Goal: Task Accomplishment & Management: Manage account settings

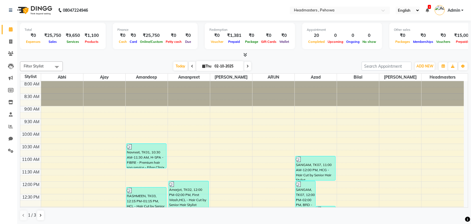
click at [92, 66] on div "Today Thu 02-10-2025" at bounding box center [212, 66] width 293 height 9
click at [270, 57] on div at bounding box center [244, 55] width 448 height 6
click at [246, 54] on icon at bounding box center [246, 55] width 4 height 4
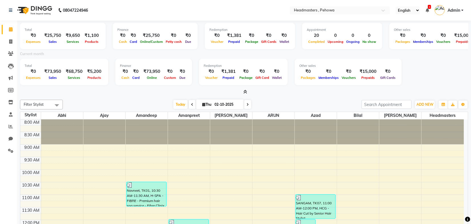
click at [439, 77] on div "Total ₹0 Expenses ₹73,950 Sales ₹68,750 Services ₹5,200 Products Finance ₹0 Cas…" at bounding box center [244, 73] width 448 height 28
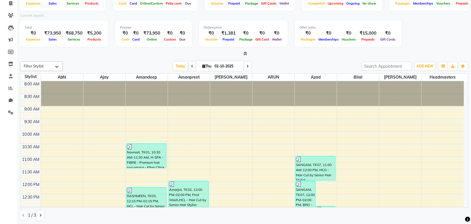
click at [416, 42] on div "Total ₹0 Expenses ₹73,950 Sales ₹68,750 Services ₹5,200 Products Finance ₹0 Cas…" at bounding box center [244, 35] width 448 height 28
click at [311, 61] on div "Filter Stylist Select All Abhi Ajay Amandeep Amanpreet Anas ARUN Azad Bilal Dav…" at bounding box center [244, 66] width 448 height 10
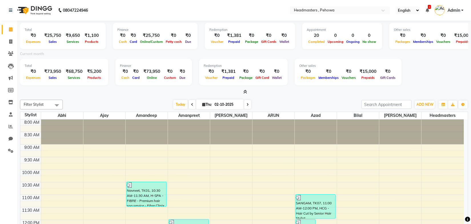
click at [419, 77] on div "Total ₹0 Expenses ₹73,950 Sales ₹68,750 Services ₹5,200 Products Finance ₹0 Cas…" at bounding box center [244, 73] width 448 height 28
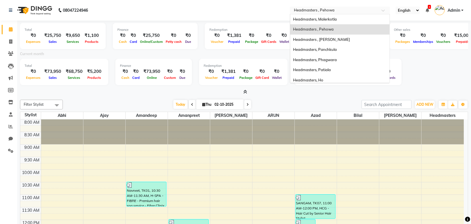
click at [331, 11] on input "text" at bounding box center [334, 11] width 83 height 6
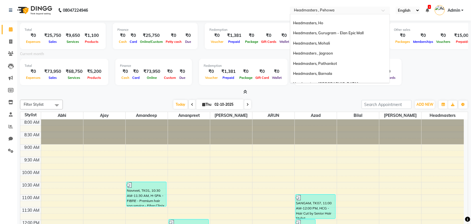
scroll to position [58, 0]
click at [330, 42] on span "Headmasters, Mohali" at bounding box center [311, 42] width 37 height 5
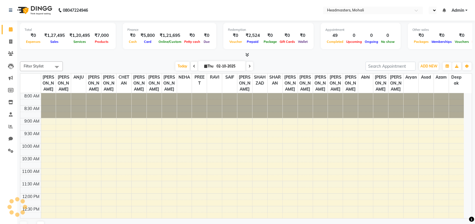
select select "en"
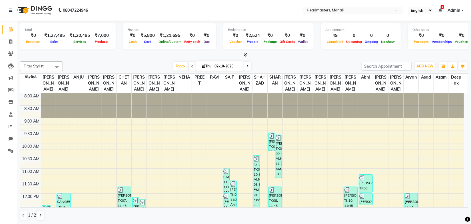
click at [118, 66] on div "Today Thu 02-10-2025" at bounding box center [212, 66] width 293 height 9
click at [152, 57] on div at bounding box center [244, 55] width 448 height 6
click at [9, 127] on icon at bounding box center [11, 126] width 4 height 4
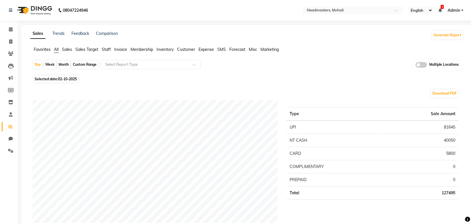
click at [292, 53] on div "Favorites All Sales Sales Target Staff Invoice Membership Inventory Customer Ex…" at bounding box center [247, 52] width 442 height 11
click at [134, 80] on div "Selected date: 02-10-2025" at bounding box center [248, 79] width 431 height 6
click at [68, 51] on span "Sales" at bounding box center [67, 49] width 10 height 5
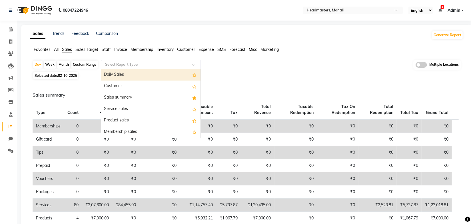
click at [143, 65] on input "text" at bounding box center [145, 65] width 82 height 6
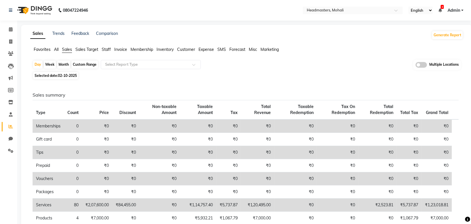
click at [121, 50] on span "Invoice" at bounding box center [120, 49] width 13 height 5
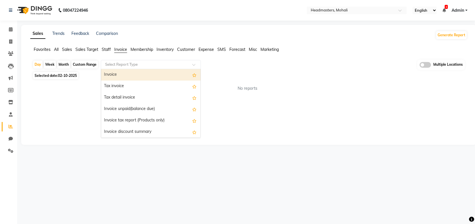
click at [154, 65] on input "text" at bounding box center [145, 65] width 82 height 6
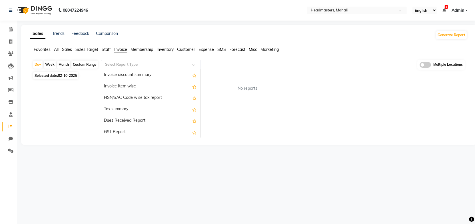
scroll to position [55, 0]
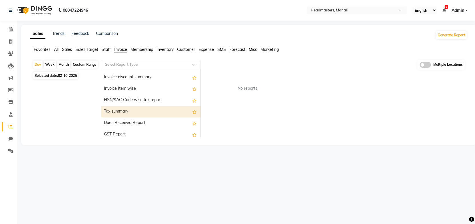
click at [131, 109] on div "Tax summary" at bounding box center [150, 111] width 99 height 11
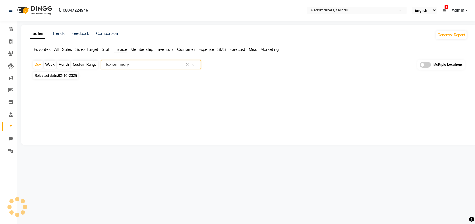
select select "full_report"
select select "csv"
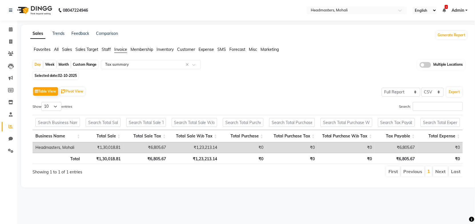
click at [269, 103] on div "Search:" at bounding box center [357, 107] width 211 height 11
click at [62, 64] on div "Month" at bounding box center [63, 65] width 13 height 8
select select "10"
select select "2025"
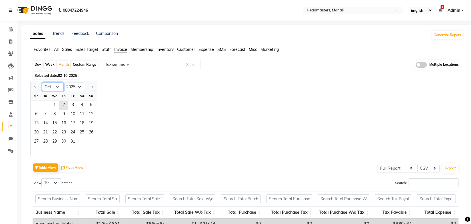
click at [52, 89] on select "Jan Feb Mar Apr May Jun Jul Aug Sep Oct Nov Dec" at bounding box center [53, 87] width 22 height 9
select select "9"
click at [42, 83] on select "Jan Feb Mar Apr May Jun Jul Aug Sep Oct Nov Dec" at bounding box center [53, 87] width 22 height 9
click at [38, 104] on span "1" at bounding box center [36, 105] width 9 height 9
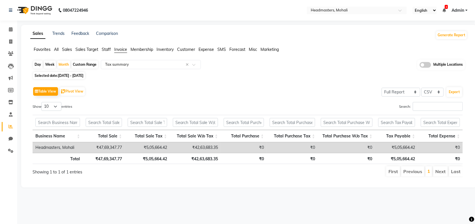
click at [353, 95] on div "Table View Pivot View Select Full Report Filtered Report Select CSV PDF Export" at bounding box center [248, 91] width 430 height 12
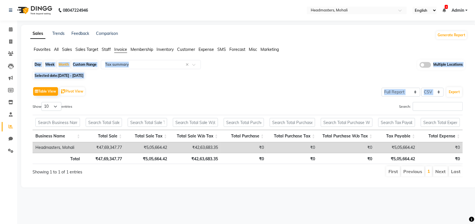
drag, startPoint x: 475, startPoint y: 50, endPoint x: 475, endPoint y: 86, distance: 36.0
click at [475, 86] on div "Sales Trends Feedback Comparison Generate Report Favorites All Sales Sales Targ…" at bounding box center [249, 106] width 456 height 163
click at [329, 56] on div "Favorites All Sales Sales Target Staff Invoice Membership Inventory Customer Ex…" at bounding box center [249, 52] width 446 height 11
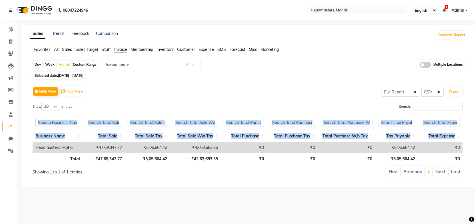
drag, startPoint x: 475, startPoint y: 147, endPoint x: 475, endPoint y: 125, distance: 21.7
click at [475, 125] on div "Sales Trends Feedback Comparison Generate Report Favorites All Sales Sales Targ…" at bounding box center [249, 106] width 456 height 163
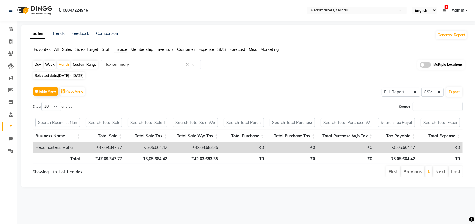
click at [317, 94] on div "Table View Pivot View Select Full Report Filtered Report Select CSV PDF Export" at bounding box center [248, 91] width 430 height 12
click at [313, 86] on div "Table View Pivot View Select Full Report Filtered Report Select CSV PDF Export" at bounding box center [248, 91] width 430 height 12
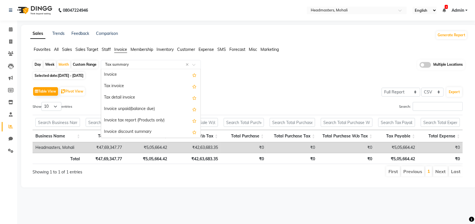
scroll to position [91, 0]
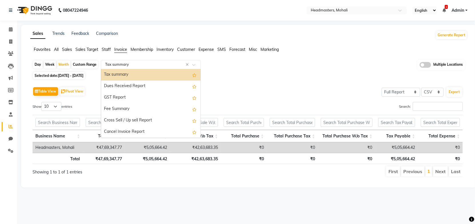
click at [194, 65] on span at bounding box center [195, 66] width 7 height 6
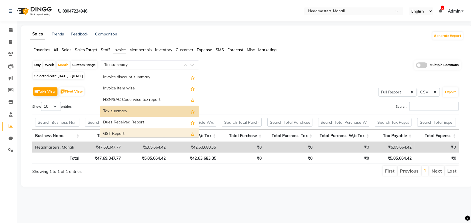
scroll to position [72, 0]
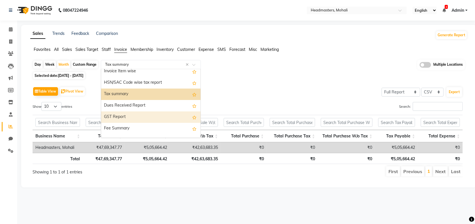
click at [123, 119] on div "GST Report" at bounding box center [150, 116] width 99 height 11
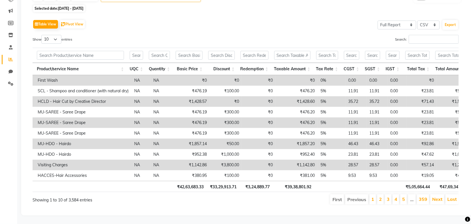
scroll to position [0, 411]
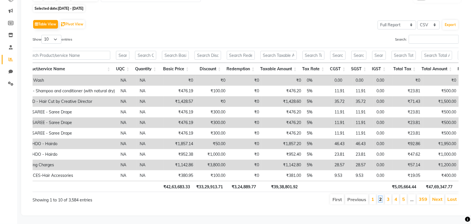
click at [381, 198] on link "2" at bounding box center [380, 199] width 3 height 6
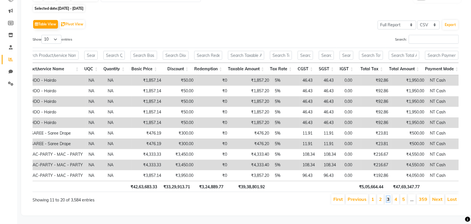
click at [390, 198] on link "3" at bounding box center [388, 199] width 3 height 6
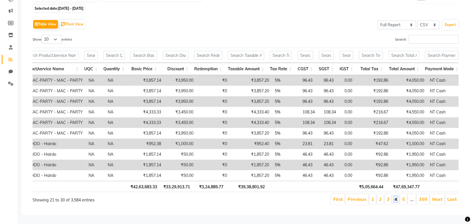
click at [396, 198] on link "4" at bounding box center [396, 199] width 3 height 6
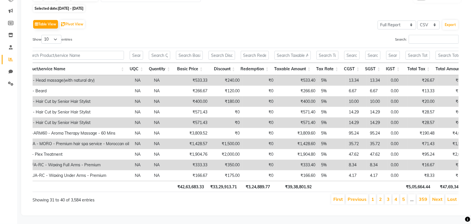
click at [406, 199] on li "5" at bounding box center [403, 199] width 7 height 10
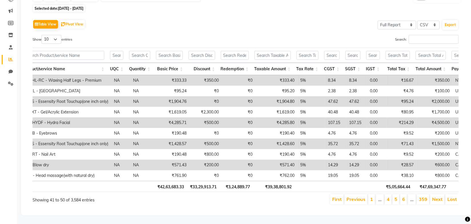
click at [406, 199] on li "6" at bounding box center [403, 199] width 7 height 10
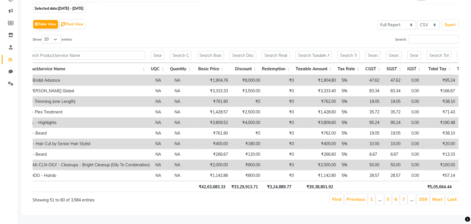
click at [406, 199] on li "7" at bounding box center [403, 199] width 7 height 10
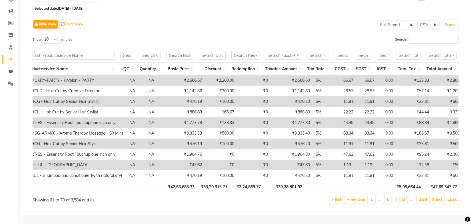
click at [406, 199] on li "8" at bounding box center [403, 199] width 7 height 10
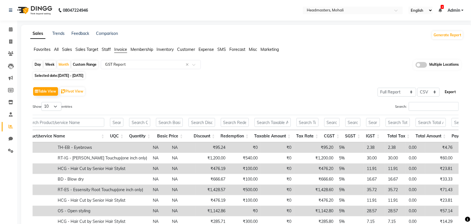
click at [455, 89] on button "Export" at bounding box center [451, 92] width 16 height 10
click at [300, 92] on div "Table View Pivot View Select Full Report Filtered Report Select CSV PDF Export" at bounding box center [246, 91] width 426 height 12
click at [454, 91] on button "Export" at bounding box center [451, 92] width 16 height 10
click at [266, 97] on div "Table View Pivot View Select Full Report Filtered Report Select CSV PDF Export …" at bounding box center [246, 178] width 426 height 187
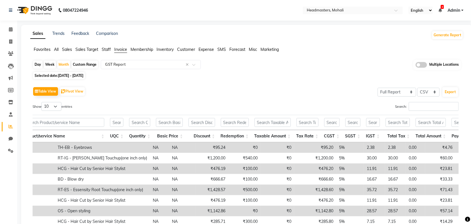
click at [92, 65] on div "Custom Range" at bounding box center [84, 65] width 27 height 8
select select "9"
select select "2025"
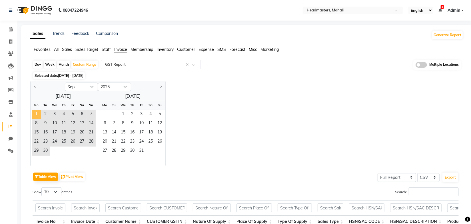
click at [37, 114] on span "1" at bounding box center [36, 114] width 9 height 9
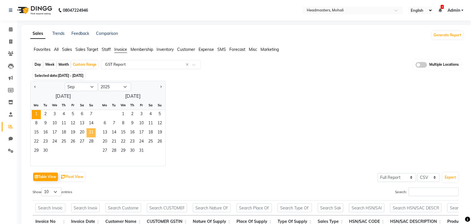
click at [87, 131] on span "21" at bounding box center [91, 132] width 9 height 9
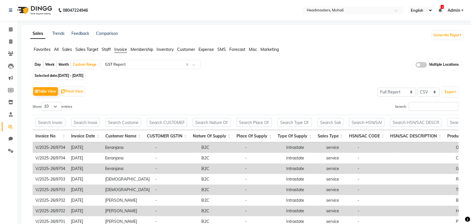
click at [144, 98] on div "Table View Pivot View Select Full Report Filtered Report Select CSV PDF Export …" at bounding box center [246, 178] width 426 height 187
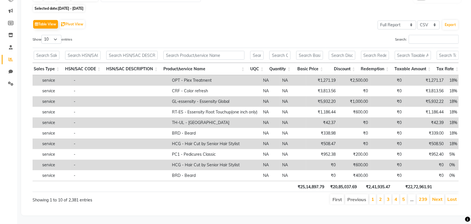
scroll to position [0, 312]
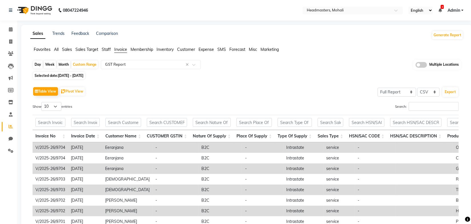
click at [324, 71] on div "Day Week Month Custom Range Select Report Type × GST Report × Multiple Location…" at bounding box center [246, 168] width 433 height 217
click at [237, 78] on div "Selected date: 01-09-2025 - 21-09-2025" at bounding box center [248, 76] width 431 height 6
click at [327, 87] on div "Table View Pivot View Select Full Report Filtered Report Select CSV PDF Export" at bounding box center [246, 91] width 426 height 12
click at [452, 93] on button "Export" at bounding box center [451, 92] width 16 height 10
click at [205, 103] on div "Show 10 25 50 100 entries" at bounding box center [137, 107] width 209 height 11
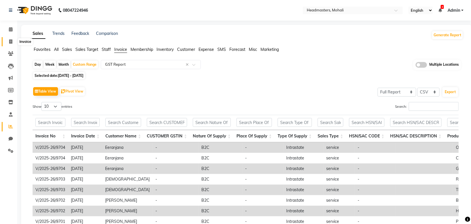
click at [12, 40] on icon at bounding box center [10, 41] width 3 height 4
select select "6604"
select select "service"
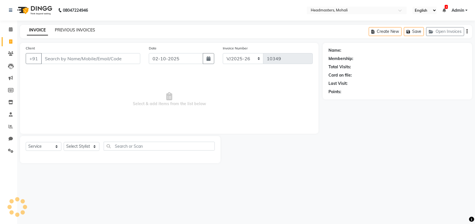
click at [85, 33] on link "PREVIOUS INVOICES" at bounding box center [75, 29] width 40 height 5
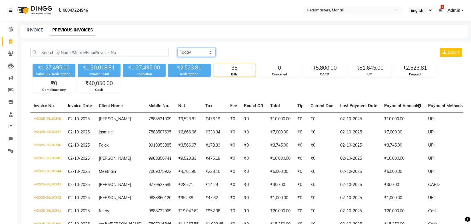
click at [195, 54] on select "Today Yesterday Custom Range" at bounding box center [197, 52] width 38 height 9
select select "range"
click at [178, 48] on select "Today Yesterday Custom Range" at bounding box center [197, 52] width 38 height 9
click at [243, 53] on input "02-10-2025" at bounding box center [243, 53] width 40 height 8
select select "10"
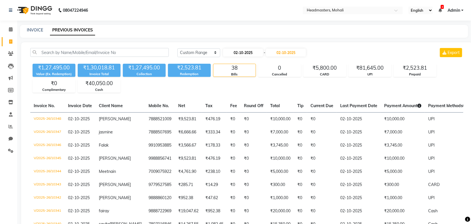
select select "2025"
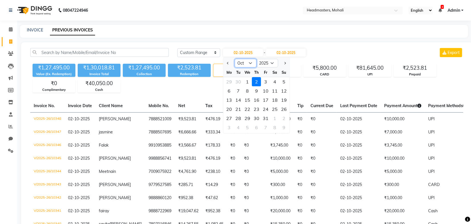
click at [248, 61] on select "Jan Feb Mar Apr May Jun [DATE] Aug Sep Oct Nov Dec" at bounding box center [246, 63] width 22 height 9
select select "9"
click at [235, 59] on select "Jan Feb Mar Apr May Jun [DATE] Aug Sep Oct Nov Dec" at bounding box center [246, 63] width 22 height 9
click at [284, 100] on div "21" at bounding box center [284, 99] width 9 height 9
type input "21-09-2025"
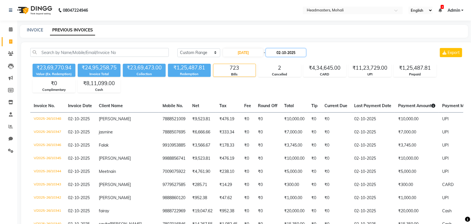
click at [291, 53] on input "02-10-2025" at bounding box center [286, 53] width 40 height 8
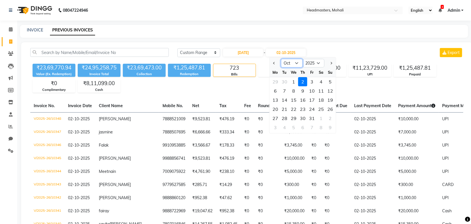
click at [292, 62] on select "Sep Oct Nov Dec" at bounding box center [292, 63] width 22 height 9
select select "9"
click at [281, 59] on select "Sep Oct Nov Dec" at bounding box center [292, 63] width 22 height 9
click at [330, 101] on div "21" at bounding box center [330, 99] width 9 height 9
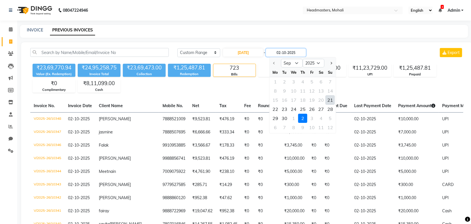
type input "21-09-2025"
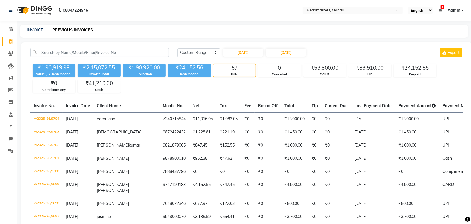
click at [349, 55] on div "Today Yesterday Custom Range 21-09-2025 - 21-09-2025 Export" at bounding box center [321, 52] width 286 height 9
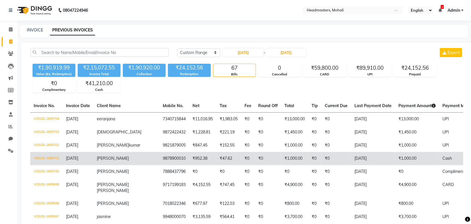
click at [77, 156] on span "21-09-2025" at bounding box center [72, 158] width 12 height 5
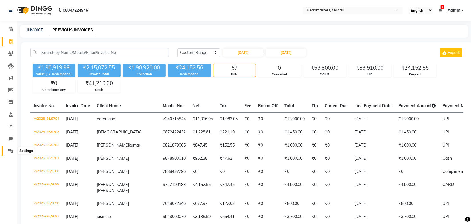
click at [12, 153] on icon at bounding box center [10, 151] width 5 height 4
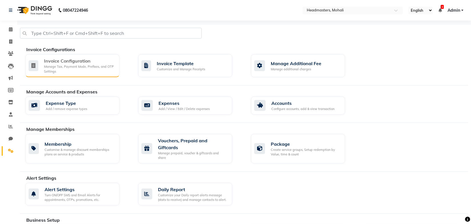
click at [79, 59] on div "Invoice Configuration" at bounding box center [79, 60] width 71 height 7
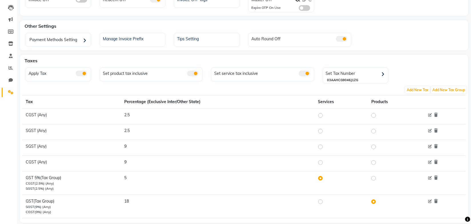
scroll to position [69, 0]
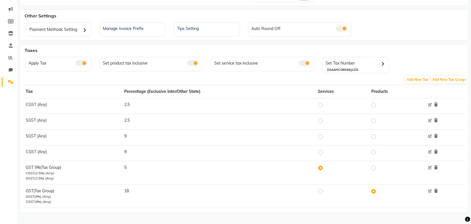
click at [325, 190] on label at bounding box center [325, 191] width 0 height 7
click at [322, 190] on input "radio" at bounding box center [322, 191] width 4 height 4
radio input "true"
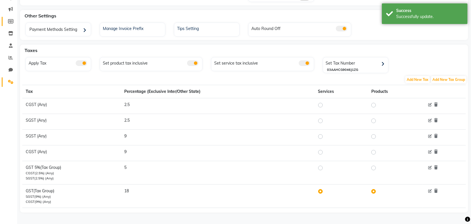
click at [11, 18] on span at bounding box center [11, 21] width 10 height 7
select select
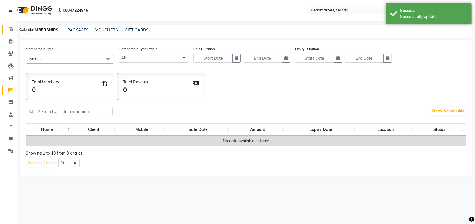
click at [11, 30] on icon at bounding box center [11, 29] width 4 height 4
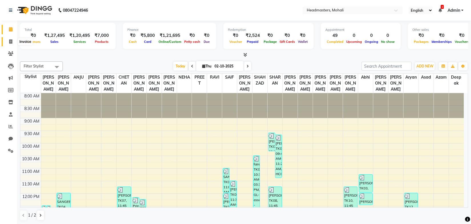
click at [11, 41] on icon at bounding box center [10, 41] width 3 height 4
select select "service"
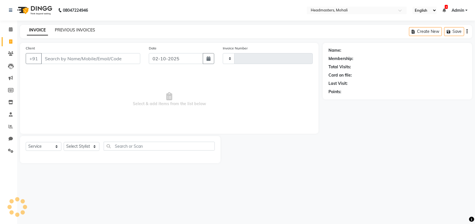
type input "10349"
select select "6604"
click at [75, 31] on link "PREVIOUS INVOICES" at bounding box center [75, 29] width 40 height 5
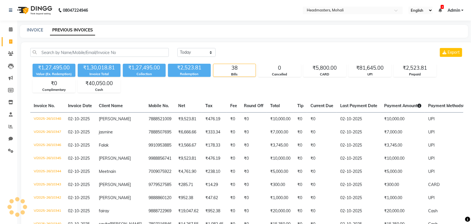
click at [193, 50] on select "Today Yesterday Custom Range" at bounding box center [197, 52] width 38 height 9
select select "range"
click at [178, 48] on select "Today Yesterday Custom Range" at bounding box center [197, 52] width 38 height 9
click at [242, 52] on input "02-10-2025" at bounding box center [243, 53] width 40 height 8
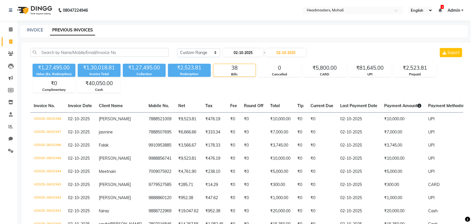
select select "10"
select select "2025"
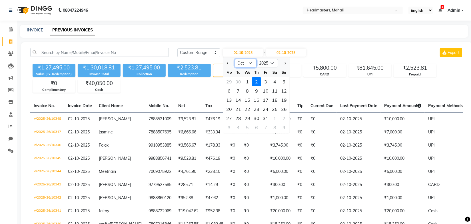
click at [242, 62] on select "Jan Feb Mar Apr May Jun [DATE] Aug Sep Oct Nov Dec" at bounding box center [246, 63] width 22 height 9
select select "9"
click at [235, 59] on select "Jan Feb Mar Apr May Jun [DATE] Aug Sep Oct Nov Dec" at bounding box center [246, 63] width 22 height 9
click at [275, 101] on div "20" at bounding box center [274, 99] width 9 height 9
type input "20-09-2025"
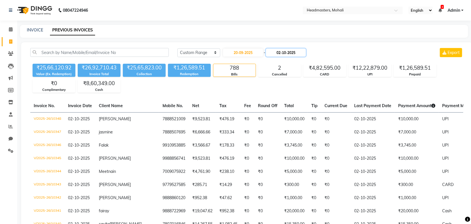
click at [288, 54] on input "02-10-2025" at bounding box center [286, 53] width 40 height 8
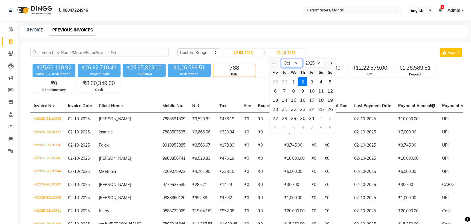
click at [288, 65] on select "Sep Oct Nov Dec" at bounding box center [292, 63] width 22 height 9
select select "9"
click at [281, 59] on select "Sep Oct Nov Dec" at bounding box center [292, 63] width 22 height 9
click at [321, 101] on div "20" at bounding box center [321, 99] width 9 height 9
type input "20-09-2025"
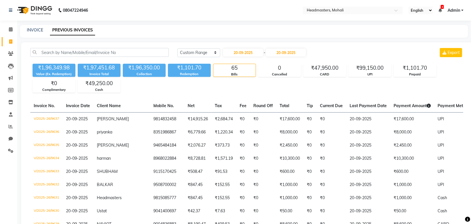
click at [346, 53] on div "Today Yesterday Custom Range 20-09-2025 - 20-09-2025 Export" at bounding box center [321, 52] width 286 height 9
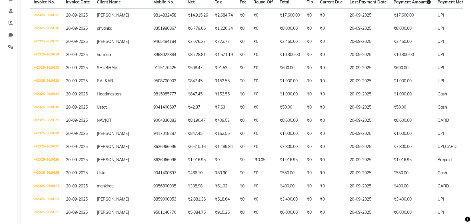
scroll to position [114, 0]
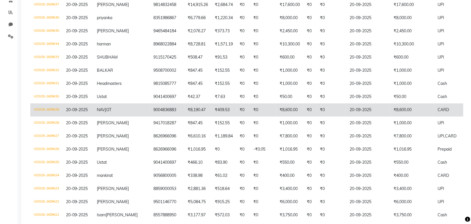
click at [54, 109] on td "V/2025-26/9629" at bounding box center [46, 109] width 32 height 13
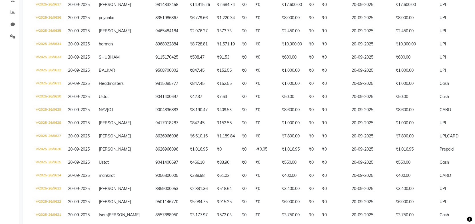
scroll to position [0, 0]
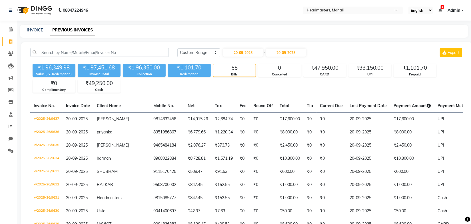
click at [294, 34] on div "INVOICE PREVIOUS INVOICES" at bounding box center [244, 31] width 448 height 13
click at [244, 29] on div "INVOICE PREVIOUS INVOICES" at bounding box center [241, 30] width 442 height 6
click at [223, 30] on div "INVOICE PREVIOUS INVOICES" at bounding box center [241, 30] width 442 height 6
click at [14, 127] on span at bounding box center [11, 126] width 10 height 7
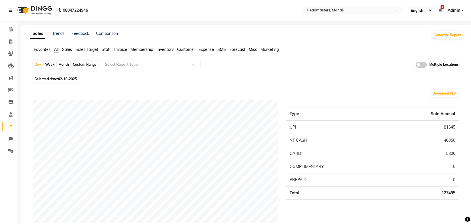
click at [117, 50] on span "Invoice" at bounding box center [120, 49] width 13 height 5
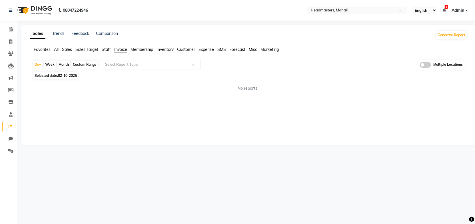
click at [142, 67] on input "text" at bounding box center [145, 65] width 82 height 6
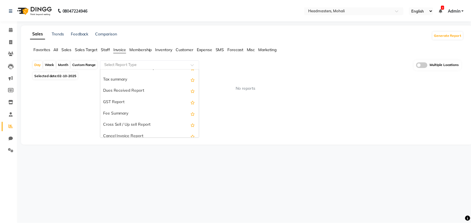
scroll to position [94, 0]
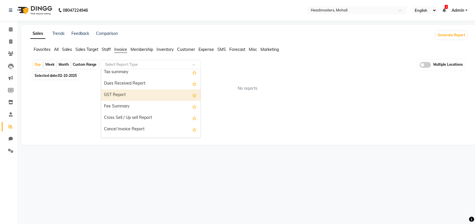
click at [122, 94] on div "GST Report" at bounding box center [150, 94] width 99 height 11
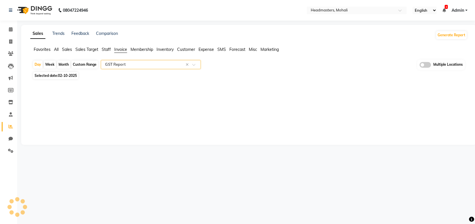
select select "full_report"
select select "csv"
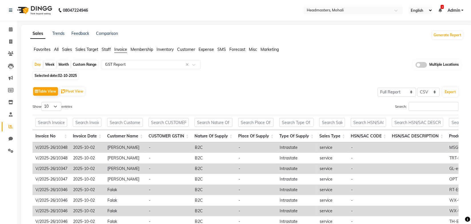
click at [243, 85] on div "Table View Pivot View Select Full Report Filtered Report Select CSV PDF Export …" at bounding box center [246, 179] width 436 height 196
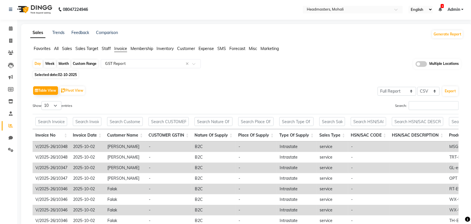
scroll to position [0, 0]
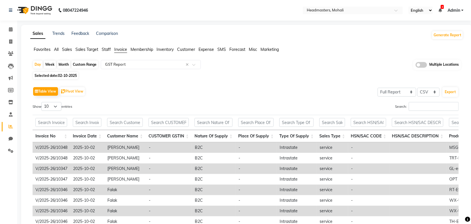
click at [332, 73] on div "Selected date: 02-10-2025" at bounding box center [248, 76] width 431 height 6
click at [65, 63] on div "Month" at bounding box center [63, 65] width 13 height 8
select select "10"
select select "2025"
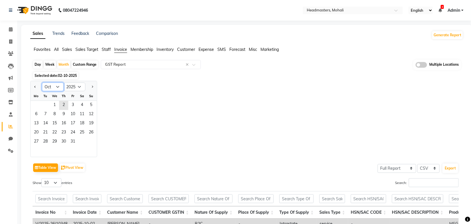
click at [59, 87] on select "Jan Feb Mar Apr May Jun [DATE] Aug Sep Oct Nov Dec" at bounding box center [53, 87] width 22 height 9
select select "8"
click at [42, 83] on select "Jan Feb Mar Apr May Jun [DATE] Aug Sep Oct Nov Dec" at bounding box center [53, 87] width 22 height 9
click at [72, 107] on span "1" at bounding box center [72, 105] width 9 height 9
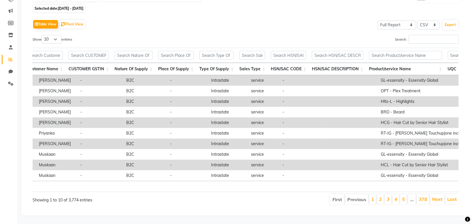
scroll to position [0, 66]
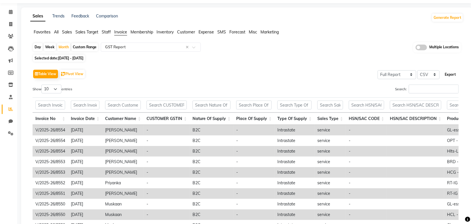
click at [449, 73] on button "Export" at bounding box center [451, 75] width 16 height 10
click at [250, 73] on div "Table View Pivot View Select Full Report Filtered Report Select CSV PDF Export" at bounding box center [246, 74] width 426 height 12
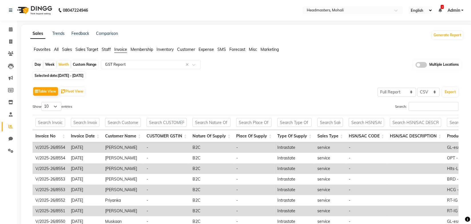
click at [272, 87] on div "Table View Pivot View Select Full Report Filtered Report Select CSV PDF Export" at bounding box center [246, 91] width 426 height 12
click at [83, 73] on span "01-08-2025 - 31-08-2025" at bounding box center [70, 75] width 25 height 4
select select "8"
select select "2025"
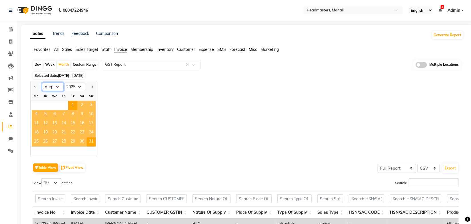
click at [59, 87] on select "Jan Feb Mar Apr May Jun [DATE] Aug Sep Oct Nov Dec" at bounding box center [53, 87] width 22 height 9
select select "7"
click at [42, 83] on select "Jan Feb Mar Apr May Jun [DATE] Aug Sep Oct Nov Dec" at bounding box center [53, 87] width 22 height 9
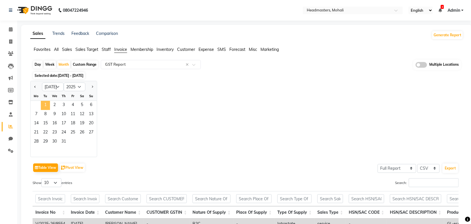
click at [43, 106] on span "1" at bounding box center [45, 105] width 9 height 9
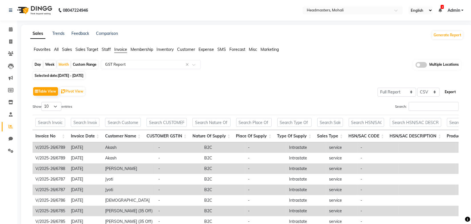
click at [450, 92] on button "Export" at bounding box center [451, 92] width 16 height 10
click at [261, 85] on div "Table View Pivot View Select Full Report Filtered Report Select CSV PDF Export …" at bounding box center [246, 179] width 436 height 196
click at [83, 76] on span "01-07-2025 - 31-07-2025" at bounding box center [70, 75] width 25 height 4
select select "7"
select select "2025"
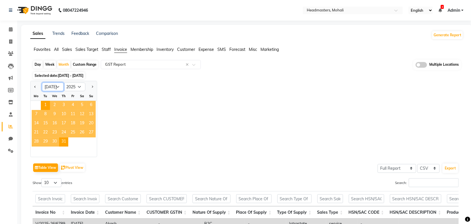
click at [58, 87] on select "Jan Feb Mar Apr May Jun [DATE] Aug Sep Oct Nov Dec" at bounding box center [53, 87] width 22 height 9
select select "6"
click at [42, 83] on select "Jan Feb Mar Apr May Jun [DATE] Aug Sep Oct Nov Dec" at bounding box center [53, 87] width 22 height 9
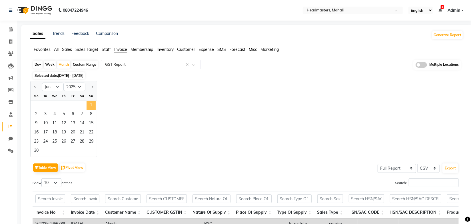
click at [92, 107] on span "1" at bounding box center [91, 105] width 9 height 9
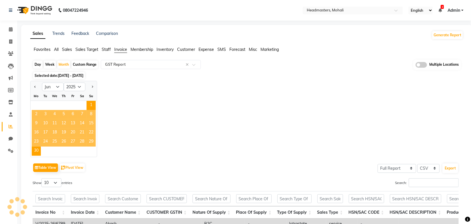
click at [269, 106] on div "Jan Feb Mar Apr May Jun Jul Aug Sep Oct Nov Dec 2015 2016 2017 2018 2019 2020 2…" at bounding box center [246, 119] width 433 height 76
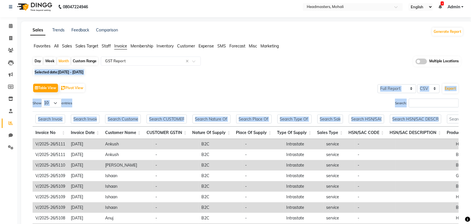
scroll to position [4, 0]
drag, startPoint x: 475, startPoint y: 59, endPoint x: 475, endPoint y: 120, distance: 60.3
click at [471, 120] on html "08047224946 Select Location × Headmasters, Mohali English ENGLISH Español العرب…" at bounding box center [235, 108] width 471 height 224
click at [334, 90] on div "Table View Pivot View Select Full Report Filtered Report Select CSV PDF Export" at bounding box center [246, 87] width 426 height 12
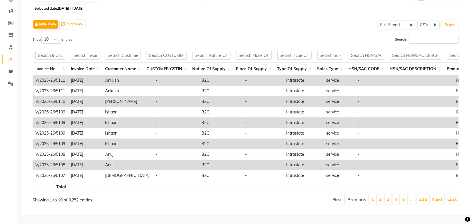
scroll to position [0, 0]
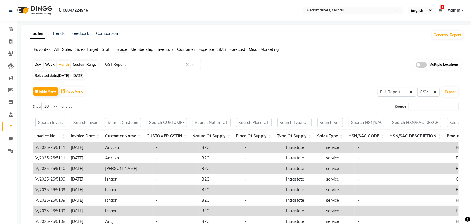
click at [304, 78] on div "Selected date: 01-06-2025 - 30-06-2025" at bounding box center [248, 76] width 431 height 6
click at [454, 93] on button "Export" at bounding box center [451, 92] width 16 height 10
click at [253, 72] on div "Day Week Month Custom Range Select Report Type × GST Report × Multiple Location…" at bounding box center [246, 168] width 433 height 217
click at [85, 78] on span "Selected date: 01-06-2025 - 30-06-2025" at bounding box center [59, 75] width 52 height 7
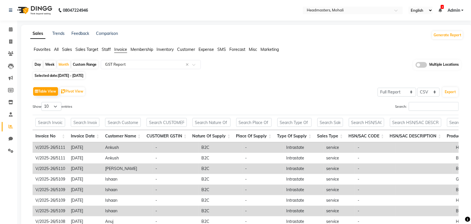
select select "6"
select select "2025"
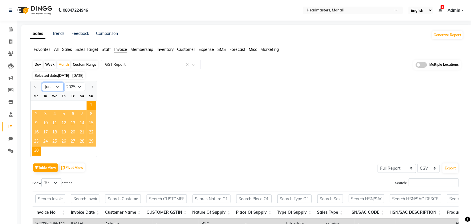
click at [58, 89] on select "Jan Feb Mar Apr May Jun [DATE] Aug Sep Oct Nov Dec" at bounding box center [53, 87] width 22 height 9
select select "5"
click at [42, 83] on select "Jan Feb Mar Apr May Jun [DATE] Aug Sep Oct Nov Dec" at bounding box center [53, 87] width 22 height 9
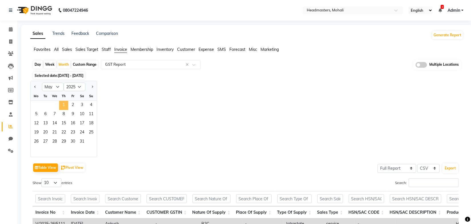
click at [62, 103] on span "1" at bounding box center [63, 105] width 9 height 9
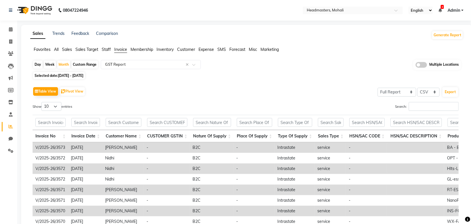
click at [296, 101] on div "Table View Pivot View Select Full Report Filtered Report Select CSV PDF Export …" at bounding box center [246, 178] width 426 height 187
click at [448, 93] on button "Export" at bounding box center [451, 92] width 16 height 10
click at [286, 84] on div "Table View Pivot View Select Full Report Filtered Report Select CSV PDF Export …" at bounding box center [246, 179] width 436 height 196
click at [83, 76] on span "01-05-2025 - 31-05-2025" at bounding box center [70, 75] width 25 height 4
select select "5"
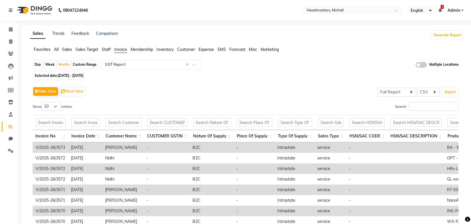
select select "2025"
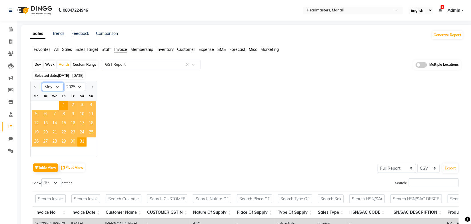
click at [58, 88] on select "Jan Feb Mar Apr May Jun [DATE] Aug Sep Oct Nov Dec" at bounding box center [53, 87] width 22 height 9
select select "4"
click at [42, 83] on select "Jan Feb Mar Apr May Jun [DATE] Aug Sep Oct Nov Dec" at bounding box center [53, 87] width 22 height 9
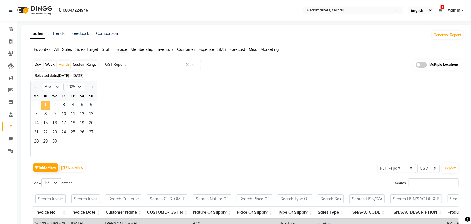
click at [45, 104] on span "1" at bounding box center [45, 105] width 9 height 9
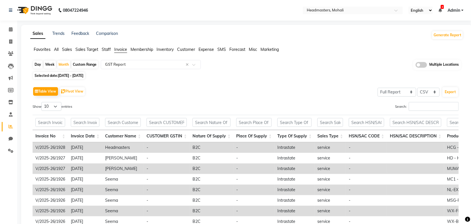
click at [246, 77] on div "Selected date: 01-04-2025 - 30-04-2025" at bounding box center [248, 76] width 431 height 6
click at [453, 91] on button "Export" at bounding box center [451, 92] width 16 height 10
click at [236, 86] on div "Table View Pivot View Select Full Report Filtered Report Select CSV PDF Export" at bounding box center [246, 91] width 426 height 12
click at [269, 67] on div "Day Week Month Custom Range Select Report Type × GST Report × Multiple Locations" at bounding box center [247, 65] width 429 height 11
click at [290, 59] on app-reports "Favorites All Sales Sales Target Staff Invoice Membership Inventory Customer Ex…" at bounding box center [247, 162] width 440 height 230
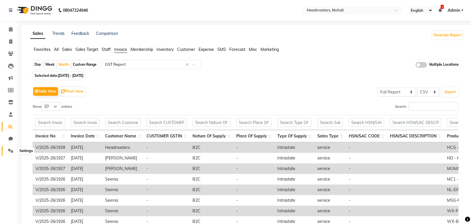
click at [8, 151] on icon at bounding box center [10, 151] width 5 height 4
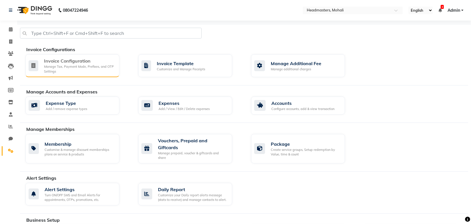
click at [92, 58] on div "Invoice Configuration" at bounding box center [79, 60] width 71 height 7
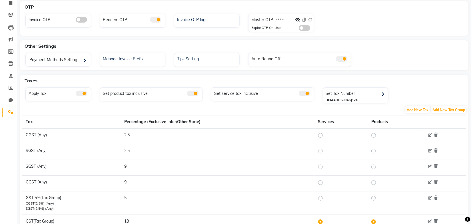
scroll to position [69, 0]
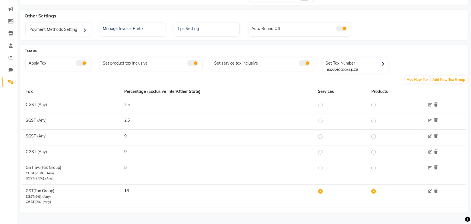
click at [325, 167] on label at bounding box center [325, 168] width 0 height 7
click at [322, 167] on input "radio" at bounding box center [322, 168] width 4 height 4
radio input "true"
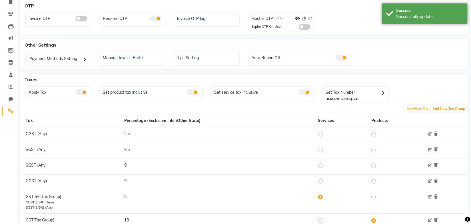
scroll to position [33, 0]
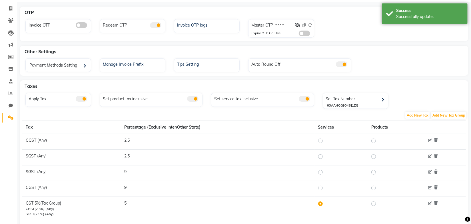
click at [329, 41] on div "OTP Invoice OTP Redeem OTP Invoice OTP logs Master OTP * * * * Expire OTP On Us…" at bounding box center [244, 134] width 454 height 255
click at [331, 39] on div "Invoice OTP Redeem OTP Invoice OTP logs Master OTP * * * * Expire OTP On Use" at bounding box center [244, 29] width 446 height 21
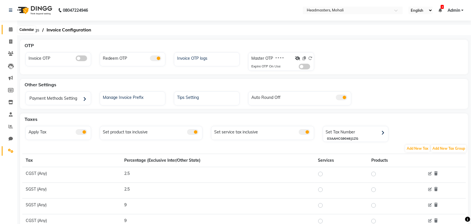
click at [10, 29] on icon at bounding box center [11, 29] width 4 height 4
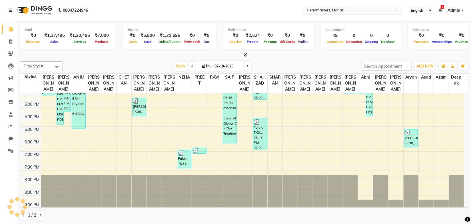
scroll to position [218, 0]
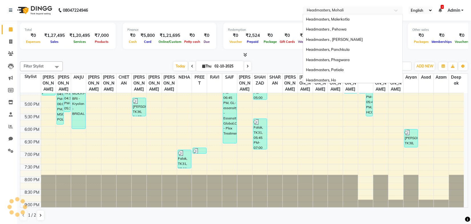
click at [347, 11] on input "text" at bounding box center [347, 11] width 83 height 6
click at [359, 19] on div "Headmasters, Malerkotla" at bounding box center [352, 19] width 99 height 10
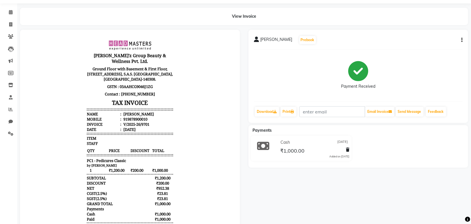
scroll to position [16, 0]
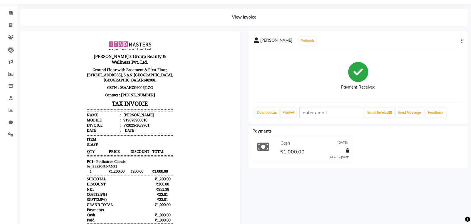
click at [463, 41] on icon "button" at bounding box center [462, 41] width 1 height 0
click at [318, 88] on div "Payment Received" at bounding box center [358, 76] width 209 height 43
click at [462, 41] on icon "button" at bounding box center [462, 41] width 1 height 0
click at [427, 49] on div "Edit Invoice" at bounding box center [433, 48] width 39 height 7
select select "service"
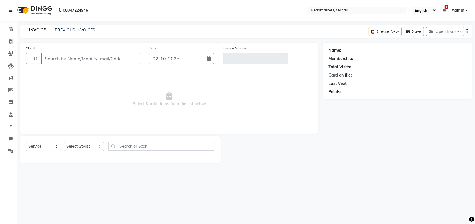
type input "9878900010"
type input "V/2025-26/9701"
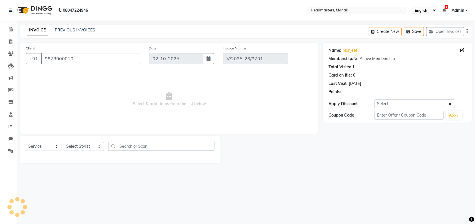
type input "[DATE]"
select select "select"
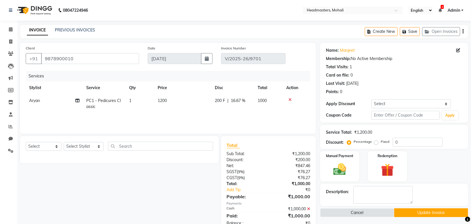
scroll to position [17, 0]
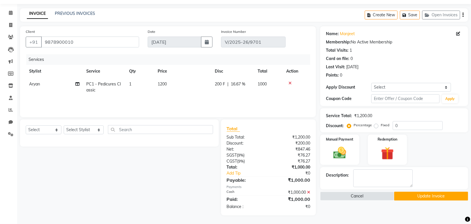
click at [414, 196] on button "Update Invoice" at bounding box center [431, 196] width 74 height 9
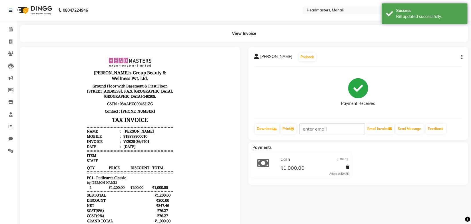
click at [288, 30] on div "View Invoice" at bounding box center [244, 33] width 448 height 17
click at [184, 31] on div "View Invoice" at bounding box center [244, 33] width 448 height 17
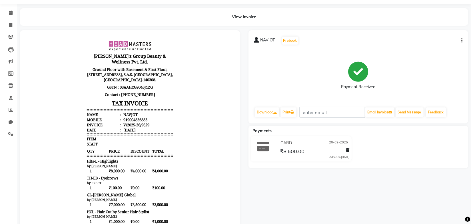
scroll to position [15, 0]
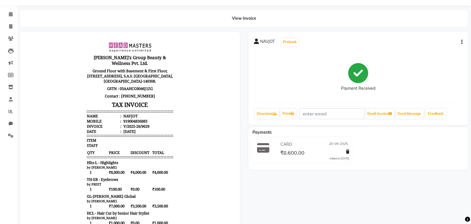
click at [462, 42] on icon "button" at bounding box center [462, 42] width 1 height 0
click at [438, 49] on div "Edit Invoice" at bounding box center [433, 49] width 39 height 7
select select "service"
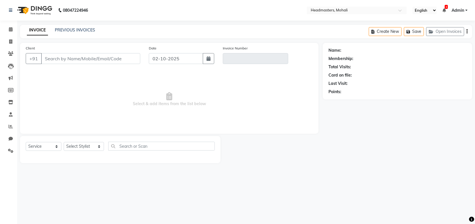
type input "9004836883"
type input "V/2025-26/9629"
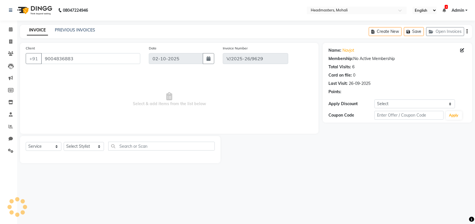
type input "20-09-2025"
select select "select"
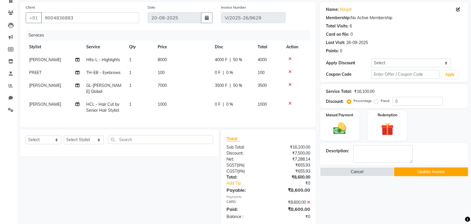
scroll to position [55, 0]
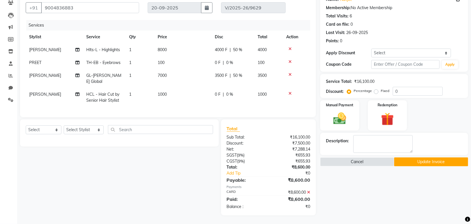
click at [440, 158] on button "Update Invoice" at bounding box center [431, 162] width 74 height 9
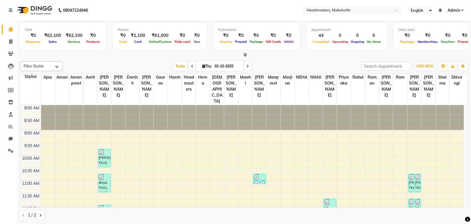
click at [137, 61] on div "Filter Stylist Select All Ajay [PERSON_NAME] Amit [PERSON_NAME] [PERSON_NAME] D…" at bounding box center [244, 66] width 448 height 10
click at [128, 56] on div at bounding box center [244, 55] width 448 height 6
click at [10, 124] on icon at bounding box center [11, 126] width 4 height 4
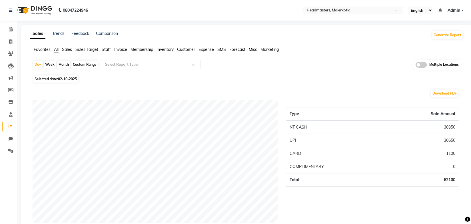
click at [124, 51] on span "Invoice" at bounding box center [120, 49] width 13 height 5
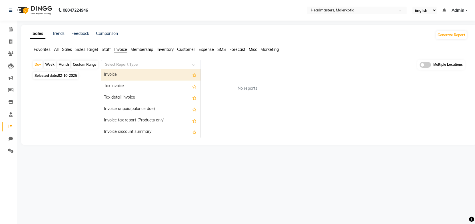
click at [135, 66] on input "text" at bounding box center [145, 65] width 82 height 6
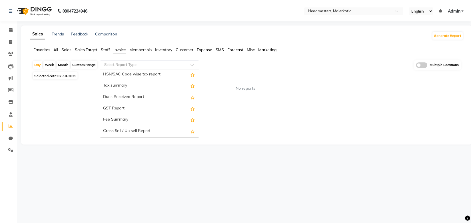
scroll to position [83, 0]
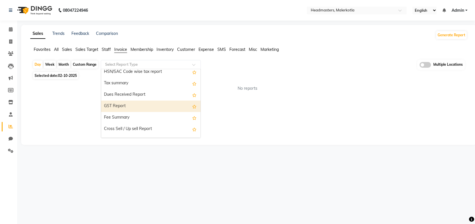
click at [140, 109] on div "GST Report" at bounding box center [150, 106] width 99 height 11
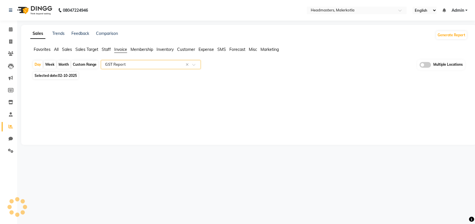
select select "full_report"
select select "csv"
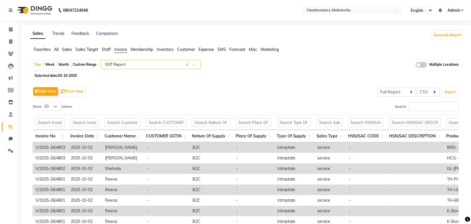
click at [77, 64] on div "Custom Range" at bounding box center [84, 65] width 27 height 8
select select "10"
select select "2025"
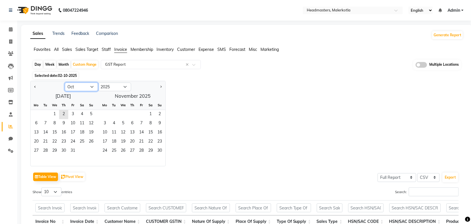
click at [77, 87] on select "Jan Feb Mar Apr May Jun Jul Aug Sep Oct Nov Dec" at bounding box center [81, 87] width 33 height 9
click at [65, 83] on select "Jan Feb Mar Apr May Jun Jul Aug Sep Oct Nov Dec" at bounding box center [81, 87] width 33 height 9
click at [95, 116] on span "1" at bounding box center [91, 114] width 9 height 9
click at [90, 88] on select "Jan Feb Mar Apr May Jun Jul Aug Sep Oct Nov Dec" at bounding box center [81, 87] width 33 height 9
select select "9"
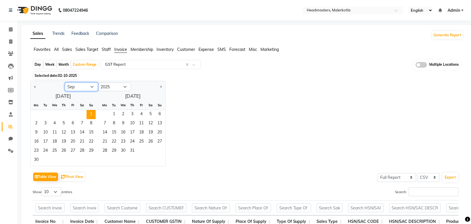
click at [65, 83] on select "Jan Feb Mar Apr May Jun Jul Aug Sep Oct Nov Dec" at bounding box center [81, 87] width 33 height 9
click at [89, 135] on span "21" at bounding box center [91, 132] width 9 height 9
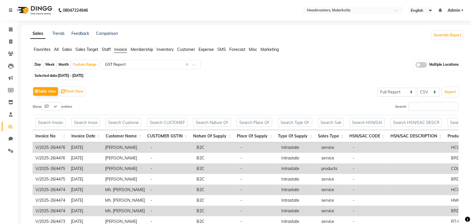
scroll to position [9, 0]
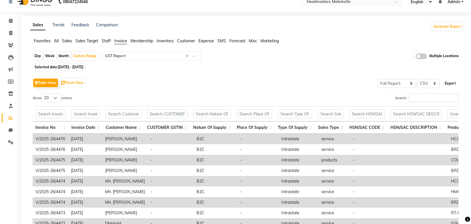
click at [452, 83] on button "Export" at bounding box center [451, 84] width 16 height 10
click at [275, 79] on div "Table View Pivot View Select Full Report Filtered Report Select CSV PDF Export" at bounding box center [246, 83] width 426 height 12
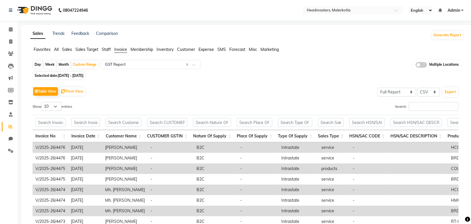
click at [311, 81] on div "Table View Pivot View Select Full Report Filtered Report Select CSV PDF Export …" at bounding box center [246, 179] width 436 height 196
click at [11, 41] on icon at bounding box center [10, 41] width 3 height 4
select select "service"
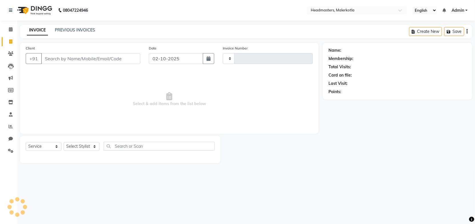
type input "4804"
select select "7368"
click at [77, 29] on link "PREVIOUS INVOICES" at bounding box center [75, 29] width 40 height 5
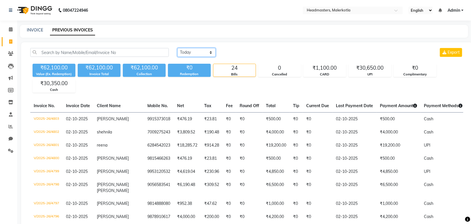
click at [197, 55] on select "Today Yesterday Custom Range" at bounding box center [197, 52] width 38 height 9
select select "range"
click at [178, 48] on select "Today Yesterday Custom Range" at bounding box center [197, 52] width 38 height 9
click at [242, 49] on input "02-10-2025" at bounding box center [243, 53] width 40 height 8
select select "10"
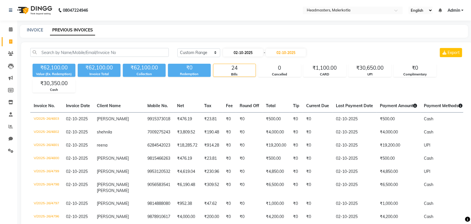
select select "2025"
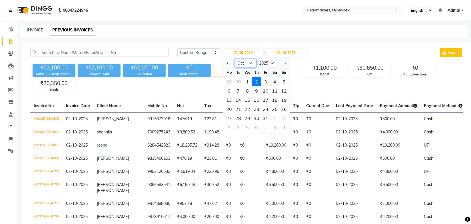
click at [250, 63] on select "Jan Feb Mar Apr May Jun Jul Aug Sep Oct Nov Dec" at bounding box center [246, 63] width 22 height 9
select select "9"
click at [235, 59] on select "Jan Feb Mar Apr May Jun Jul Aug Sep Oct Nov Dec" at bounding box center [246, 63] width 22 height 9
click at [182, 36] on div "INVOICE PREVIOUS INVOICES" at bounding box center [244, 31] width 448 height 13
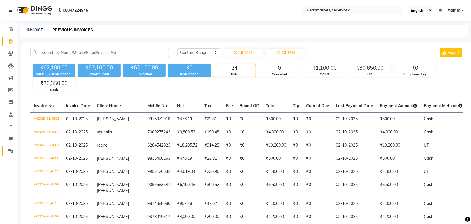
click at [11, 151] on icon at bounding box center [10, 151] width 5 height 4
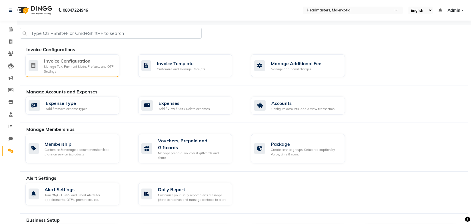
click at [75, 64] on div "Manage Tax, Payment Mode, Prefixes, and OTP Settings" at bounding box center [79, 68] width 71 height 9
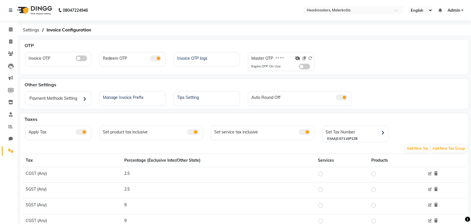
scroll to position [69, 0]
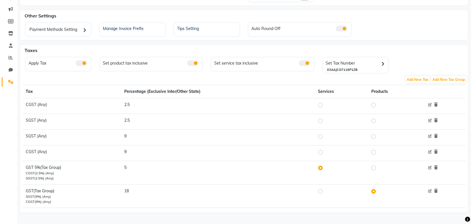
click at [325, 189] on label at bounding box center [325, 191] width 0 height 7
click at [320, 189] on input "radio" at bounding box center [322, 191] width 4 height 4
radio input "true"
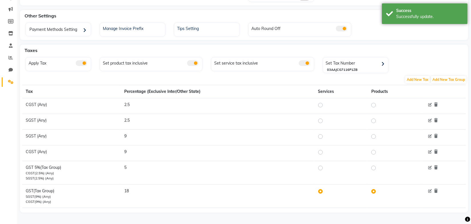
scroll to position [0, 0]
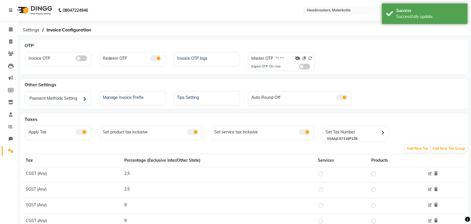
click at [199, 35] on div "08047224946 Select Location × Headmasters, Malerkotla English ENGLISH Español ا…" at bounding box center [235, 147] width 471 height 295
click at [11, 42] on icon at bounding box center [10, 41] width 3 height 4
select select "service"
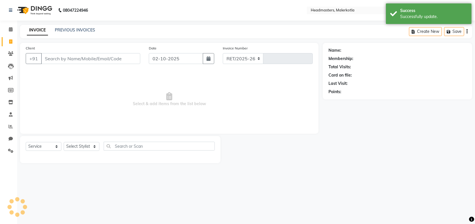
select select "7368"
type input "4804"
click at [92, 29] on link "PREVIOUS INVOICES" at bounding box center [75, 29] width 40 height 5
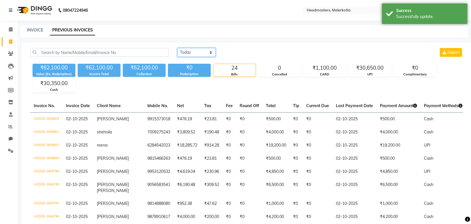
click at [184, 51] on select "Today Yesterday Custom Range" at bounding box center [197, 52] width 38 height 9
select select "range"
click at [178, 48] on select "Today Yesterday Custom Range" at bounding box center [197, 52] width 38 height 9
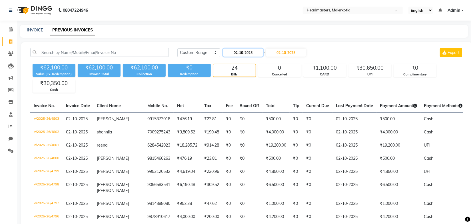
click at [244, 55] on input "02-10-2025" at bounding box center [243, 53] width 40 height 8
select select "10"
select select "2025"
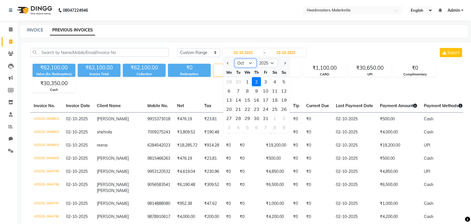
click at [246, 63] on select "Jan Feb Mar Apr May Jun [DATE] Aug Sep Oct Nov Dec" at bounding box center [246, 63] width 22 height 9
select select "9"
click at [235, 59] on select "Jan Feb Mar Apr May Jun [DATE] Aug Sep Oct Nov Dec" at bounding box center [246, 63] width 22 height 9
click at [285, 103] on div "21" at bounding box center [284, 99] width 9 height 9
type input "21-09-2025"
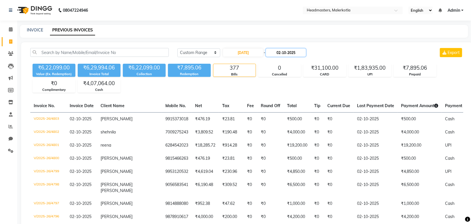
click at [289, 51] on input "02-10-2025" at bounding box center [286, 53] width 40 height 8
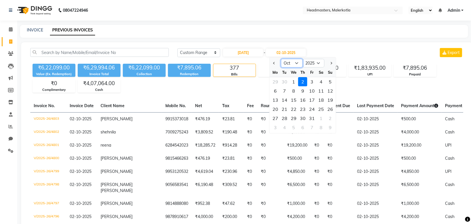
click at [291, 63] on select "Sep Oct Nov Dec" at bounding box center [292, 63] width 22 height 9
select select "9"
click at [281, 59] on select "Sep Oct Nov Dec" at bounding box center [292, 63] width 22 height 9
click at [332, 99] on div "21" at bounding box center [330, 99] width 9 height 9
type input "21-09-2025"
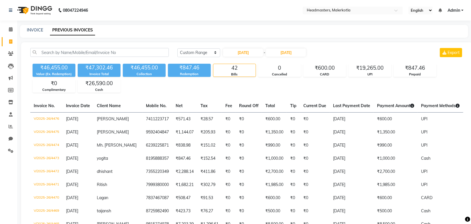
click at [342, 53] on div "Today Yesterday Custom Range 21-09-2025 - 21-09-2025 Export" at bounding box center [321, 52] width 286 height 9
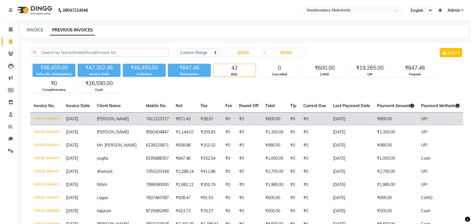
click at [172, 120] on td "₹571.43" at bounding box center [184, 118] width 25 height 13
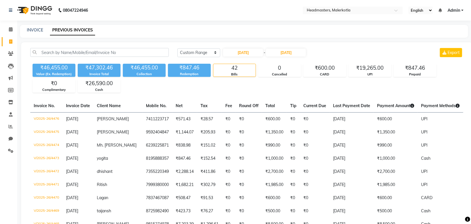
click at [289, 26] on div "INVOICE PREVIOUS INVOICES" at bounding box center [244, 31] width 448 height 13
click at [12, 151] on icon at bounding box center [10, 151] width 5 height 4
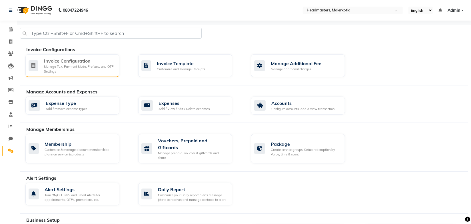
click at [91, 72] on div "Manage Tax, Payment Mode, Prefixes, and OTP Settings" at bounding box center [79, 68] width 71 height 9
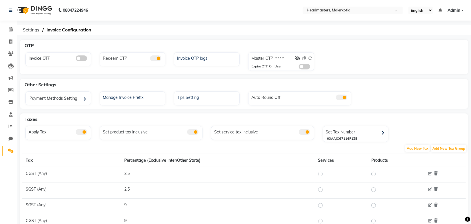
scroll to position [69, 0]
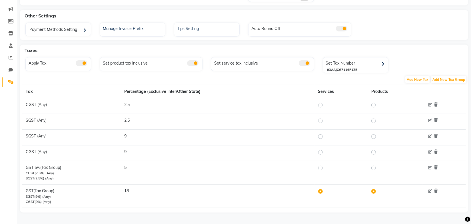
click at [325, 167] on label at bounding box center [325, 168] width 0 height 7
click at [322, 167] on input "radio" at bounding box center [322, 168] width 4 height 4
radio input "true"
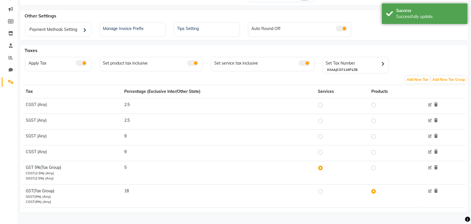
scroll to position [0, 0]
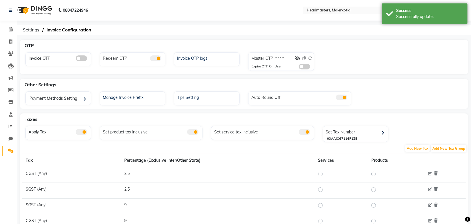
click at [252, 22] on div "08047224946 Select Location × Headmasters, Malerkotla English ENGLISH Español ا…" at bounding box center [235, 147] width 471 height 295
click at [11, 26] on span at bounding box center [11, 29] width 10 height 7
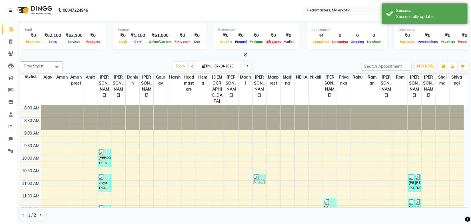
click at [344, 10] on input "text" at bounding box center [347, 11] width 83 height 6
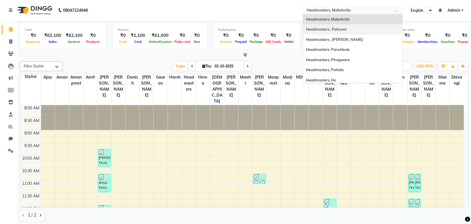
click at [344, 29] on span "Headmasters , Pehowa" at bounding box center [326, 29] width 41 height 5
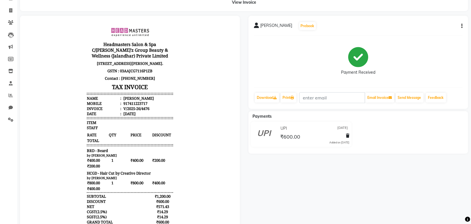
scroll to position [31, 0]
click at [462, 27] on icon "button" at bounding box center [462, 27] width 1 height 0
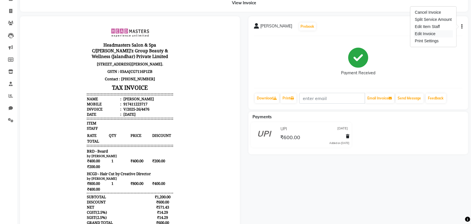
click at [436, 33] on div "Edit Invoice" at bounding box center [433, 33] width 39 height 7
select select "service"
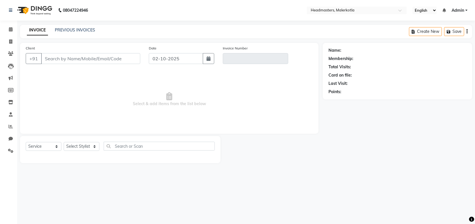
type input "7411223717"
type input "V/2025-26/4476"
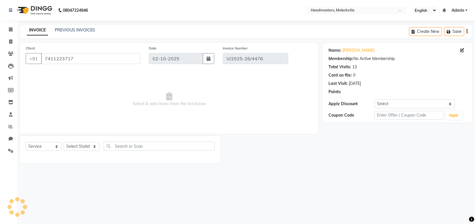
type input "[DATE]"
select select "select"
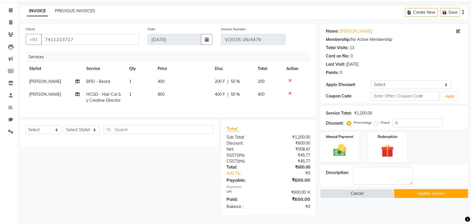
scroll to position [23, 0]
click at [408, 189] on button "Update Invoice" at bounding box center [431, 193] width 74 height 9
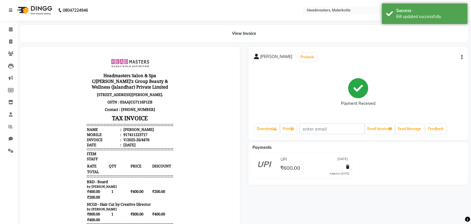
click at [280, 33] on div "View Invoice" at bounding box center [244, 33] width 448 height 17
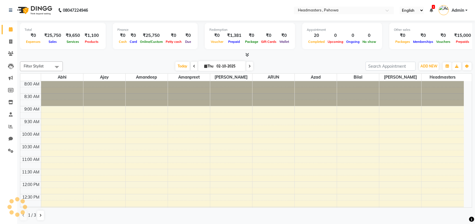
select select "en"
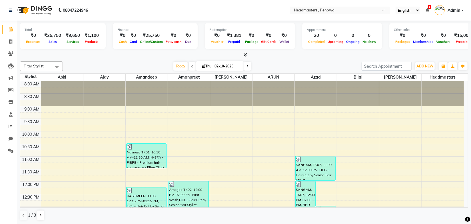
click at [281, 54] on div at bounding box center [244, 55] width 448 height 6
click at [10, 153] on icon at bounding box center [10, 151] width 5 height 4
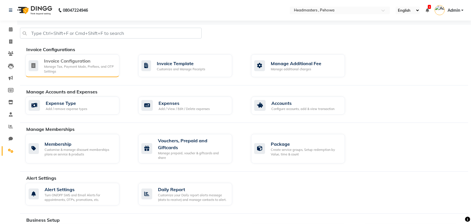
click at [80, 58] on div "Invoice Configuration" at bounding box center [79, 60] width 71 height 7
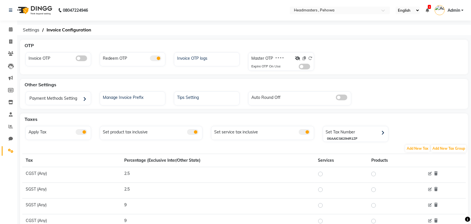
scroll to position [69, 0]
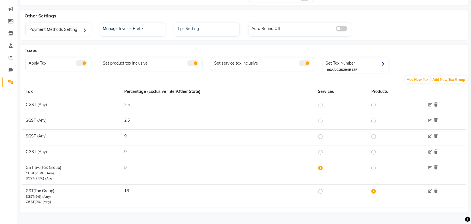
click at [325, 190] on label at bounding box center [325, 191] width 0 height 7
click at [320, 190] on input "radio" at bounding box center [322, 191] width 4 height 4
radio input "true"
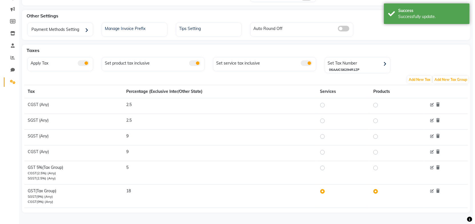
scroll to position [0, 0]
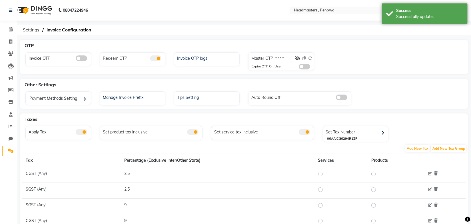
click at [361, 65] on div "Invoice OTP Redeem OTP Invoice OTP logs Master OTP * * * * Expire OTP On Use" at bounding box center [244, 62] width 446 height 21
click at [222, 22] on div "08047224946 Select Location × Headmasters , Pehowa English ENGLISH Español العر…" at bounding box center [235, 147] width 471 height 295
click at [11, 129] on span at bounding box center [11, 126] width 10 height 7
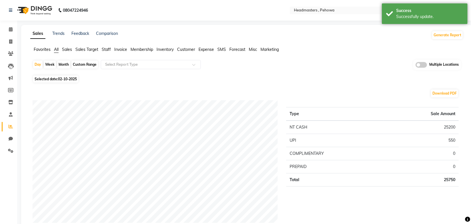
click at [123, 49] on span "Invoice" at bounding box center [120, 49] width 13 height 5
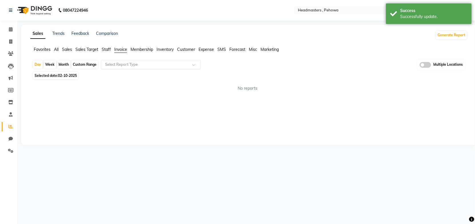
click at [142, 64] on input "text" at bounding box center [145, 65] width 82 height 6
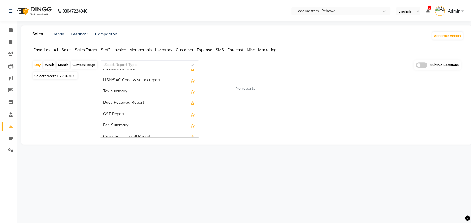
scroll to position [77, 0]
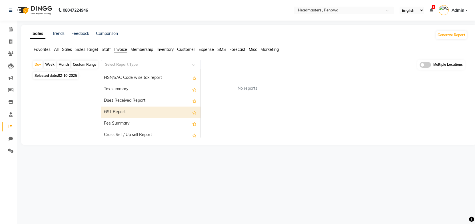
click at [127, 109] on div "GST Report" at bounding box center [150, 112] width 99 height 11
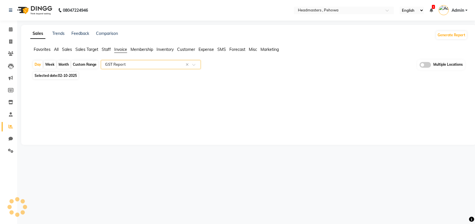
select select "full_report"
select select "csv"
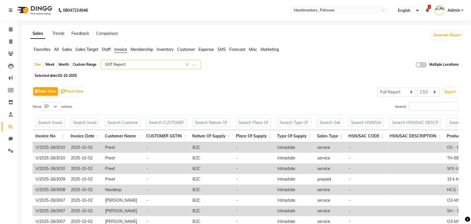
click at [216, 88] on div "Table View Pivot View Select Full Report Filtered Report Select CSV PDF Export" at bounding box center [246, 91] width 426 height 12
click at [134, 88] on div "Table View Pivot View Select Full Report Filtered Report Select CSV PDF Export" at bounding box center [246, 91] width 426 height 12
click at [90, 64] on div "Custom Range" at bounding box center [84, 65] width 27 height 8
select select "10"
select select "2025"
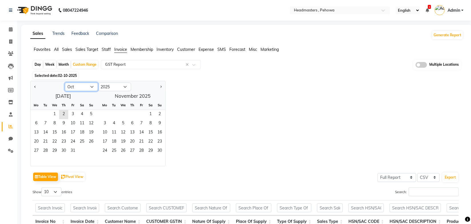
click at [87, 87] on select "Jan Feb Mar Apr May Jun [DATE] Aug Sep Oct Nov Dec" at bounding box center [81, 87] width 33 height 9
click at [65, 83] on select "Jan Feb Mar Apr May Jun [DATE] Aug Sep Oct Nov Dec" at bounding box center [81, 87] width 33 height 9
click at [47, 111] on span "1" at bounding box center [45, 114] width 9 height 9
click at [92, 88] on select "Jan Feb Mar Apr May Jun [DATE] Aug Sep Oct Nov Dec" at bounding box center [81, 87] width 33 height 9
select select "9"
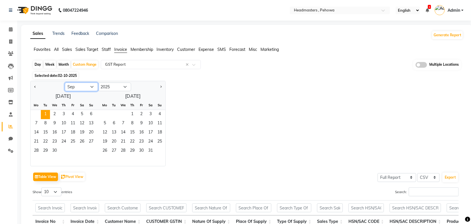
click at [65, 83] on select "Jan Feb Mar Apr May Jun [DATE] Aug Sep Oct Nov Dec" at bounding box center [81, 87] width 33 height 9
click at [93, 133] on span "21" at bounding box center [91, 132] width 9 height 9
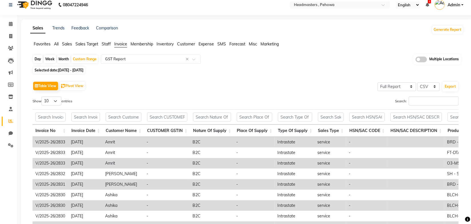
scroll to position [0, 0]
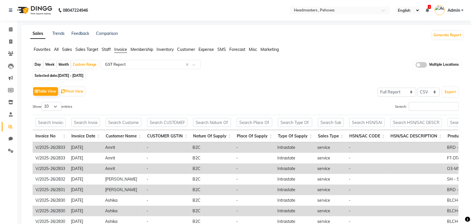
click at [341, 76] on div "Selected date: 01-04-2025 - 21-09-2025" at bounding box center [248, 76] width 431 height 6
click at [448, 91] on button "Export" at bounding box center [451, 92] width 16 height 10
click at [168, 81] on div "Table View Pivot View Select Full Report Filtered Report Select CSV PDF Export …" at bounding box center [246, 179] width 436 height 196
click at [13, 41] on span at bounding box center [11, 42] width 10 height 7
select select "service"
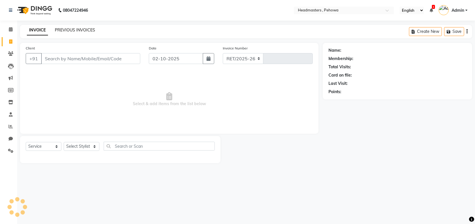
select select "7727"
type input "3011"
click at [83, 27] on link "PREVIOUS INVOICES" at bounding box center [75, 29] width 40 height 5
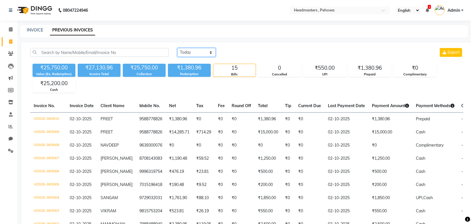
click at [194, 52] on select "Today Yesterday Custom Range" at bounding box center [197, 52] width 38 height 9
select select "range"
click at [178, 48] on select "Today Yesterday Custom Range" at bounding box center [197, 52] width 38 height 9
click at [239, 53] on input "02-10-2025" at bounding box center [243, 53] width 40 height 8
select select "10"
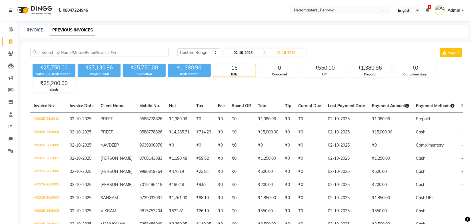
select select "2025"
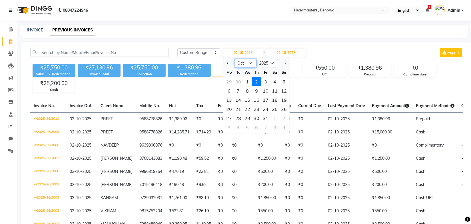
click at [250, 61] on select "Jan Feb Mar Apr May Jun [DATE] Aug Sep Oct Nov Dec" at bounding box center [246, 63] width 22 height 9
select select "9"
click at [235, 59] on select "Jan Feb Mar Apr May Jun [DATE] Aug Sep Oct Nov Dec" at bounding box center [246, 63] width 22 height 9
click at [282, 101] on div "21" at bounding box center [284, 99] width 9 height 9
type input "21-09-2025"
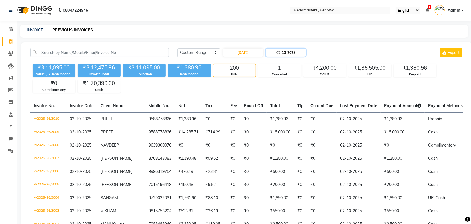
click at [296, 52] on input "02-10-2025" at bounding box center [286, 53] width 40 height 8
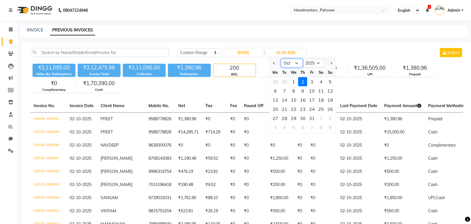
click at [298, 64] on select "Sep Oct Nov Dec" at bounding box center [292, 63] width 22 height 9
select select "9"
click at [281, 59] on select "Sep Oct Nov Dec" at bounding box center [292, 63] width 22 height 9
click at [332, 100] on div "21" at bounding box center [330, 99] width 9 height 9
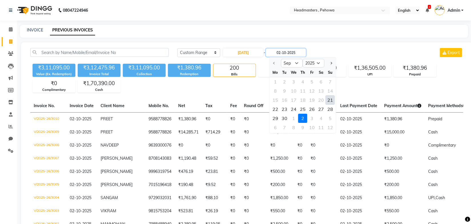
type input "21-09-2025"
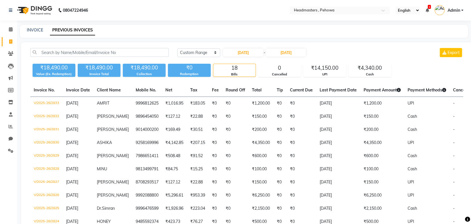
click at [354, 59] on div "Today Yesterday Custom Range 21-09-2025 - 21-09-2025 Export" at bounding box center [320, 54] width 295 height 13
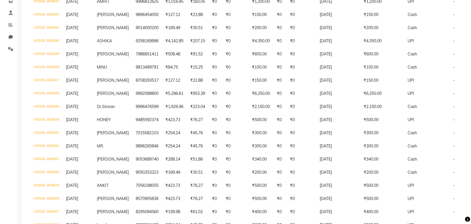
scroll to position [100, 0]
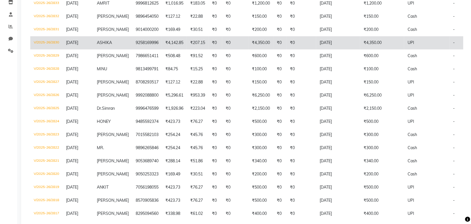
click at [104, 46] on td "ASHIKA" at bounding box center [112, 42] width 39 height 13
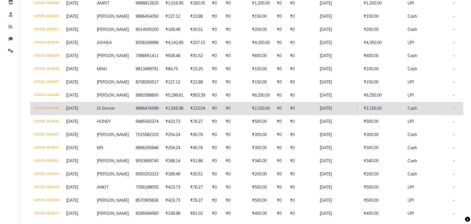
click at [73, 110] on span "21-09-2025" at bounding box center [72, 108] width 12 height 5
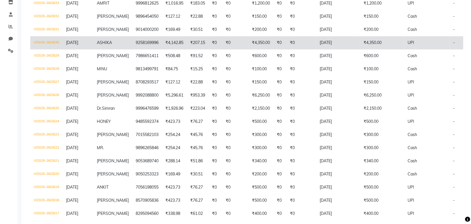
click at [98, 39] on td "ASHIKA" at bounding box center [112, 42] width 39 height 13
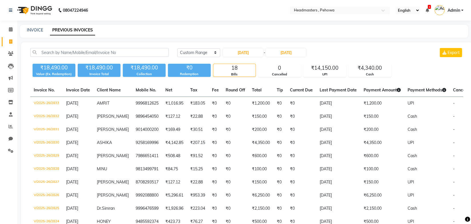
scroll to position [31, 0]
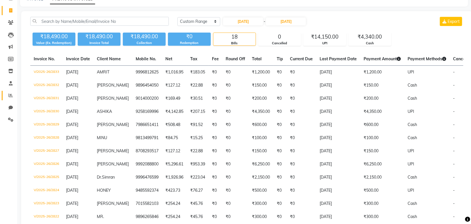
click at [11, 94] on icon at bounding box center [11, 95] width 4 height 4
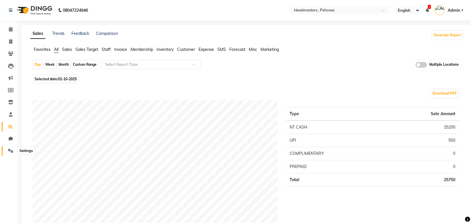
click at [9, 148] on span at bounding box center [11, 151] width 10 height 7
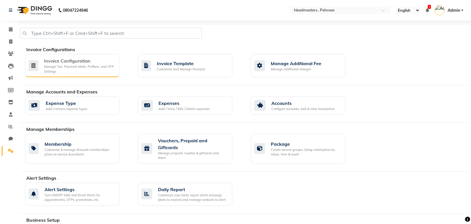
click at [59, 56] on div "Invoice Configuration Manage Tax, Payment Mode, Prefixes, and OTP Settings" at bounding box center [72, 65] width 94 height 23
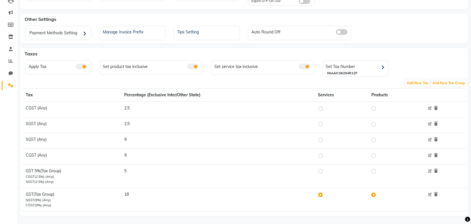
scroll to position [69, 0]
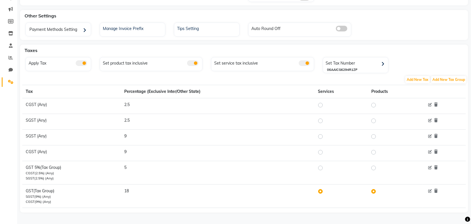
click at [325, 168] on label at bounding box center [325, 168] width 0 height 7
click at [322, 168] on input "radio" at bounding box center [322, 168] width 4 height 4
radio input "true"
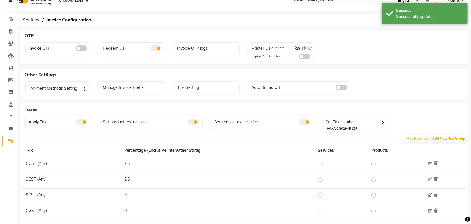
scroll to position [0, 0]
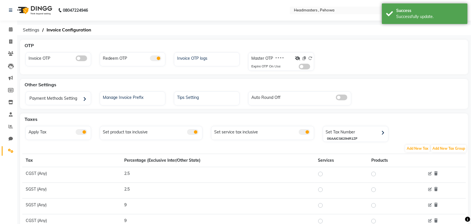
click at [329, 62] on div "Invoice OTP Redeem OTP Invoice OTP logs Master OTP * * * * Expire OTP On Use" at bounding box center [244, 62] width 446 height 21
click at [268, 25] on ol "Settings Invoice Configuration" at bounding box center [243, 30] width 446 height 10
click at [103, 33] on ol "Settings Invoice Configuration" at bounding box center [243, 30] width 446 height 10
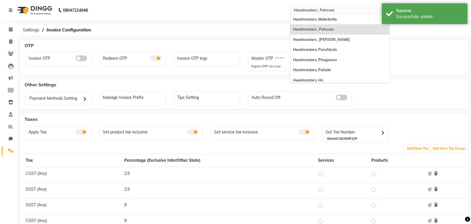
click at [317, 9] on input "text" at bounding box center [334, 11] width 83 height 6
click at [330, 38] on span "Headmasters , [PERSON_NAME]" at bounding box center [321, 39] width 57 height 5
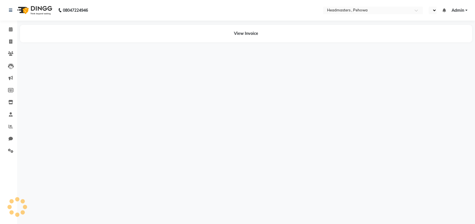
select select "en"
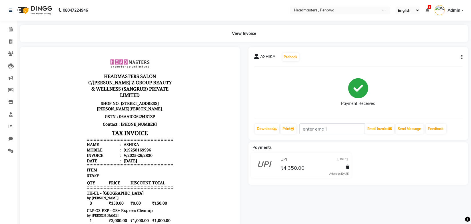
scroll to position [6, 0]
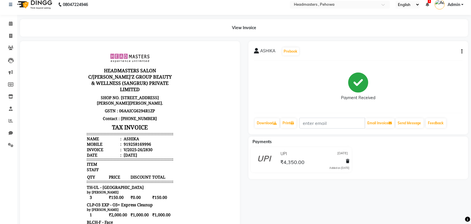
click at [462, 51] on icon "button" at bounding box center [462, 51] width 1 height 0
click at [430, 59] on div "Edit Invoice" at bounding box center [433, 58] width 39 height 7
select select "service"
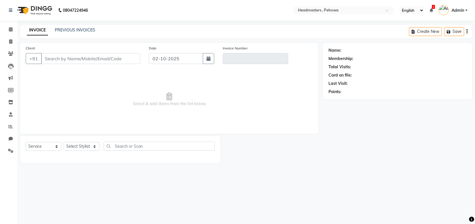
type input "9258169996"
type input "V/2025-26/2830"
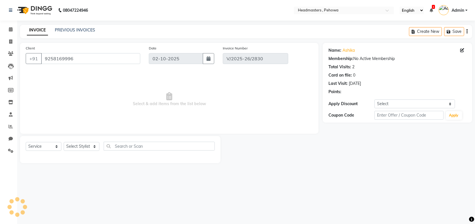
type input "[DATE]"
select select "select"
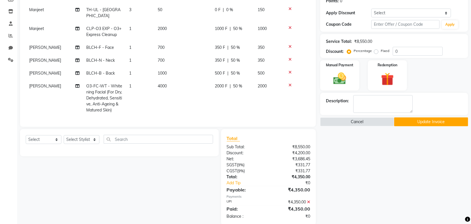
scroll to position [98, 0]
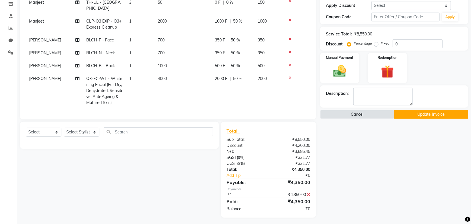
click at [436, 115] on button "Update Invoice" at bounding box center [431, 114] width 74 height 9
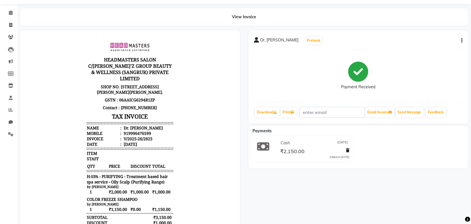
scroll to position [15, 0]
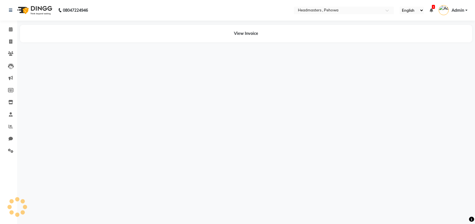
select select "en"
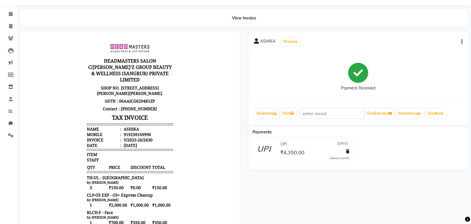
scroll to position [15, 0]
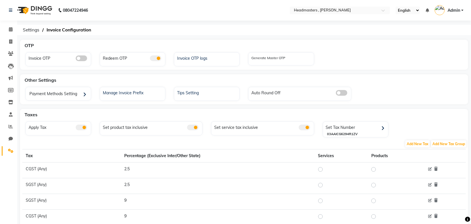
click at [138, 35] on div "08047224946 Select Location × Headmasters , Sri Muktsar Sahib English ENGLISH E…" at bounding box center [235, 145] width 471 height 290
click at [14, 123] on span at bounding box center [11, 126] width 10 height 7
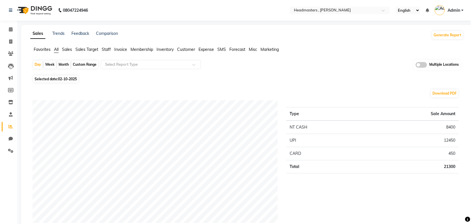
click at [118, 50] on span "Invoice" at bounding box center [120, 49] width 13 height 5
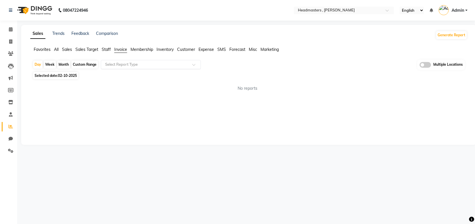
click at [121, 64] on input "text" at bounding box center [145, 65] width 82 height 6
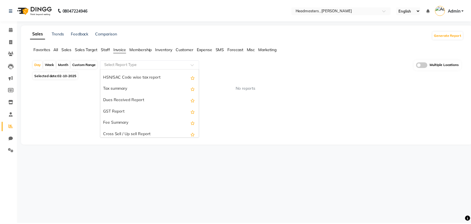
scroll to position [80, 0]
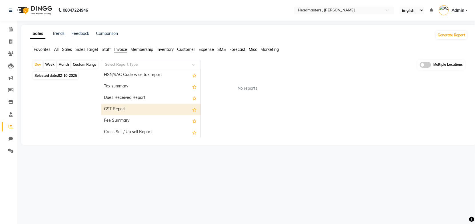
click at [122, 112] on div "GST Report" at bounding box center [150, 109] width 99 height 11
select select "full_report"
select select "csv"
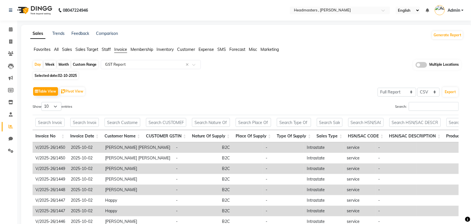
click at [90, 62] on div "Custom Range" at bounding box center [84, 65] width 27 height 8
select select "10"
select select "2025"
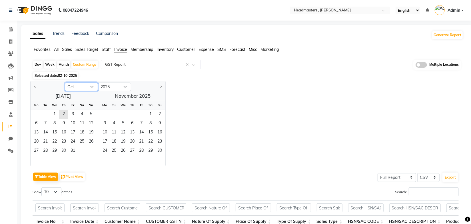
click at [90, 89] on select "Jan Feb Mar Apr May Jun [DATE] Aug Sep Oct Nov Dec" at bounding box center [81, 87] width 33 height 9
click at [65, 83] on select "Jan Feb Mar Apr May Jun [DATE] Aug Sep Oct Nov Dec" at bounding box center [81, 87] width 33 height 9
click at [42, 111] on span "1" at bounding box center [45, 114] width 9 height 9
click at [91, 87] on select "Jan Feb Mar Apr May Jun [DATE] Aug Sep Oct Nov Dec" at bounding box center [81, 87] width 33 height 9
select select "9"
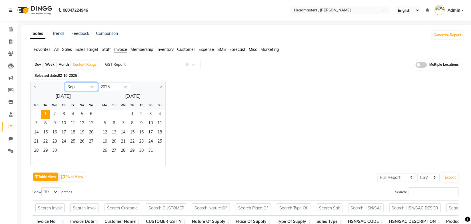
click at [65, 83] on select "Jan Feb Mar Apr May Jun [DATE] Aug Sep Oct Nov Dec" at bounding box center [81, 87] width 33 height 9
click at [91, 133] on span "21" at bounding box center [91, 132] width 9 height 9
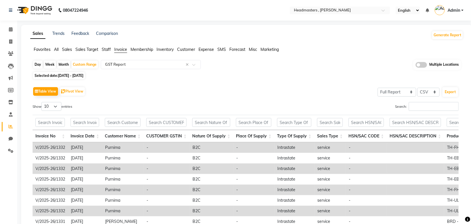
click at [305, 82] on div "Table View Pivot View Select Full Report Filtered Report Select CSV PDF Export …" at bounding box center [246, 179] width 436 height 196
click at [449, 92] on button "Export" at bounding box center [451, 92] width 16 height 10
click at [231, 86] on div "Table View Pivot View Select Full Report Filtered Report Select CSV PDF Export" at bounding box center [246, 91] width 426 height 12
click at [9, 153] on icon at bounding box center [10, 151] width 5 height 4
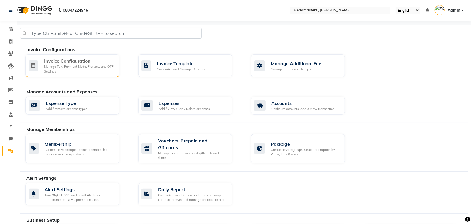
click at [79, 66] on div "Manage Tax, Payment Mode, Prefixes, and OTP Settings" at bounding box center [79, 68] width 71 height 9
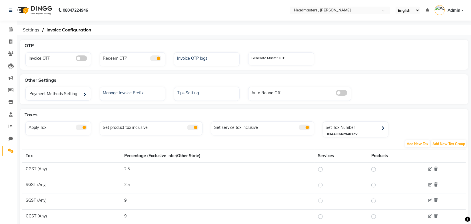
scroll to position [64, 0]
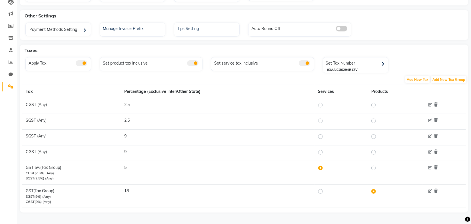
click at [325, 190] on label at bounding box center [325, 191] width 0 height 7
click at [322, 190] on input "radio" at bounding box center [322, 191] width 4 height 4
radio input "true"
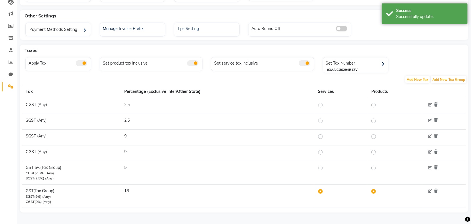
click at [322, 169] on div at bounding box center [321, 168] width 7 height 7
click at [325, 166] on label at bounding box center [325, 168] width 0 height 7
click at [321, 166] on input "radio" at bounding box center [322, 168] width 4 height 4
radio input "true"
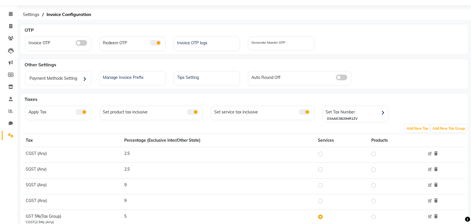
scroll to position [0, 0]
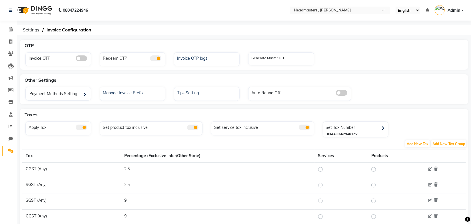
click at [350, 69] on div "OTP Invoice OTP Redeem OTP Invoice OTP logs Generate Master OTP" at bounding box center [244, 55] width 448 height 30
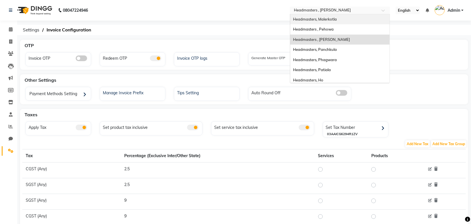
click at [308, 14] on ng-select "Select Location × Headmasters , [PERSON_NAME] Sahib Headmasters, Malerkotla Hea…" at bounding box center [340, 11] width 100 height 8
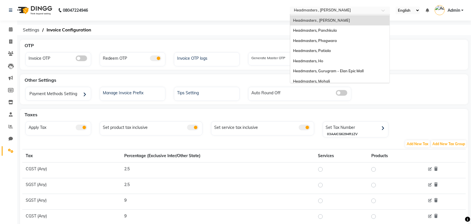
scroll to position [22, 0]
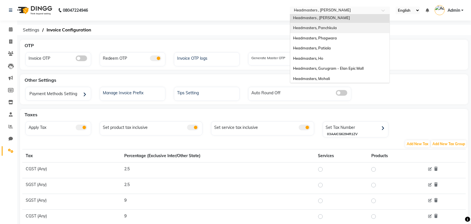
click at [317, 26] on span "Headmasters, Panchkula" at bounding box center [315, 27] width 44 height 5
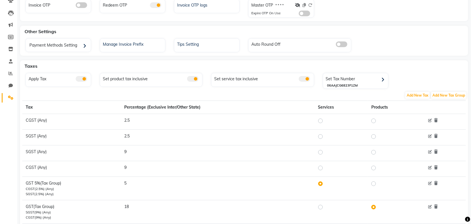
scroll to position [69, 0]
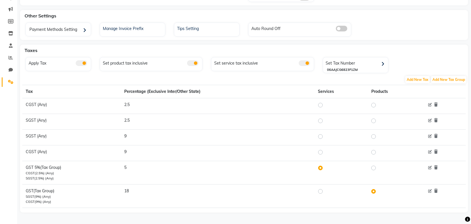
click at [325, 191] on label at bounding box center [325, 191] width 0 height 7
click at [322, 191] on input "radio" at bounding box center [322, 191] width 4 height 4
radio input "true"
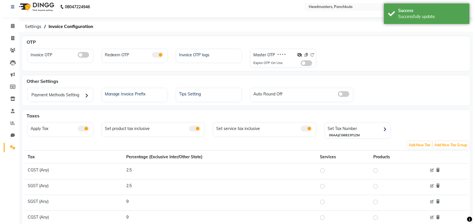
scroll to position [0, 0]
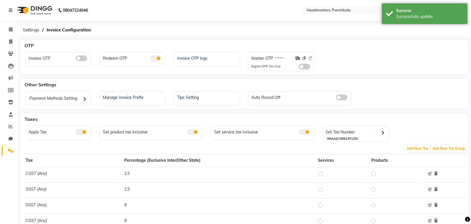
click at [397, 54] on div "Invoice OTP Redeem OTP Invoice OTP logs Master OTP * * * * Expire OTP On Use" at bounding box center [244, 62] width 446 height 21
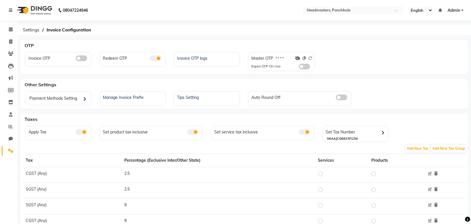
click at [202, 35] on ol "Settings Invoice Configuration" at bounding box center [243, 30] width 446 height 10
click at [9, 125] on icon at bounding box center [11, 126] width 4 height 4
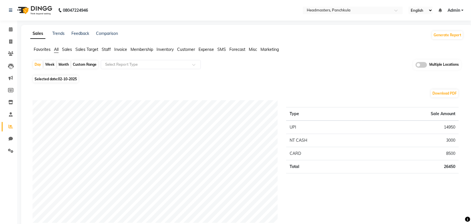
click at [121, 48] on span "Invoice" at bounding box center [120, 49] width 13 height 5
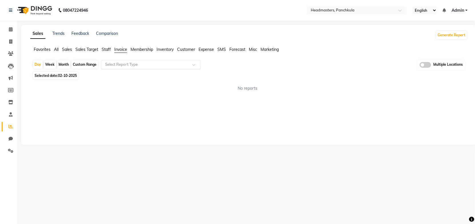
click at [140, 65] on input "text" at bounding box center [145, 65] width 82 height 6
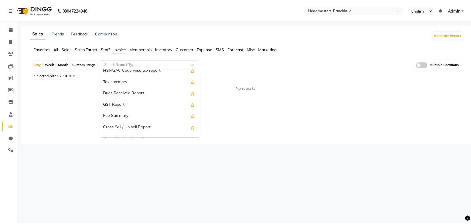
scroll to position [87, 0]
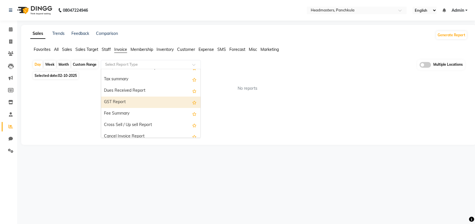
click at [135, 98] on div "GST Report" at bounding box center [150, 102] width 99 height 11
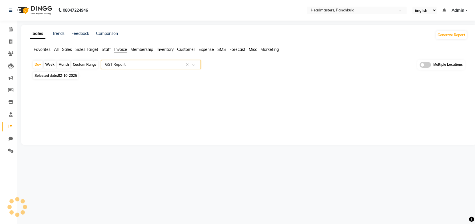
select select "full_report"
select select "csv"
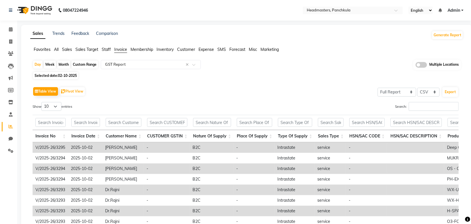
click at [63, 65] on div "Month" at bounding box center [63, 65] width 13 height 8
select select "10"
select select "2025"
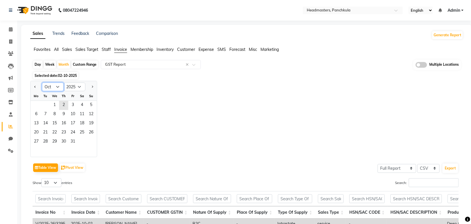
click at [58, 87] on select "Jan Feb Mar Apr May Jun [DATE] Aug Sep Oct Nov Dec" at bounding box center [53, 87] width 22 height 9
select select "4"
click at [42, 83] on select "Jan Feb Mar Apr May Jun [DATE] Aug Sep Oct Nov Dec" at bounding box center [53, 87] width 22 height 9
click at [44, 106] on span "1" at bounding box center [45, 105] width 9 height 9
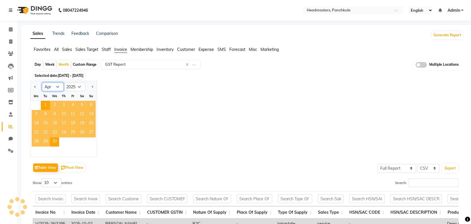
click at [55, 88] on select "Jan Feb Mar Apr May Jun [DATE] Aug Sep Oct Nov Dec" at bounding box center [53, 87] width 22 height 9
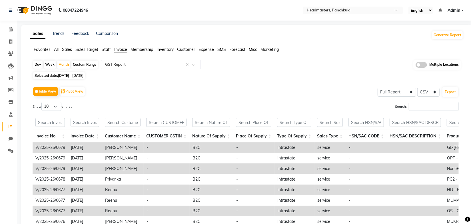
click at [87, 63] on div "Custom Range" at bounding box center [84, 65] width 27 height 8
select select "4"
select select "2025"
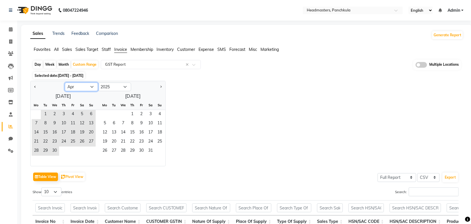
click at [77, 90] on select "Jan Feb Mar Apr May Jun Jul Aug Sep Oct Nov Dec" at bounding box center [81, 87] width 33 height 9
click at [65, 83] on select "Jan Feb Mar Apr May Jun Jul Aug Sep Oct Nov Dec" at bounding box center [81, 87] width 33 height 9
click at [47, 113] on span "1" at bounding box center [45, 114] width 9 height 9
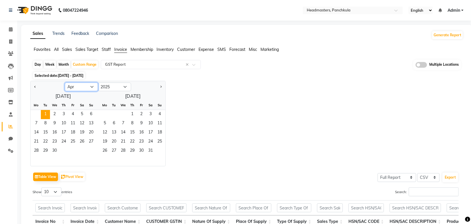
click at [91, 88] on select "Jan Feb Mar Apr May Jun Jul Aug Sep Oct Nov Dec" at bounding box center [81, 87] width 33 height 9
select select "9"
click at [65, 83] on select "Jan Feb Mar Apr May Jun Jul Aug Sep Oct Nov Dec" at bounding box center [81, 87] width 33 height 9
click at [89, 133] on span "21" at bounding box center [91, 132] width 9 height 9
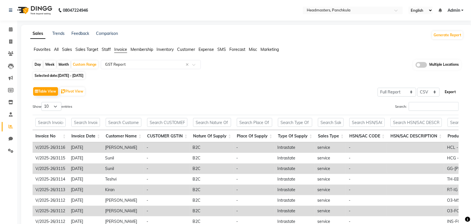
click at [446, 93] on button "Export" at bounding box center [451, 92] width 16 height 10
click at [173, 106] on div "Show 10 25 50 100 entries" at bounding box center [137, 107] width 209 height 11
click at [11, 152] on icon at bounding box center [10, 151] width 5 height 4
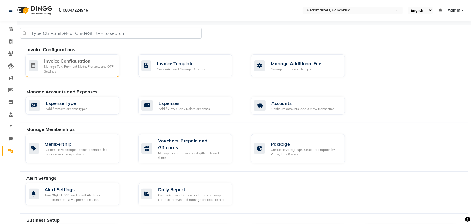
click at [93, 68] on div "Manage Tax, Payment Mode, Prefixes, and OTP Settings" at bounding box center [79, 68] width 71 height 9
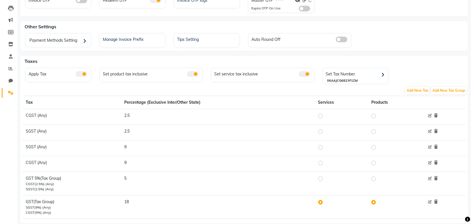
scroll to position [69, 0]
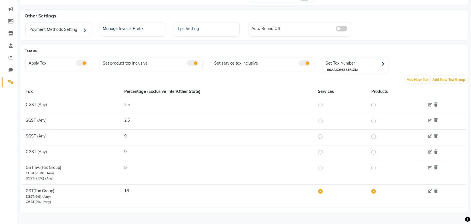
click at [325, 166] on label at bounding box center [325, 168] width 0 height 7
click at [324, 166] on input "radio" at bounding box center [322, 168] width 4 height 4
radio input "true"
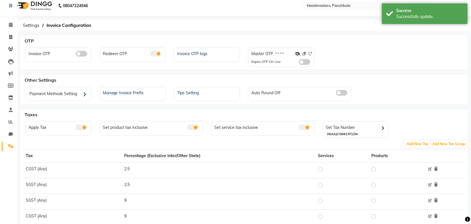
scroll to position [0, 0]
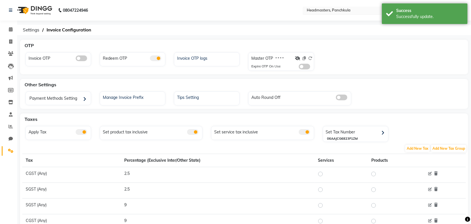
click at [345, 9] on input "text" at bounding box center [347, 11] width 83 height 6
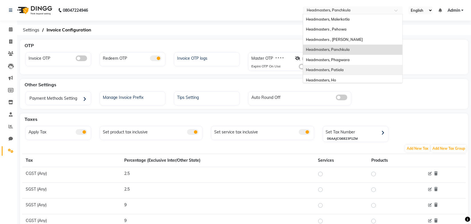
click at [343, 67] on span "Headmasters, Patiala" at bounding box center [325, 69] width 38 height 5
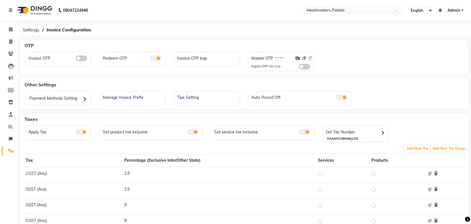
scroll to position [69, 0]
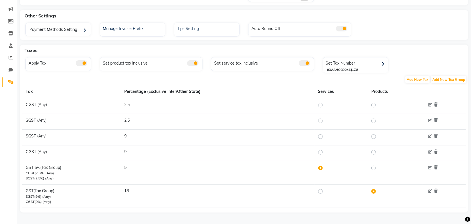
click at [325, 188] on label at bounding box center [325, 191] width 0 height 7
click at [322, 189] on input "radio" at bounding box center [322, 191] width 4 height 4
radio input "true"
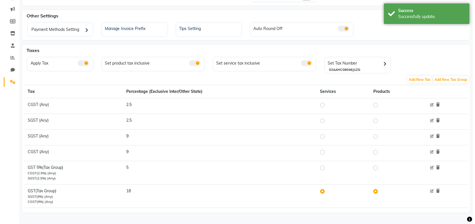
scroll to position [0, 0]
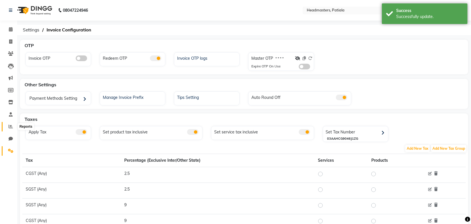
click at [13, 125] on span at bounding box center [11, 126] width 10 height 7
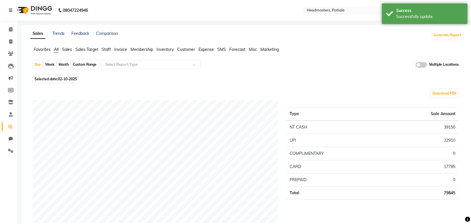
click at [122, 50] on span "Invoice" at bounding box center [120, 49] width 13 height 5
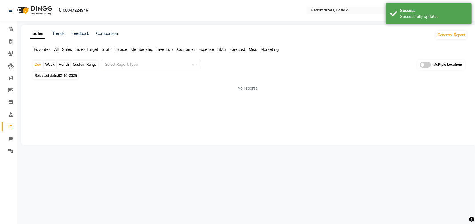
click at [140, 67] on input "text" at bounding box center [145, 65] width 82 height 6
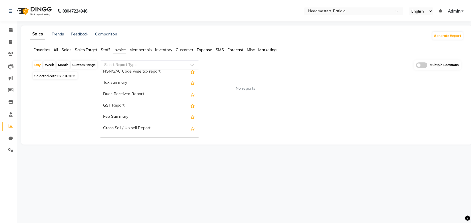
scroll to position [84, 0]
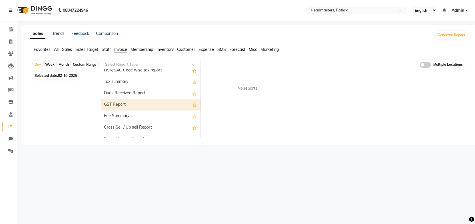
click at [131, 105] on div "GST Report" at bounding box center [150, 104] width 99 height 11
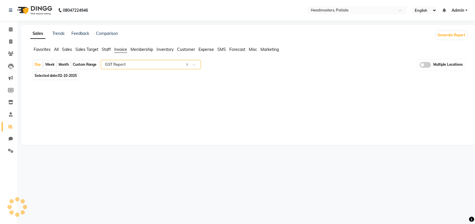
select select "full_report"
select select "csv"
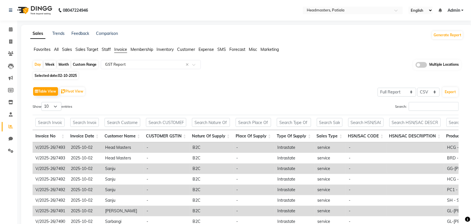
click at [83, 63] on div "Custom Range" at bounding box center [84, 65] width 27 height 8
select select "10"
select select "2025"
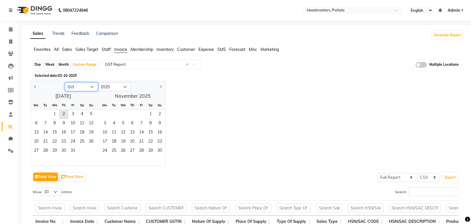
click at [75, 86] on select "Jan Feb Mar Apr May Jun [DATE] Aug Sep Oct Nov Dec" at bounding box center [81, 87] width 33 height 9
click at [65, 83] on select "Jan Feb Mar Apr May Jun [DATE] Aug Sep Oct Nov Dec" at bounding box center [81, 87] width 33 height 9
click at [47, 115] on span "1" at bounding box center [45, 114] width 9 height 9
click at [95, 87] on select "Jan Feb Mar Apr May Jun [DATE] Aug Sep Oct Nov Dec" at bounding box center [81, 87] width 33 height 9
select select "9"
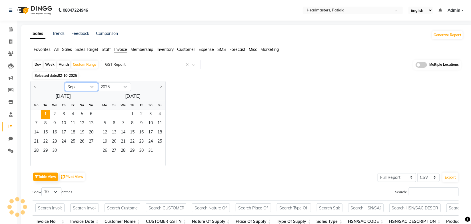
click at [65, 83] on select "Jan Feb Mar Apr May Jun [DATE] Aug Sep Oct Nov Dec" at bounding box center [81, 87] width 33 height 9
click at [92, 135] on span "21" at bounding box center [91, 132] width 9 height 9
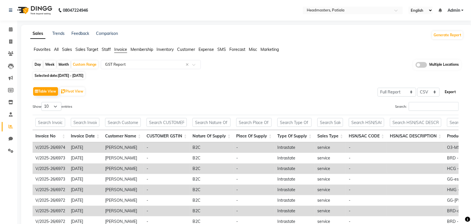
click at [448, 93] on button "Export" at bounding box center [451, 92] width 16 height 10
click at [308, 69] on div "Day Week Month Custom Range Select Report Type × GST Report × Multiple Locations" at bounding box center [247, 65] width 429 height 11
click at [339, 10] on input "text" at bounding box center [347, 11] width 83 height 6
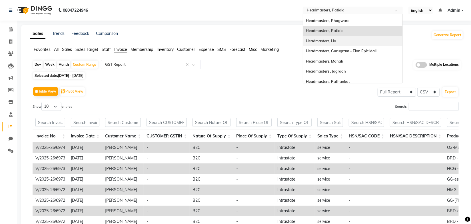
scroll to position [41, 0]
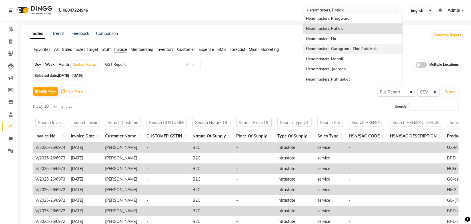
click at [358, 48] on span "Headmasters, Gurugram - Elan Epic Mall" at bounding box center [341, 48] width 71 height 5
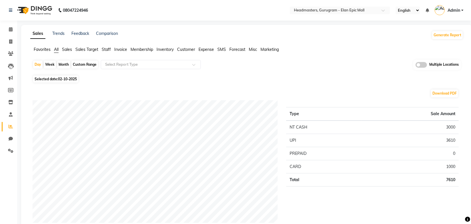
click at [118, 50] on span "Invoice" at bounding box center [120, 49] width 13 height 5
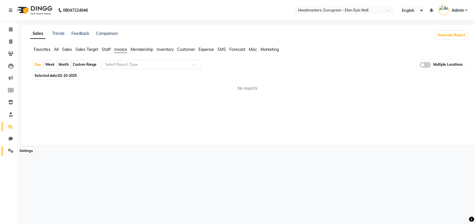
click at [11, 151] on icon at bounding box center [10, 151] width 5 height 4
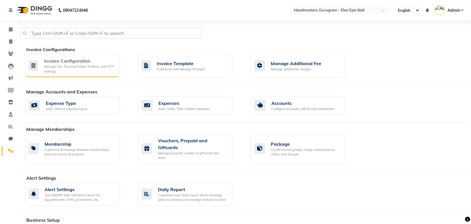
click at [80, 69] on div "Manage Tax, Payment Mode, Prefixes, and OTP Settings" at bounding box center [79, 68] width 71 height 9
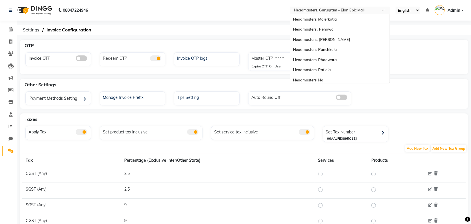
click at [352, 8] on input "text" at bounding box center [334, 11] width 83 height 6
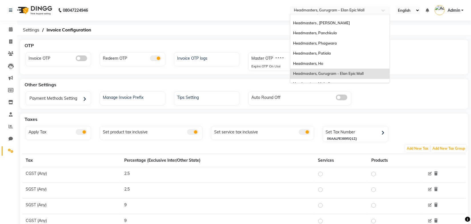
scroll to position [9, 0]
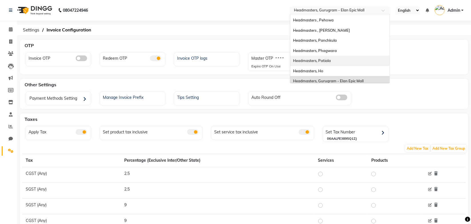
click at [330, 62] on span "Headmasters, Patiala" at bounding box center [312, 60] width 38 height 5
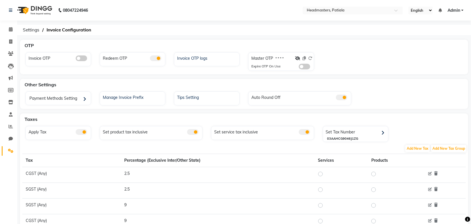
scroll to position [69, 0]
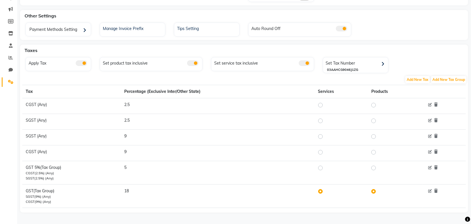
click at [325, 167] on label at bounding box center [325, 168] width 0 height 7
click at [323, 167] on input "radio" at bounding box center [322, 168] width 4 height 4
radio input "true"
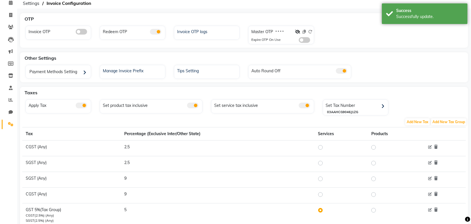
scroll to position [0, 0]
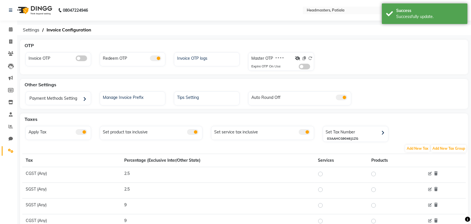
click at [380, 62] on div "Invoice OTP Redeem OTP Invoice OTP logs Master OTP * * * * Expire OTP On Use" at bounding box center [244, 62] width 446 height 21
click at [351, 8] on input "text" at bounding box center [347, 11] width 83 height 6
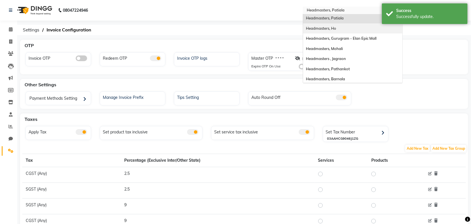
scroll to position [62, 0]
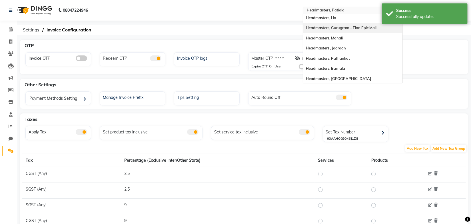
click at [351, 29] on span "Headmasters, Gurugram - Elan Epic Mall" at bounding box center [341, 27] width 71 height 5
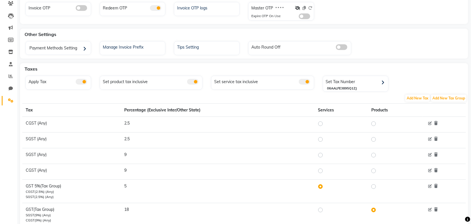
scroll to position [69, 0]
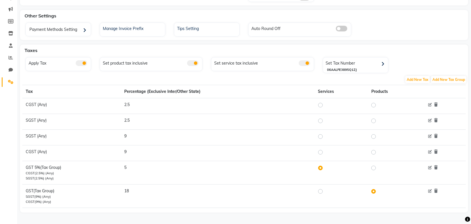
click at [325, 190] on label at bounding box center [325, 191] width 0 height 7
click at [323, 190] on input "radio" at bounding box center [322, 191] width 4 height 4
radio input "true"
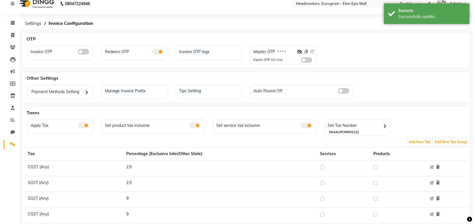
scroll to position [0, 0]
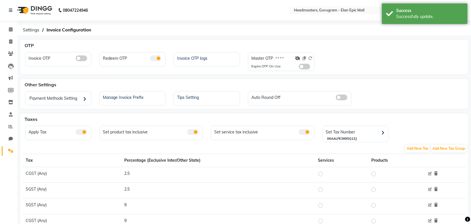
click at [382, 51] on div "OTP Invoice OTP Redeem OTP Invoice OTP logs Master OTP * * * * Expire OTP On Use" at bounding box center [244, 57] width 448 height 35
click at [11, 125] on icon at bounding box center [11, 126] width 4 height 4
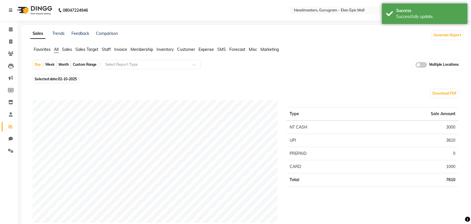
click at [120, 49] on span "Invoice" at bounding box center [120, 49] width 13 height 5
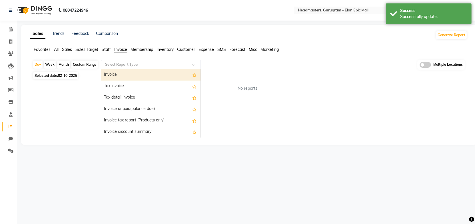
click at [131, 63] on input "text" at bounding box center [145, 65] width 82 height 6
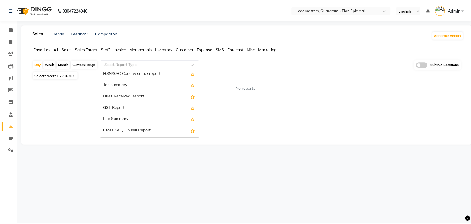
scroll to position [85, 0]
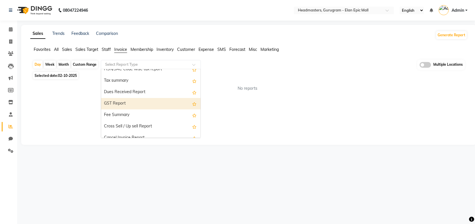
click at [125, 102] on div "GST Report" at bounding box center [150, 103] width 99 height 11
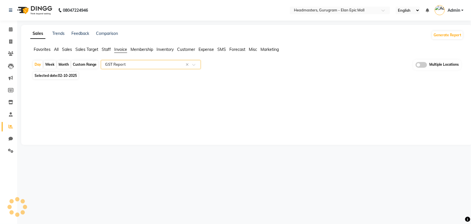
select select "full_report"
select select "csv"
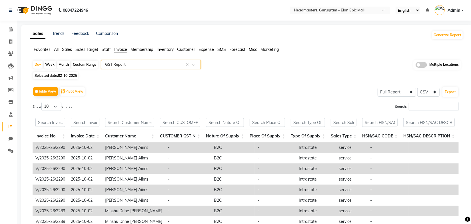
click at [81, 64] on div "Custom Range" at bounding box center [84, 65] width 27 height 8
select select "10"
select select "2025"
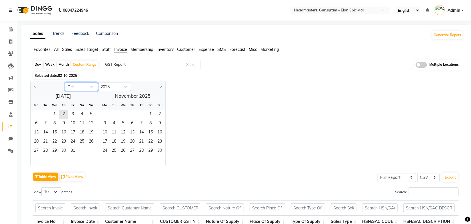
click at [76, 84] on select "Jan Feb Mar Apr May Jun [DATE] Aug Sep Oct Nov Dec" at bounding box center [81, 87] width 33 height 9
click at [65, 83] on select "Jan Feb Mar Apr May Jun [DATE] Aug Sep Oct Nov Dec" at bounding box center [81, 87] width 33 height 9
click at [46, 111] on span "1" at bounding box center [45, 114] width 9 height 9
click at [88, 88] on select "Jan Feb Mar Apr May Jun [DATE] Aug Sep Oct Nov Dec" at bounding box center [81, 87] width 33 height 9
select select "9"
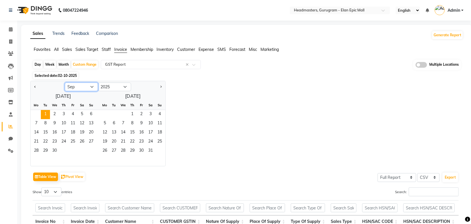
click at [65, 83] on select "Jan Feb Mar Apr May Jun Jul Aug Sep Oct Nov Dec" at bounding box center [81, 87] width 33 height 9
click at [93, 133] on span "21" at bounding box center [91, 132] width 9 height 9
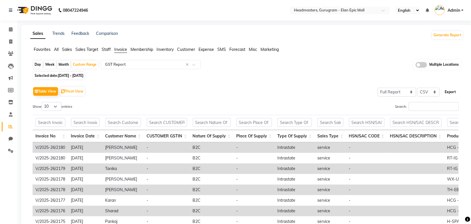
click at [452, 92] on button "Export" at bounding box center [451, 92] width 16 height 10
click at [11, 149] on icon at bounding box center [10, 151] width 5 height 4
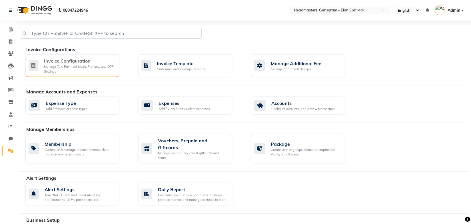
click at [93, 63] on div "Invoice Configuration" at bounding box center [79, 60] width 71 height 7
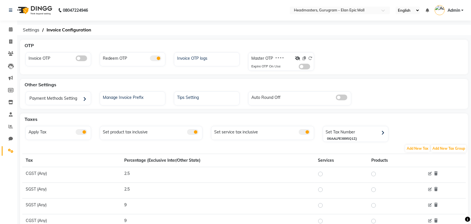
scroll to position [69, 0]
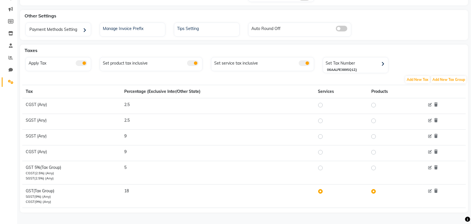
click at [325, 167] on label at bounding box center [325, 168] width 0 height 7
click at [323, 167] on input "radio" at bounding box center [322, 168] width 4 height 4
radio input "true"
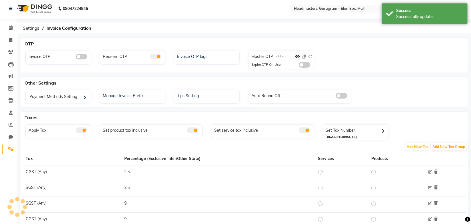
scroll to position [0, 0]
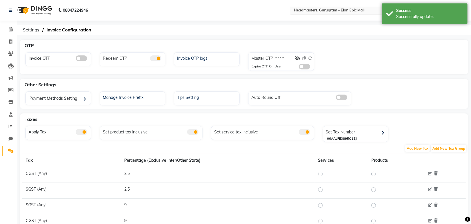
click at [325, 8] on input "text" at bounding box center [334, 11] width 83 height 6
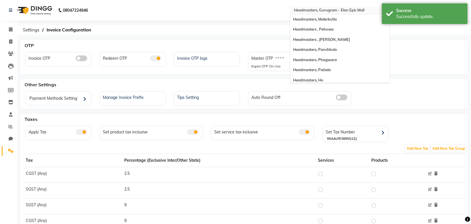
scroll to position [71, 0]
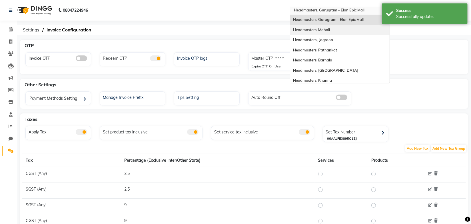
click at [334, 29] on div "Headmasters, Mohali" at bounding box center [339, 30] width 99 height 10
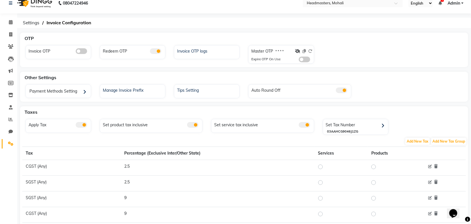
scroll to position [3, 0]
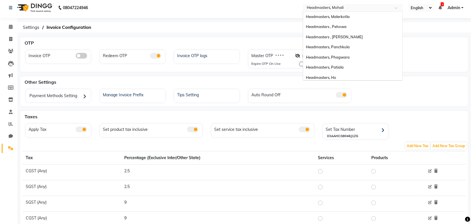
click at [352, 7] on input "text" at bounding box center [347, 8] width 83 height 6
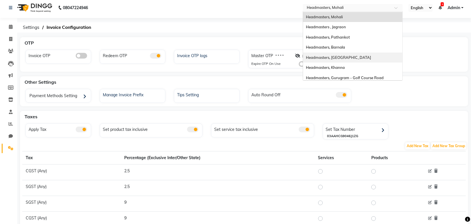
click at [347, 55] on span "Headmasters, [GEOGRAPHIC_DATA]" at bounding box center [338, 57] width 65 height 5
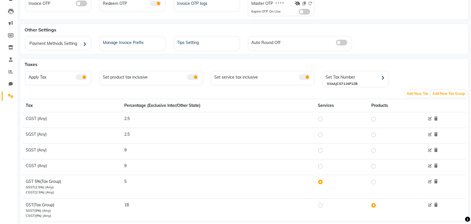
scroll to position [69, 0]
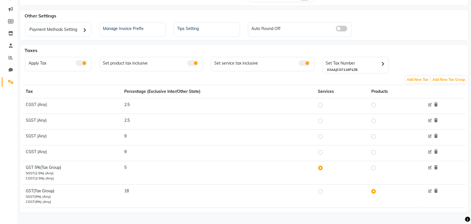
click at [325, 191] on label at bounding box center [325, 191] width 0 height 7
click at [322, 191] on input "radio" at bounding box center [322, 191] width 4 height 4
radio input "true"
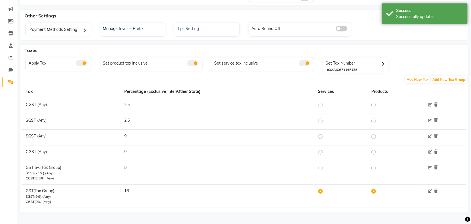
scroll to position [0, 0]
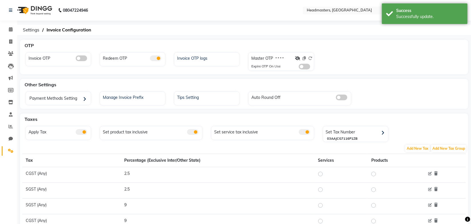
click at [168, 35] on div "08047224946 Select Location × Headmasters, [GEOGRAPHIC_DATA] English ENGLISH Es…" at bounding box center [235, 147] width 471 height 295
click at [10, 43] on icon at bounding box center [10, 41] width 3 height 4
select select "service"
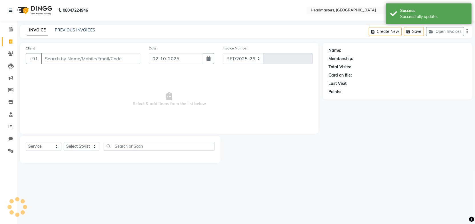
select select "7130"
type input "6995"
click at [79, 29] on link "PREVIOUS INVOICES" at bounding box center [75, 29] width 40 height 5
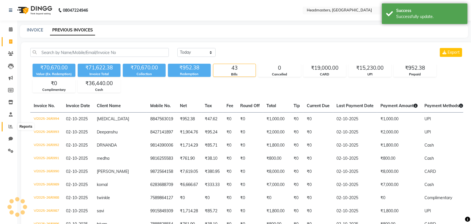
click at [12, 128] on icon at bounding box center [11, 126] width 4 height 4
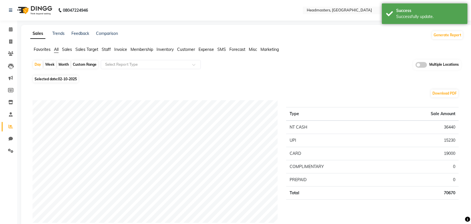
click at [124, 50] on span "Invoice" at bounding box center [120, 49] width 13 height 5
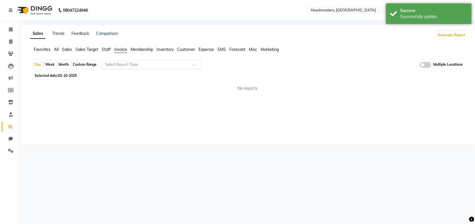
click at [129, 65] on input "text" at bounding box center [145, 65] width 82 height 6
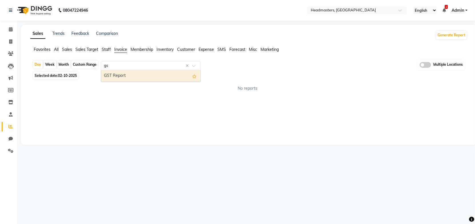
type input "gst"
click at [112, 75] on div "GST Report" at bounding box center [150, 75] width 99 height 11
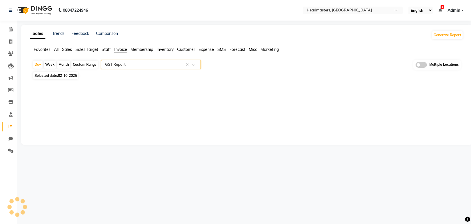
select select "full_report"
select select "csv"
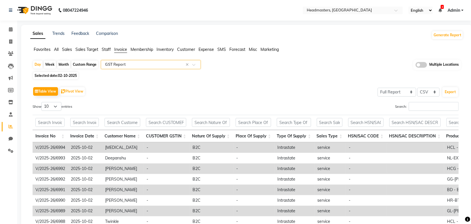
click at [92, 63] on div "Custom Range" at bounding box center [84, 65] width 27 height 8
select select "10"
select select "2025"
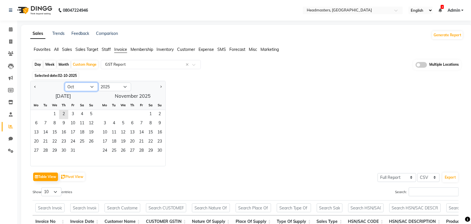
click at [77, 88] on select "Jan Feb Mar Apr May Jun [DATE] Aug Sep Oct Nov Dec" at bounding box center [81, 87] width 33 height 9
click at [65, 83] on select "Jan Feb Mar Apr May Jun Jul Aug Sep Oct Nov Dec" at bounding box center [81, 87] width 33 height 9
click at [44, 113] on span "1" at bounding box center [45, 114] width 9 height 9
click at [79, 89] on select "Jan Feb Mar Apr May Jun [DATE] Aug Sep Oct Nov Dec" at bounding box center [81, 87] width 33 height 9
select select "9"
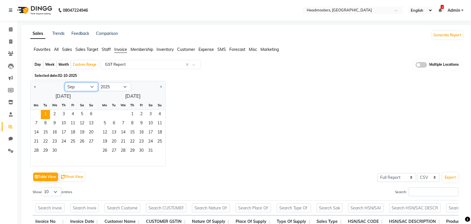
click at [65, 83] on select "Jan Feb Mar Apr May Jun [DATE] Aug Sep Oct Nov Dec" at bounding box center [81, 87] width 33 height 9
click at [93, 132] on span "21" at bounding box center [91, 132] width 9 height 9
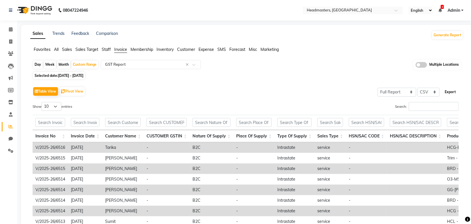
click at [451, 91] on button "Export" at bounding box center [451, 92] width 16 height 10
click at [171, 77] on div "Selected date: 01-04-2025 - 21-09-2025" at bounding box center [248, 76] width 431 height 6
click at [8, 42] on span at bounding box center [11, 42] width 10 height 7
select select "service"
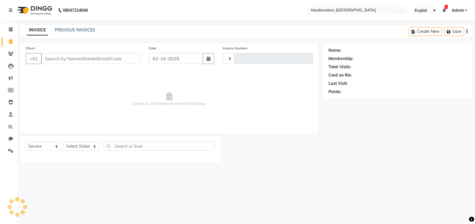
type input "6995"
select select "7130"
click at [84, 31] on link "PREVIOUS INVOICES" at bounding box center [75, 29] width 40 height 5
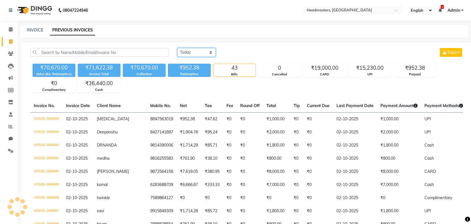
click at [191, 53] on select "Today Yesterday Custom Range" at bounding box center [197, 52] width 38 height 9
select select "range"
click at [178, 48] on select "Today Yesterday Custom Range" at bounding box center [197, 52] width 38 height 9
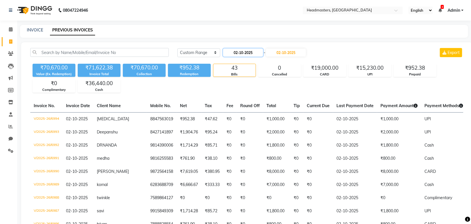
click at [238, 55] on input "02-10-2025" at bounding box center [243, 53] width 40 height 8
select select "10"
select select "2025"
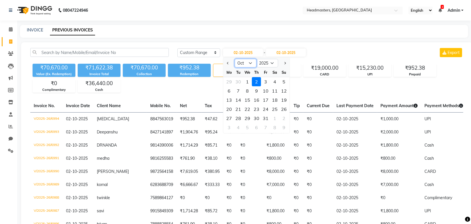
click at [249, 65] on select "Jan Feb Mar Apr May Jun Jul Aug Sep Oct Nov Dec" at bounding box center [246, 63] width 22 height 9
select select "9"
click at [235, 59] on select "Jan Feb Mar Apr May Jun Jul Aug Sep Oct Nov Dec" at bounding box center [246, 63] width 22 height 9
click at [286, 100] on div "21" at bounding box center [284, 99] width 9 height 9
type input "21-09-2025"
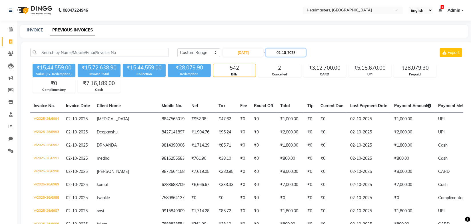
click at [292, 52] on input "02-10-2025" at bounding box center [286, 53] width 40 height 8
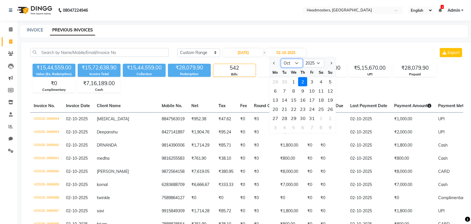
click at [293, 64] on select "Sep Oct Nov Dec" at bounding box center [292, 63] width 22 height 9
select select "9"
click at [281, 59] on select "Sep Oct Nov Dec" at bounding box center [292, 63] width 22 height 9
click at [331, 100] on div "21" at bounding box center [330, 99] width 9 height 9
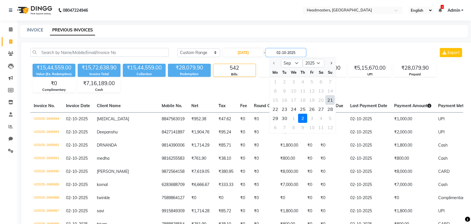
type input "21-09-2025"
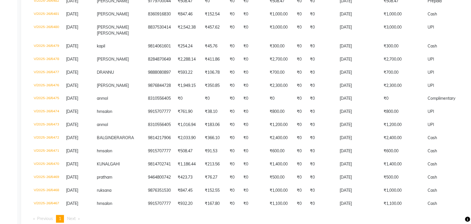
scroll to position [584, 0]
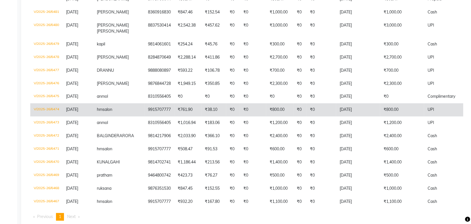
click at [70, 112] on span "21-09-2025" at bounding box center [72, 109] width 12 height 5
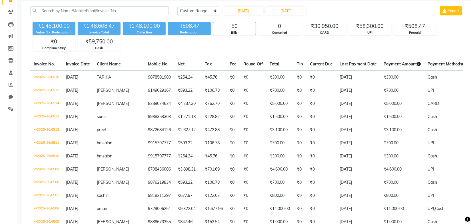
scroll to position [0, 0]
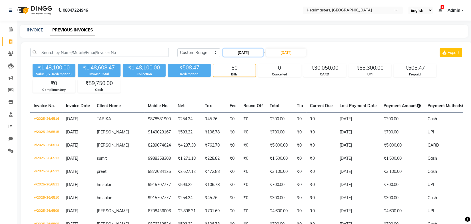
click at [248, 50] on input "21-09-2025" at bounding box center [243, 53] width 40 height 8
select select "9"
select select "2025"
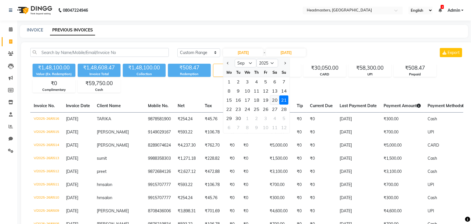
click at [274, 96] on div "20" at bounding box center [274, 99] width 9 height 9
type input "20-09-2025"
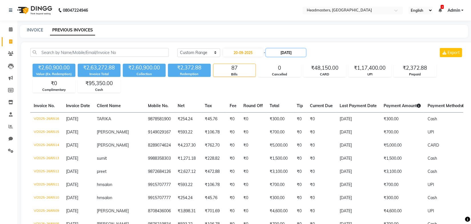
click at [284, 53] on input "21-09-2025" at bounding box center [286, 53] width 40 height 8
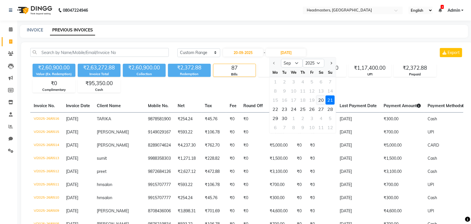
click at [320, 99] on div "20" at bounding box center [321, 99] width 9 height 9
type input "20-09-2025"
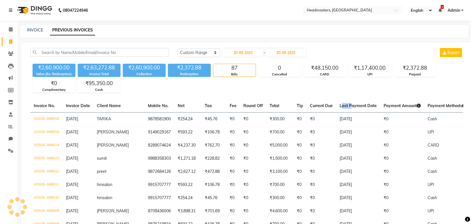
click at [336, 99] on th "Last Payment Date" at bounding box center [358, 105] width 44 height 13
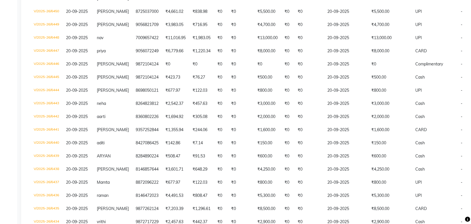
scroll to position [323, 0]
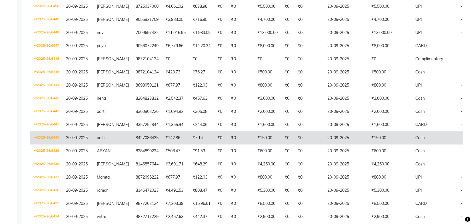
click at [77, 137] on span "20-09-2025" at bounding box center [77, 137] width 22 height 5
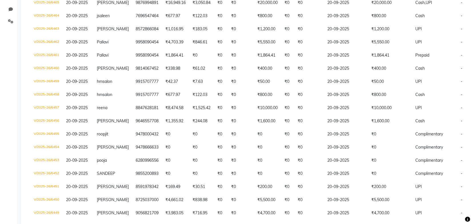
scroll to position [0, 0]
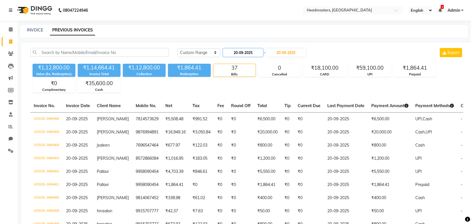
click at [249, 51] on input "20-09-2025" at bounding box center [243, 53] width 40 height 8
select select "9"
select select "2025"
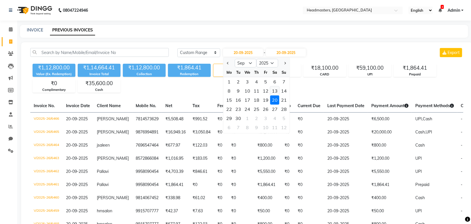
click at [274, 91] on div "13" at bounding box center [274, 90] width 9 height 9
type input "13-09-2025"
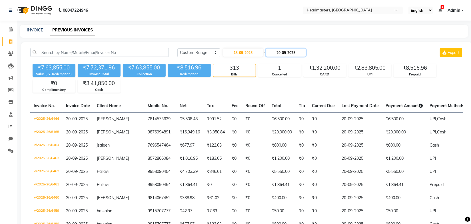
click at [289, 51] on input "20-09-2025" at bounding box center [286, 53] width 40 height 8
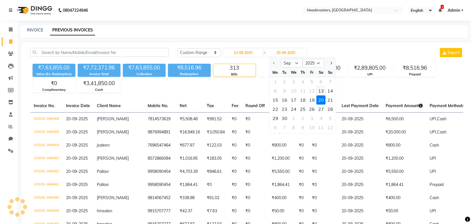
click at [321, 90] on div "13" at bounding box center [321, 90] width 9 height 9
type input "13-09-2025"
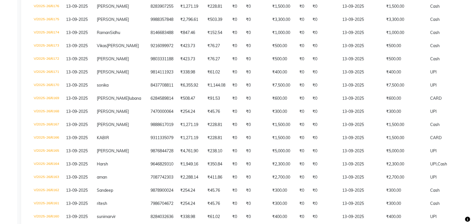
scroll to position [419, 0]
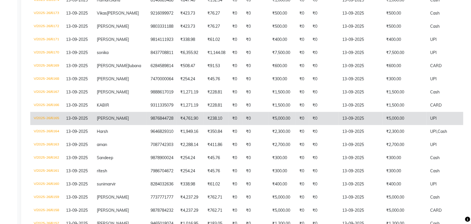
click at [83, 125] on td "13-09-2025" at bounding box center [78, 118] width 31 height 13
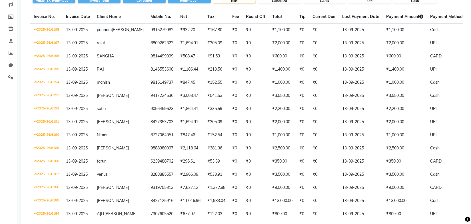
scroll to position [0, 0]
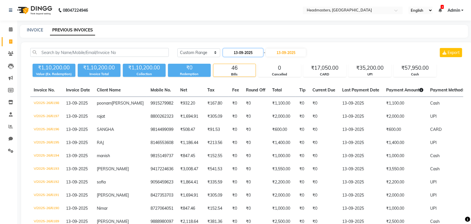
click at [246, 53] on input "13-09-2025" at bounding box center [243, 53] width 40 height 8
select select "9"
select select "2025"
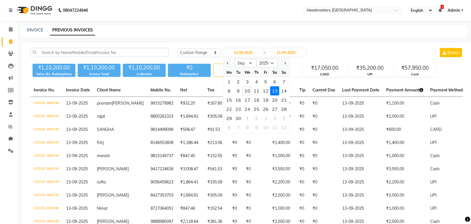
click at [251, 87] on div "10" at bounding box center [247, 90] width 9 height 9
type input "10-09-2025"
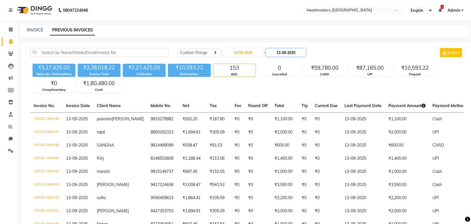
click at [280, 55] on input "13-09-2025" at bounding box center [286, 53] width 40 height 8
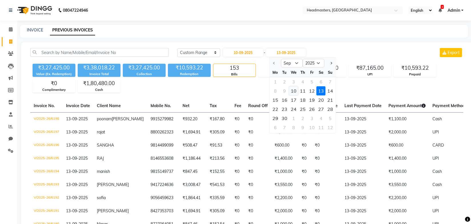
click at [291, 90] on div "10" at bounding box center [293, 90] width 9 height 9
type input "10-09-2025"
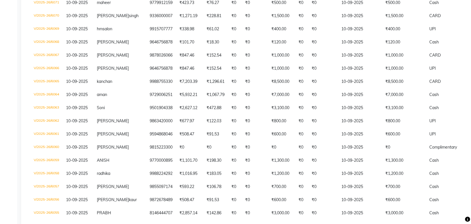
scroll to position [337, 0]
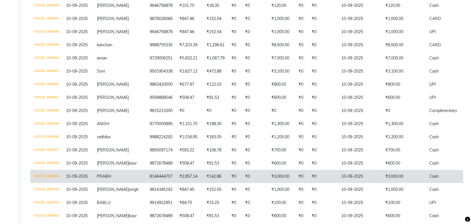
click at [88, 183] on td "10-09-2025" at bounding box center [78, 176] width 31 height 13
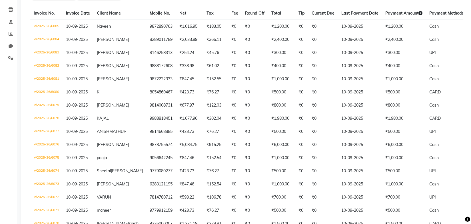
scroll to position [0, 0]
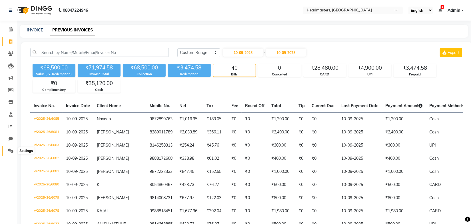
click at [10, 149] on icon at bounding box center [10, 151] width 5 height 4
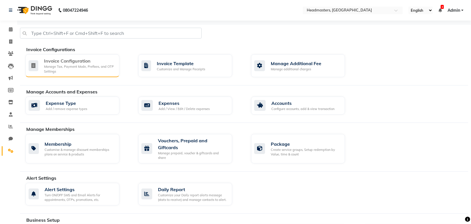
click at [62, 58] on div "Invoice Configuration" at bounding box center [79, 60] width 71 height 7
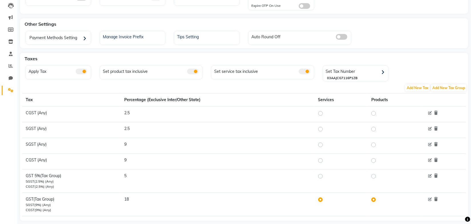
scroll to position [69, 0]
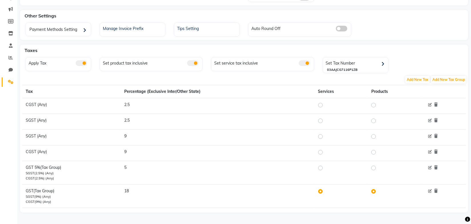
click at [325, 166] on label at bounding box center [325, 168] width 0 height 7
click at [323, 166] on input "radio" at bounding box center [322, 168] width 4 height 4
radio input "true"
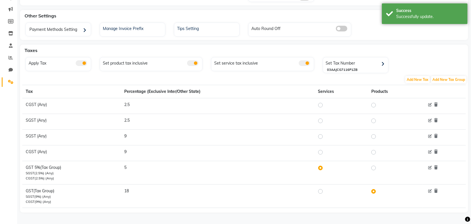
scroll to position [0, 0]
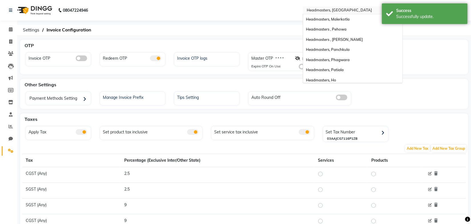
click at [323, 9] on input "text" at bounding box center [347, 11] width 83 height 6
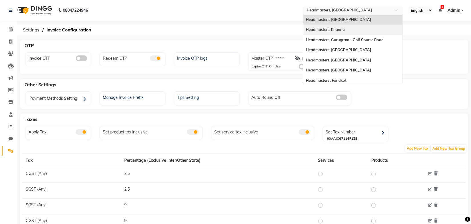
click at [336, 28] on span "Headmasters, Khanna" at bounding box center [325, 29] width 39 height 5
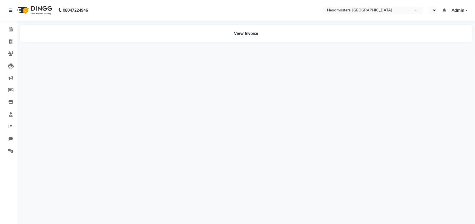
select select "en"
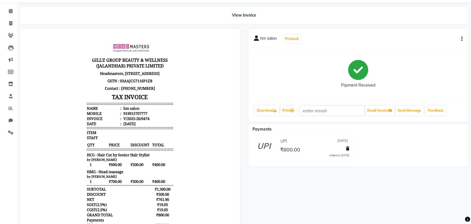
scroll to position [18, 0]
click at [462, 39] on icon "button" at bounding box center [462, 39] width 1 height 0
click at [433, 45] on div "Edit Invoice" at bounding box center [433, 46] width 39 height 7
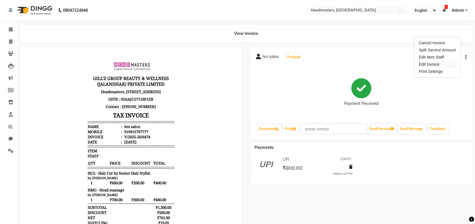
select select "service"
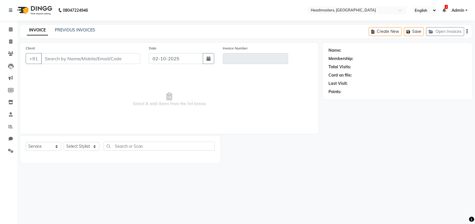
type input "9915707777"
type input "V/2025-26/6474"
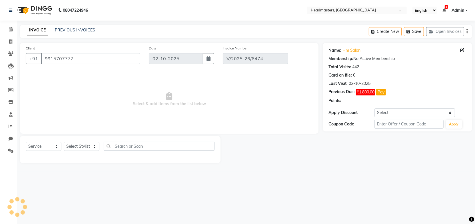
type input "[DATE]"
select select "select"
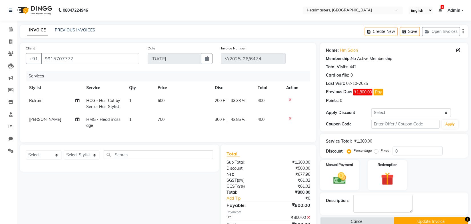
scroll to position [29, 0]
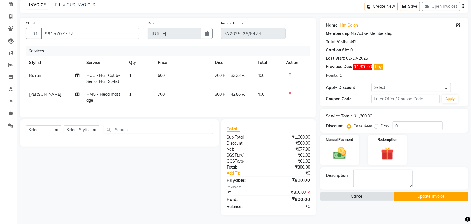
click at [418, 195] on button "Update Invoice" at bounding box center [431, 196] width 74 height 9
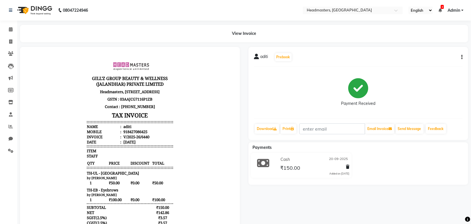
click at [462, 57] on icon "button" at bounding box center [462, 57] width 1 height 0
click at [427, 65] on div "Edit Invoice" at bounding box center [433, 64] width 39 height 7
select select "service"
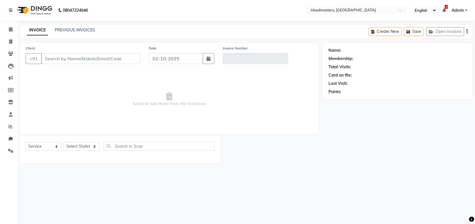
type input "8427086425"
type input "V/2025-26/6440"
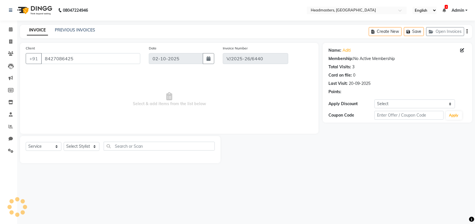
type input "20-09-2025"
select select "select"
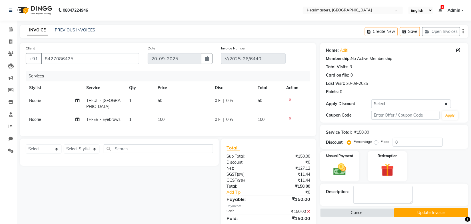
scroll to position [17, 0]
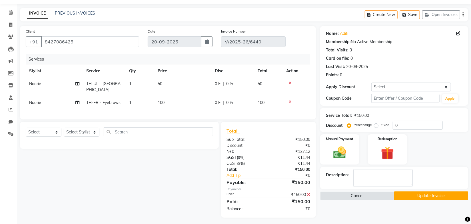
click at [422, 195] on button "Update Invoice" at bounding box center [431, 196] width 74 height 9
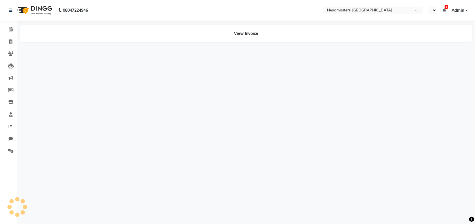
select select "en"
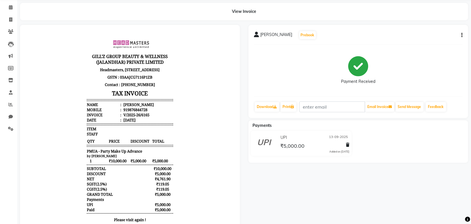
scroll to position [17, 0]
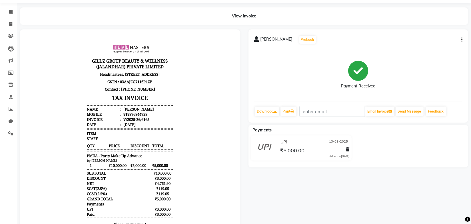
click at [463, 40] on button "button" at bounding box center [460, 40] width 3 height 6
click at [433, 47] on div "Edit Invoice" at bounding box center [433, 46] width 39 height 7
select select "service"
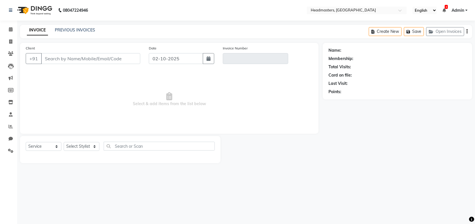
type input "9876844728"
type input "V/2025-26/6165"
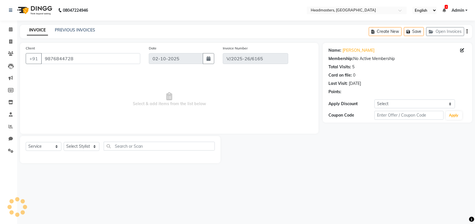
type input "13-09-2025"
select select "select"
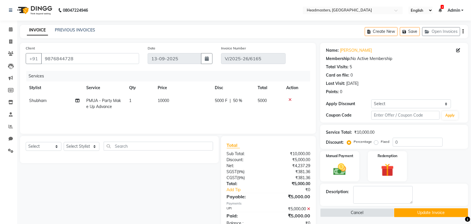
scroll to position [17, 0]
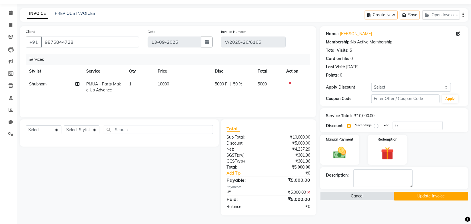
click at [432, 194] on button "Update Invoice" at bounding box center [431, 196] width 74 height 9
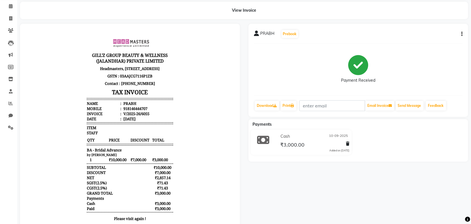
scroll to position [19, 0]
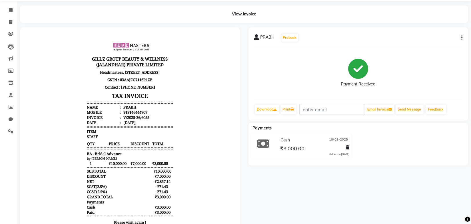
click at [462, 38] on icon "button" at bounding box center [462, 38] width 1 height 0
click at [428, 46] on div "Edit Invoice" at bounding box center [433, 44] width 39 height 7
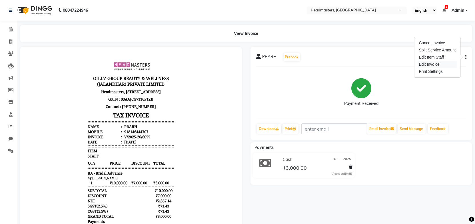
select select "service"
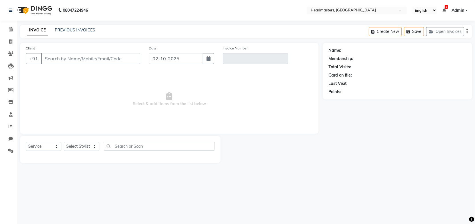
type input "8146444707"
type input "V/2025-26/6055"
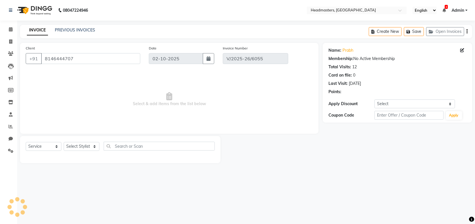
type input "10-09-2025"
select select "select"
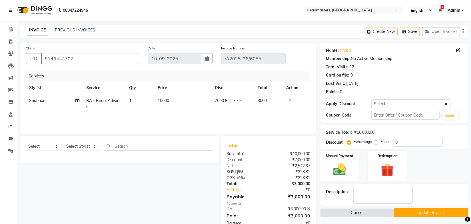
scroll to position [17, 0]
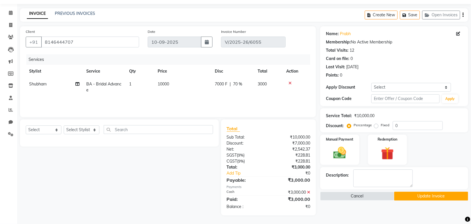
click at [424, 196] on button "Update Invoice" at bounding box center [431, 196] width 74 height 9
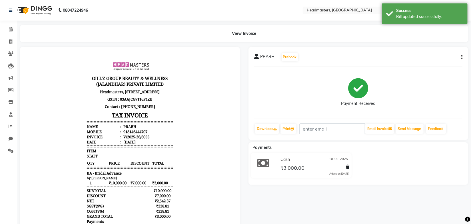
click at [187, 14] on nav "08047224946 Select Location × Headmasters, Jalandhar English ENGLISH Español ال…" at bounding box center [235, 10] width 471 height 21
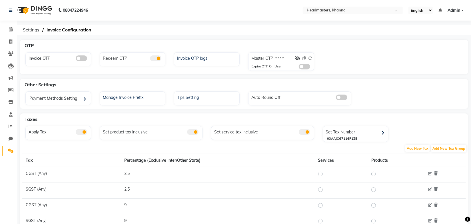
scroll to position [69, 0]
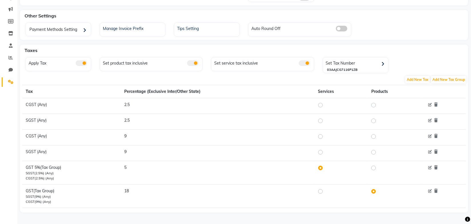
click at [325, 191] on label at bounding box center [325, 191] width 0 height 7
click at [322, 191] on input "radio" at bounding box center [322, 191] width 4 height 4
radio input "true"
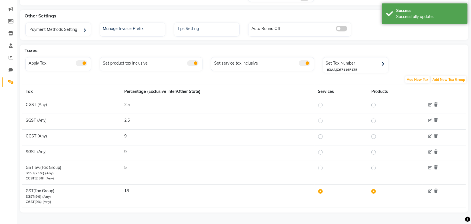
scroll to position [0, 0]
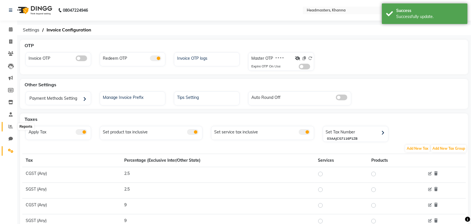
click at [13, 127] on span at bounding box center [11, 126] width 10 height 7
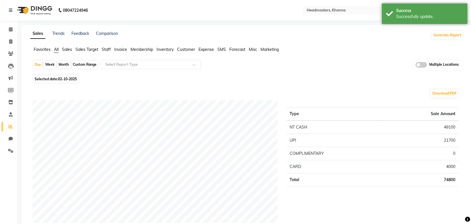
click at [122, 48] on span "Invoice" at bounding box center [120, 49] width 13 height 5
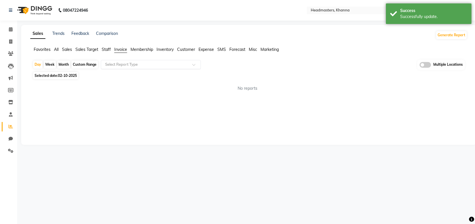
click at [152, 64] on input "text" at bounding box center [145, 65] width 82 height 6
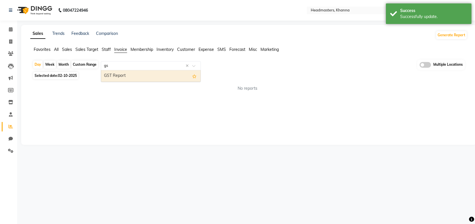
type input "gst"
click at [119, 75] on div "GST Report" at bounding box center [150, 75] width 99 height 11
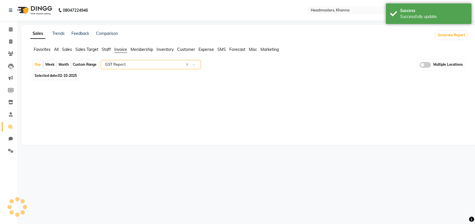
select select "full_report"
select select "csv"
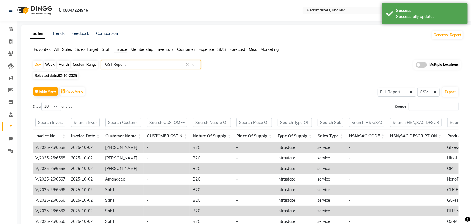
click at [87, 66] on div "Custom Range" at bounding box center [84, 65] width 27 height 8
select select "10"
select select "2025"
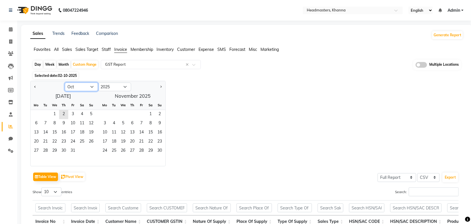
click at [75, 86] on select "Jan Feb Mar Apr May Jun [DATE] Aug Sep Oct Nov Dec" at bounding box center [81, 87] width 33 height 9
click at [65, 83] on select "Jan Feb Mar Apr May Jun [DATE] Aug Sep Oct Nov Dec" at bounding box center [81, 87] width 33 height 9
click at [48, 115] on span "1" at bounding box center [45, 114] width 9 height 9
click at [90, 87] on select "Jan Feb Mar Apr May Jun [DATE] Aug Sep Oct Nov Dec" at bounding box center [81, 87] width 33 height 9
select select "9"
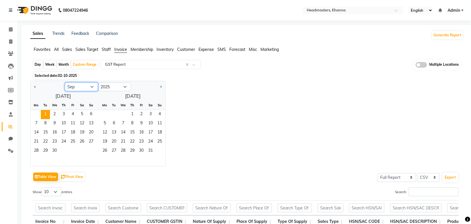
click at [65, 83] on select "Jan Feb Mar Apr May Jun Jul Aug Sep Oct Nov Dec" at bounding box center [81, 87] width 33 height 9
click at [90, 131] on span "21" at bounding box center [91, 132] width 9 height 9
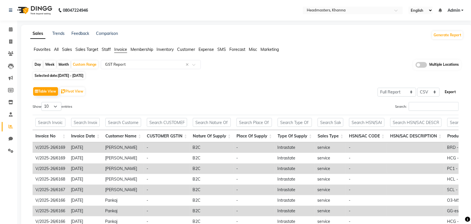
click at [450, 91] on button "Export" at bounding box center [451, 92] width 16 height 10
click at [9, 41] on span at bounding box center [11, 42] width 10 height 7
select select "service"
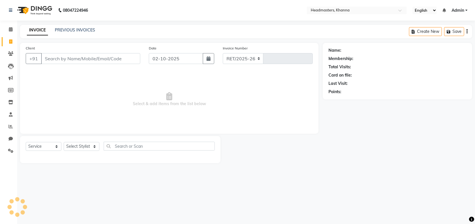
select select "7138"
type input "6569"
click at [84, 31] on link "PREVIOUS INVOICES" at bounding box center [75, 29] width 40 height 5
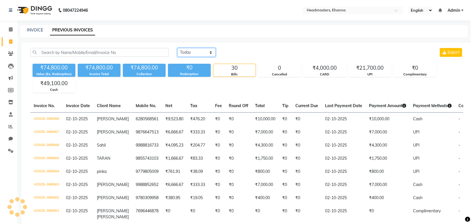
click at [188, 54] on select "Today Yesterday Custom Range" at bounding box center [197, 52] width 38 height 9
select select "range"
click at [178, 48] on select "Today Yesterday Custom Range" at bounding box center [197, 52] width 38 height 9
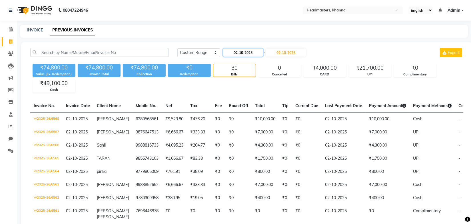
click at [242, 52] on input "02-10-2025" at bounding box center [243, 53] width 40 height 8
select select "10"
select select "2025"
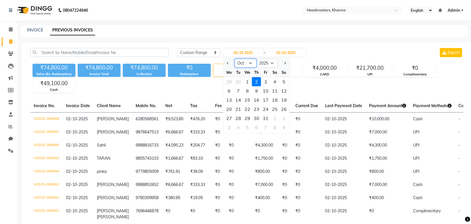
click at [249, 64] on select "Jan Feb Mar Apr May Jun Jul Aug Sep Oct Nov Dec" at bounding box center [246, 63] width 22 height 9
select select "9"
click at [235, 59] on select "Jan Feb Mar Apr May Jun Jul Aug Sep Oct Nov Dec" at bounding box center [246, 63] width 22 height 9
click at [267, 100] on div "19" at bounding box center [265, 99] width 9 height 9
type input "19-09-2025"
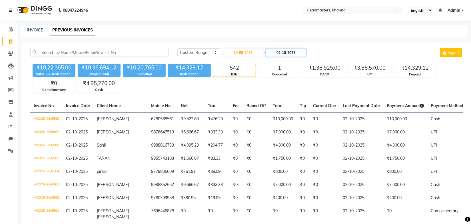
click at [294, 49] on input "02-10-2025" at bounding box center [286, 53] width 40 height 8
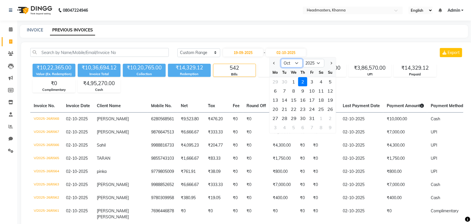
click at [295, 63] on select "Sep Oct Nov Dec" at bounding box center [292, 63] width 22 height 9
select select "9"
click at [281, 59] on select "Sep Oct Nov Dec" at bounding box center [292, 63] width 22 height 9
click at [312, 98] on div "19" at bounding box center [312, 99] width 9 height 9
type input "19-09-2025"
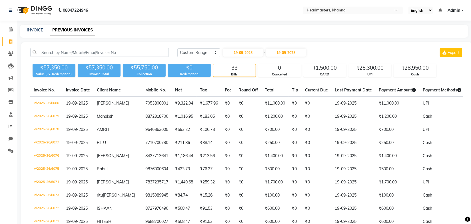
click at [343, 50] on div "Today Yesterday Custom Range 19-09-2025 - 19-09-2025 Export" at bounding box center [321, 52] width 286 height 9
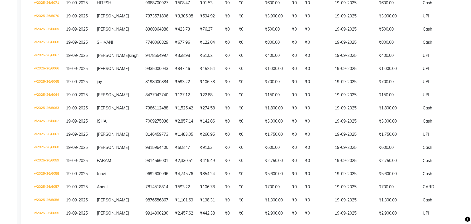
scroll to position [219, 0]
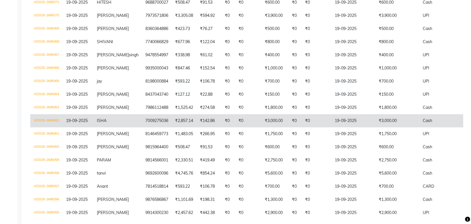
click at [83, 123] on span "19-09-2025" at bounding box center [77, 120] width 22 height 5
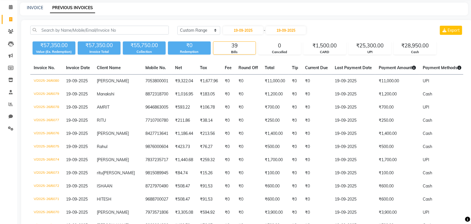
scroll to position [0, 0]
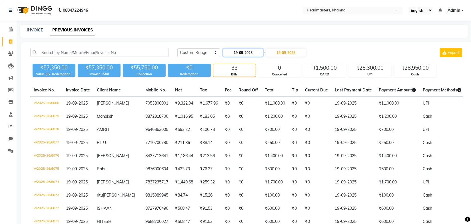
click at [239, 51] on input "19-09-2025" at bounding box center [243, 53] width 40 height 8
select select "9"
select select "2025"
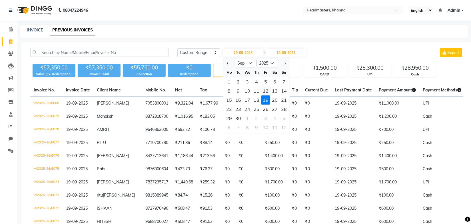
click at [266, 91] on div "12" at bounding box center [265, 90] width 9 height 9
type input "12-09-2025"
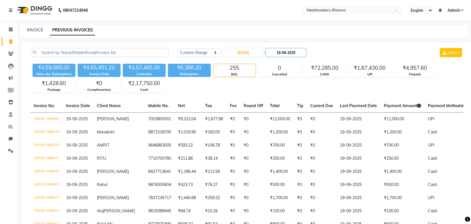
click at [285, 51] on input "19-09-2025" at bounding box center [286, 53] width 40 height 8
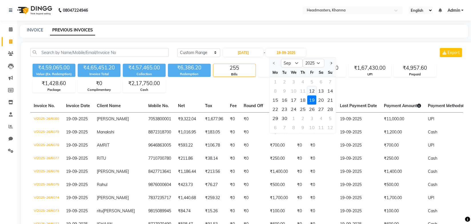
click at [314, 91] on div "12" at bounding box center [312, 90] width 9 height 9
type input "12-09-2025"
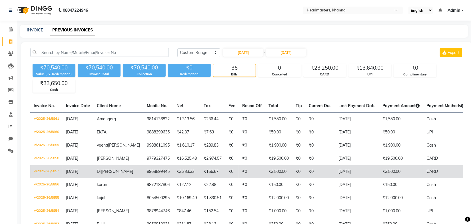
click at [97, 171] on span "Dr" at bounding box center [99, 171] width 4 height 5
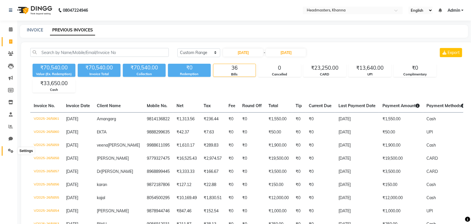
click at [10, 150] on icon at bounding box center [10, 151] width 5 height 4
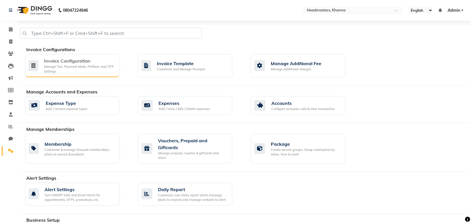
click at [64, 66] on div "Manage Tax, Payment Mode, Prefixes, and OTP Settings" at bounding box center [79, 68] width 71 height 9
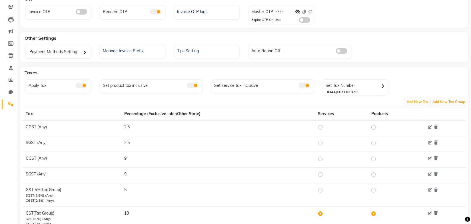
scroll to position [69, 0]
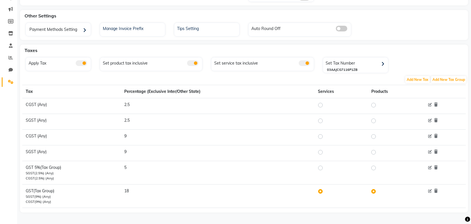
click at [325, 167] on label at bounding box center [325, 168] width 0 height 7
click at [322, 167] on input "radio" at bounding box center [322, 168] width 4 height 4
radio input "true"
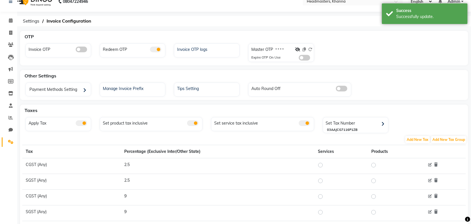
scroll to position [0, 0]
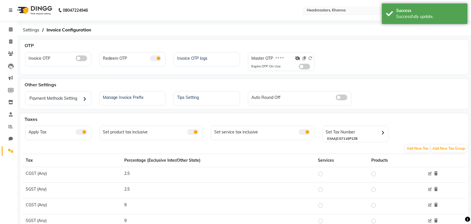
click at [346, 10] on input "text" at bounding box center [347, 11] width 83 height 6
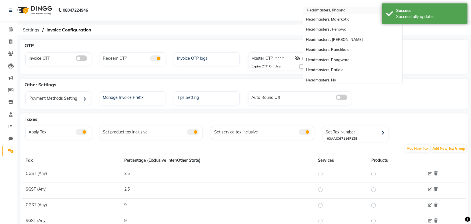
scroll to position [124, 0]
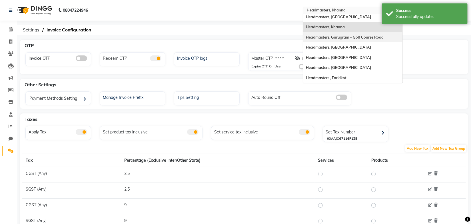
click at [348, 35] on span "Headmasters, Gurugram - Golf Course Road" at bounding box center [345, 37] width 78 height 5
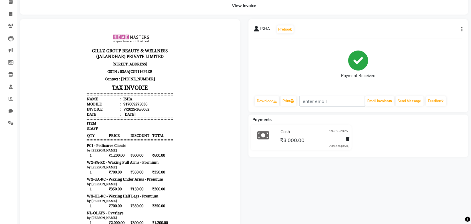
scroll to position [27, 0]
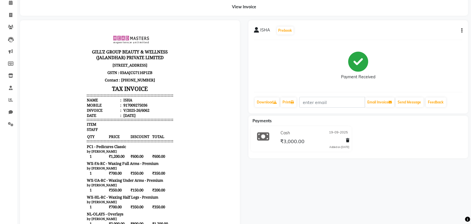
click at [462, 31] on icon "button" at bounding box center [462, 31] width 1 height 0
click at [430, 38] on div "Edit Invoice" at bounding box center [433, 37] width 39 height 7
select select "service"
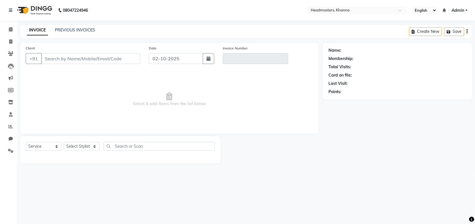
type input "7009275036"
type input "V/2025-26/6062"
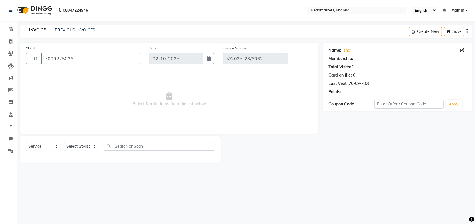
type input "19-09-2025"
select select "select"
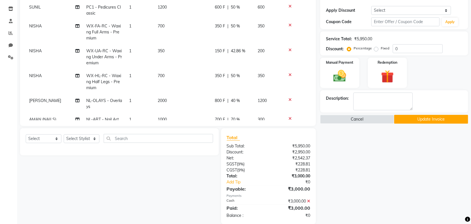
scroll to position [102, 0]
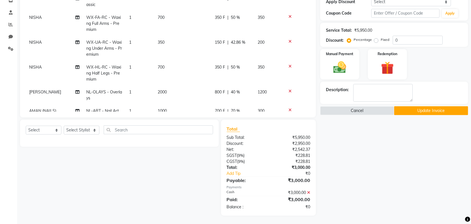
click at [434, 110] on button "Update Invoice" at bounding box center [431, 110] width 74 height 9
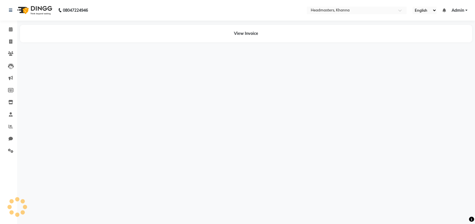
select select "en"
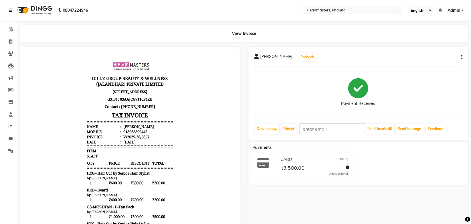
click at [461, 57] on button "button" at bounding box center [460, 57] width 3 height 6
click at [437, 64] on div "Edit Invoice" at bounding box center [433, 64] width 39 height 7
select select "service"
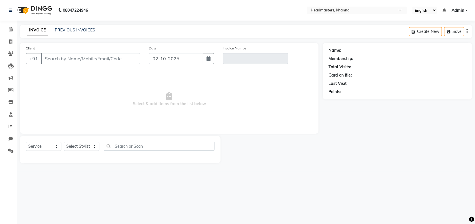
type input "8968899445"
type input "V/2025-26/5857"
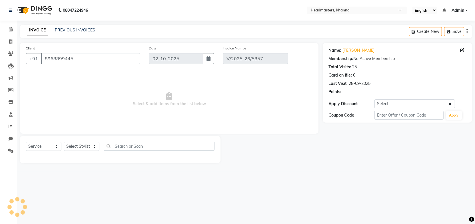
type input "12-09-2025"
select select "select"
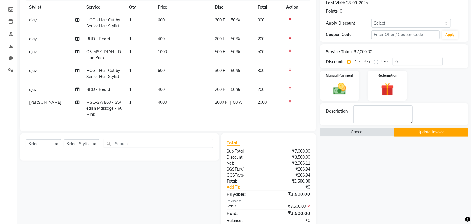
scroll to position [98, 0]
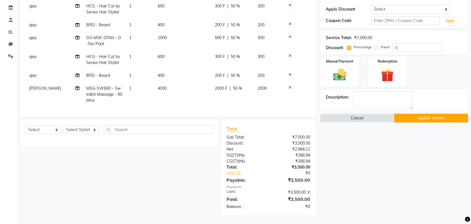
click at [427, 115] on button "Update Invoice" at bounding box center [431, 118] width 74 height 9
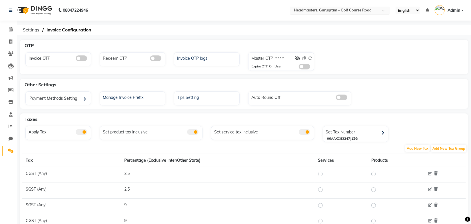
click at [344, 10] on input "text" at bounding box center [334, 11] width 83 height 6
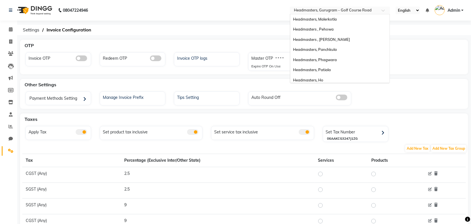
scroll to position [124, 0]
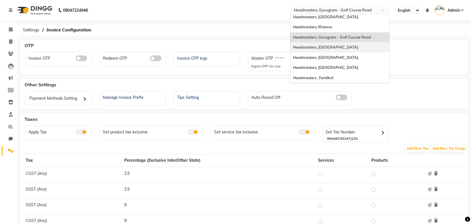
click at [333, 46] on div "Headmasters, Batala" at bounding box center [339, 47] width 99 height 10
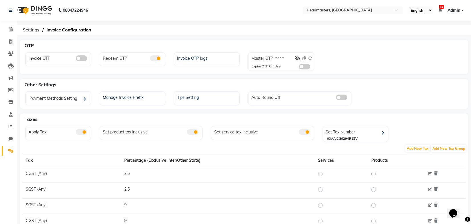
scroll to position [69, 0]
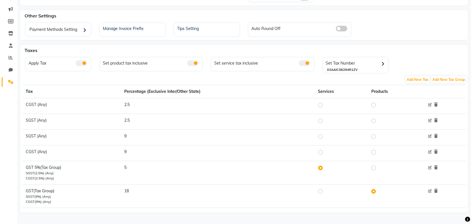
click at [325, 188] on label at bounding box center [325, 191] width 0 height 7
click at [323, 189] on input "radio" at bounding box center [322, 191] width 4 height 4
radio input "true"
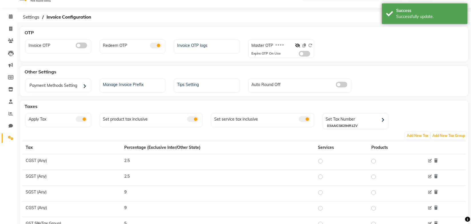
scroll to position [0, 0]
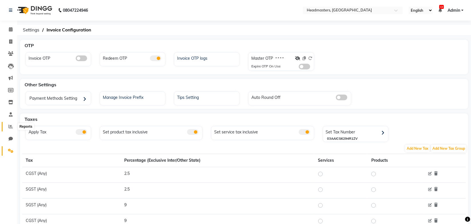
click at [10, 129] on span at bounding box center [11, 126] width 10 height 7
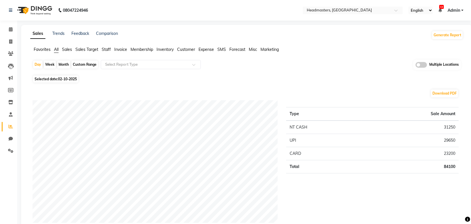
click at [117, 48] on span "Invoice" at bounding box center [120, 49] width 13 height 5
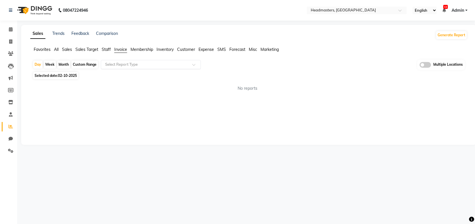
click at [127, 63] on input "text" at bounding box center [145, 65] width 82 height 6
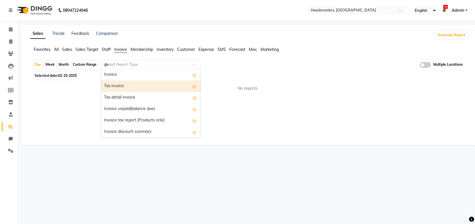
type input "gst"
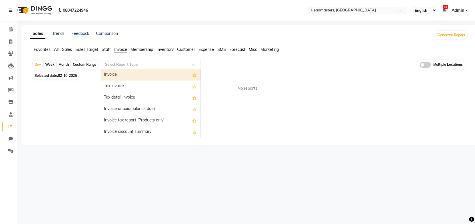
click at [139, 64] on input "text" at bounding box center [145, 65] width 82 height 6
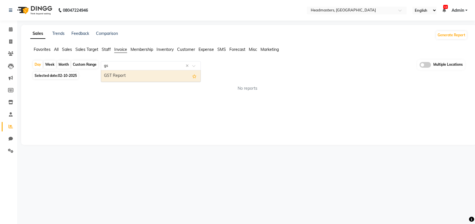
type input "gst"
click at [125, 73] on div "GST Report" at bounding box center [150, 75] width 99 height 11
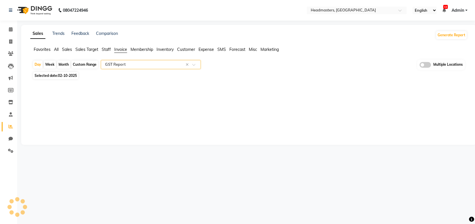
select select "full_report"
select select "csv"
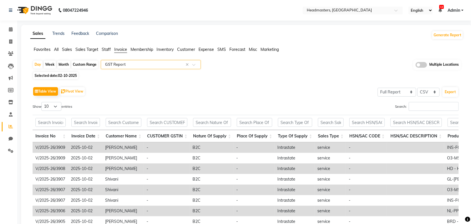
click at [83, 65] on div "Custom Range" at bounding box center [84, 65] width 27 height 8
select select "10"
select select "2025"
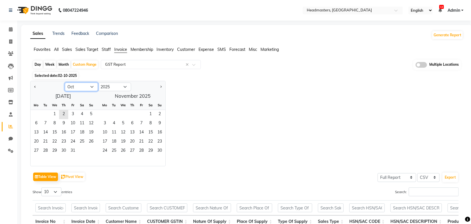
click at [93, 90] on select "Jan Feb Mar Apr May Jun [DATE] Aug Sep Oct Nov Dec" at bounding box center [81, 87] width 33 height 9
click at [65, 83] on select "Jan Feb Mar Apr May Jun [DATE] Aug Sep Oct Nov Dec" at bounding box center [81, 87] width 33 height 9
click at [45, 117] on span "1" at bounding box center [45, 114] width 9 height 9
click at [90, 86] on select "Jan Feb Mar Apr May Jun [DATE] Aug Sep Oct Nov Dec" at bounding box center [81, 87] width 33 height 9
select select "9"
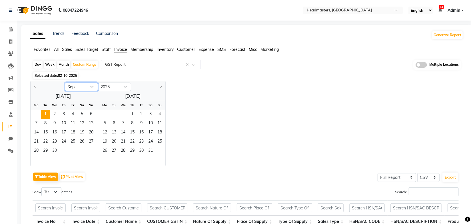
click at [65, 83] on select "Jan Feb Mar Apr May Jun [DATE] Aug Sep Oct Nov Dec" at bounding box center [81, 87] width 33 height 9
click at [89, 133] on span "21" at bounding box center [91, 132] width 9 height 9
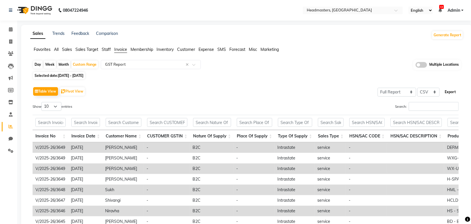
click at [452, 91] on button "Export" at bounding box center [451, 92] width 16 height 10
click at [240, 67] on div "Day Week Month Custom Range Select Report Type × GST Report × Multiple Locations" at bounding box center [247, 65] width 429 height 11
click at [7, 43] on span at bounding box center [11, 42] width 10 height 7
select select "service"
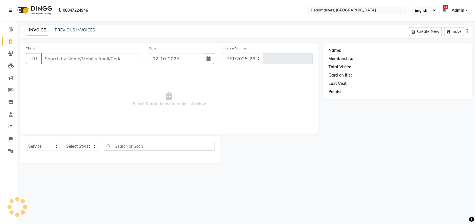
select select "7136"
type input "3910"
click at [70, 31] on link "PREVIOUS INVOICES" at bounding box center [75, 29] width 40 height 5
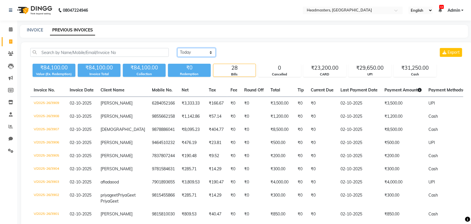
click at [192, 50] on select "Today Yesterday Custom Range" at bounding box center [197, 52] width 38 height 9
select select "range"
click at [178, 48] on select "[DATE] [DATE] Custom Range" at bounding box center [197, 52] width 38 height 9
click at [248, 53] on input "02-10-2025" at bounding box center [243, 53] width 40 height 8
select select "10"
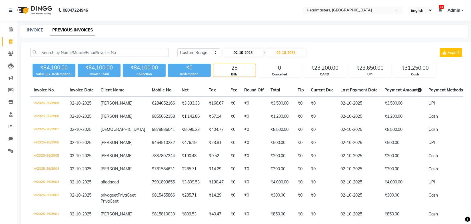
select select "2025"
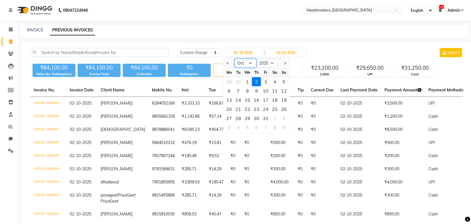
click at [249, 64] on select "Jan Feb Mar Apr May Jun [DATE] Aug Sep Oct Nov Dec" at bounding box center [246, 63] width 22 height 9
select select "9"
click at [235, 59] on select "Jan Feb Mar Apr May Jun [DATE] Aug Sep Oct Nov Dec" at bounding box center [246, 63] width 22 height 9
click at [241, 99] on div "16" at bounding box center [238, 99] width 9 height 9
type input "16-09-2025"
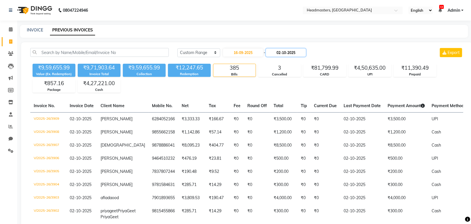
click at [285, 53] on input "02-10-2025" at bounding box center [286, 53] width 40 height 8
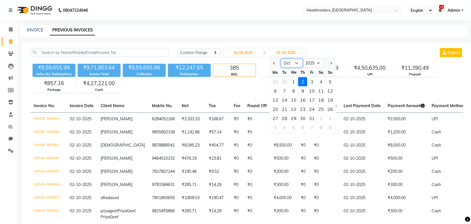
click at [293, 63] on select "Sep Oct Nov Dec" at bounding box center [292, 63] width 22 height 9
select select "9"
click at [281, 59] on select "Sep Oct Nov Dec" at bounding box center [292, 63] width 22 height 9
click at [285, 101] on div "16" at bounding box center [284, 99] width 9 height 9
type input "16-09-2025"
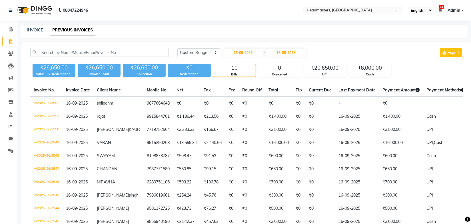
click at [344, 52] on div "Today Yesterday Custom Range 16-09-2025 - 16-09-2025 Export" at bounding box center [321, 52] width 286 height 9
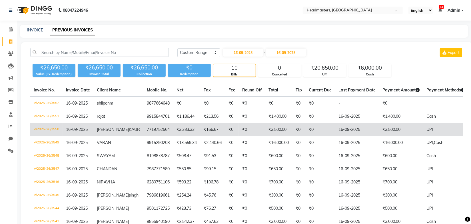
click at [79, 130] on span "16-09-2025" at bounding box center [77, 129] width 22 height 5
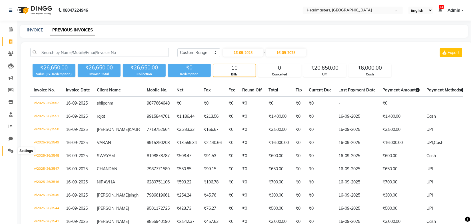
click at [10, 148] on span at bounding box center [11, 151] width 10 height 7
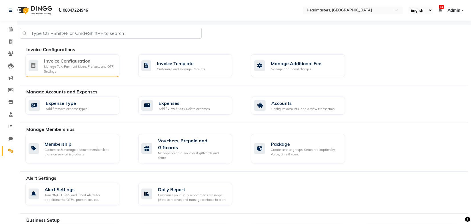
click at [92, 57] on div "Invoice Configuration" at bounding box center [79, 60] width 71 height 7
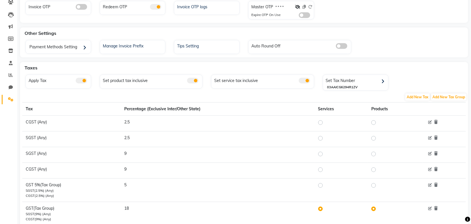
scroll to position [69, 0]
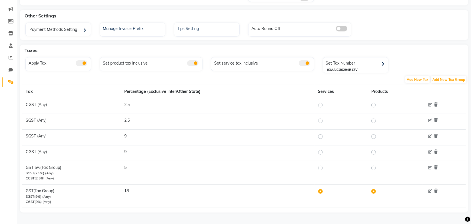
click at [325, 169] on label at bounding box center [325, 168] width 0 height 7
click at [321, 169] on input "radio" at bounding box center [322, 168] width 4 height 4
radio input "true"
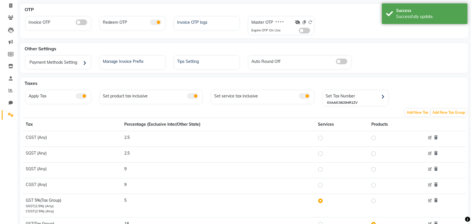
scroll to position [0, 0]
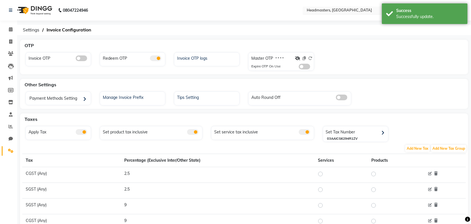
click at [333, 9] on input "text" at bounding box center [347, 11] width 83 height 6
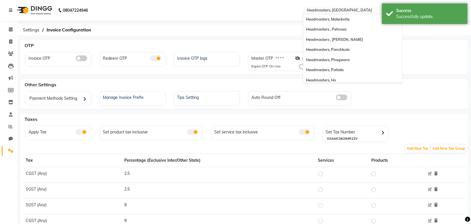
scroll to position [124, 0]
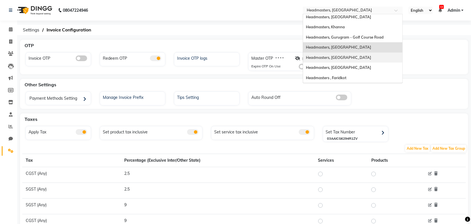
click at [339, 55] on span "Headmasters, [GEOGRAPHIC_DATA]" at bounding box center [338, 57] width 65 height 5
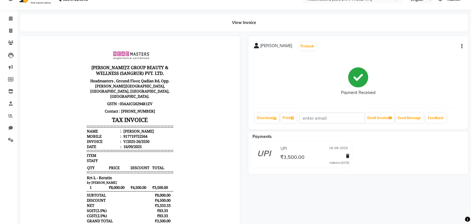
scroll to position [11, 0]
click at [462, 47] on icon "button" at bounding box center [462, 47] width 1 height 0
click at [436, 53] on div "Edit Invoice" at bounding box center [433, 53] width 39 height 7
select select "service"
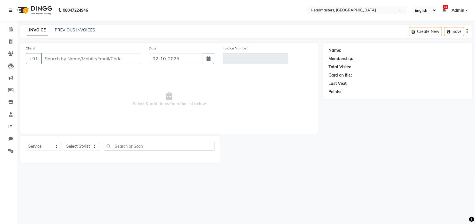
type input "7719752564"
type input "V/2025-26/3550"
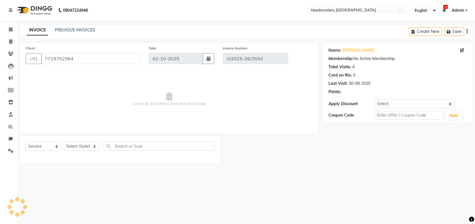
type input "16-09-2025"
select select "select"
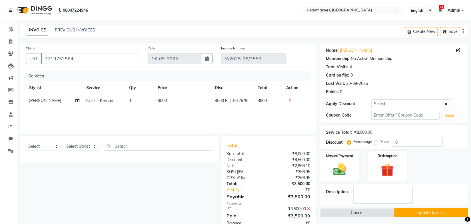
scroll to position [17, 0]
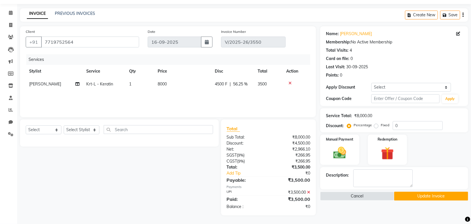
click at [432, 195] on button "Update Invoice" at bounding box center [431, 196] width 74 height 9
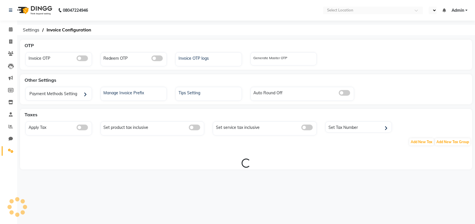
select select "en"
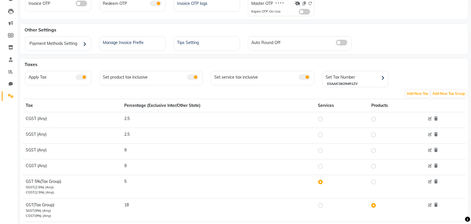
scroll to position [69, 0]
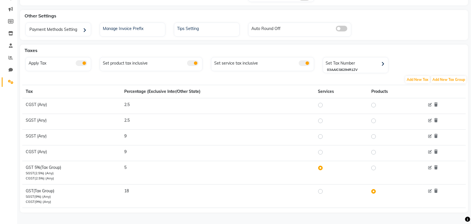
click at [325, 190] on label at bounding box center [325, 191] width 0 height 7
click at [320, 190] on input "radio" at bounding box center [322, 191] width 4 height 4
radio input "true"
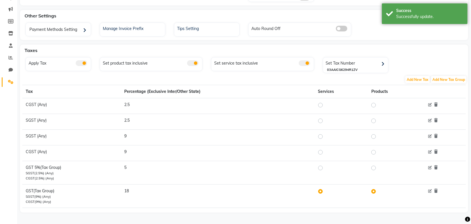
scroll to position [0, 0]
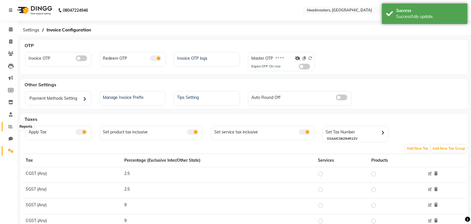
click at [10, 127] on icon at bounding box center [11, 126] width 4 height 4
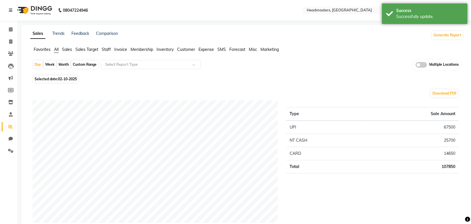
click at [117, 51] on span "Invoice" at bounding box center [120, 49] width 13 height 5
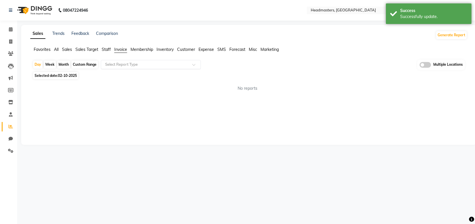
click at [118, 64] on input "text" at bounding box center [145, 65] width 82 height 6
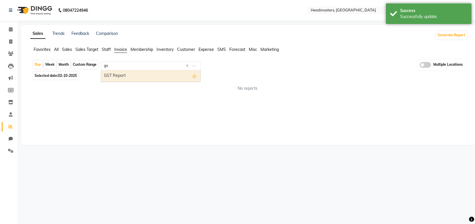
type input "gst"
click at [116, 74] on div "GST Report" at bounding box center [150, 75] width 99 height 11
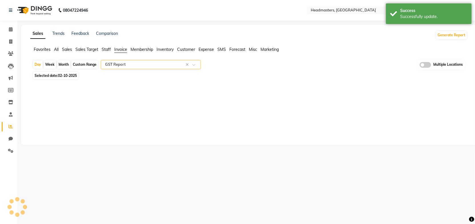
select select "full_report"
select select "csv"
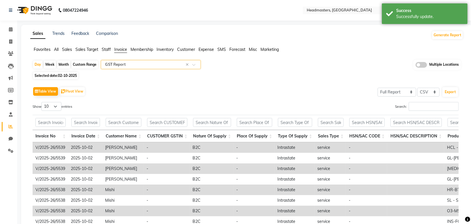
click at [89, 65] on div "Custom Range" at bounding box center [84, 65] width 27 height 8
select select "10"
select select "2025"
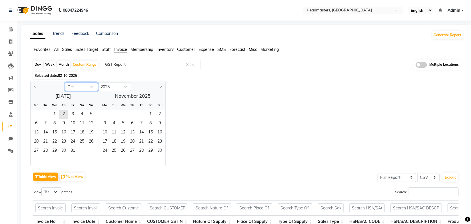
click at [76, 91] on select "Jan Feb Mar Apr May Jun [DATE] Aug Sep Oct Nov Dec" at bounding box center [81, 87] width 33 height 9
click at [65, 83] on select "Jan Feb Mar Apr May Jun [DATE] Aug Sep Oct Nov Dec" at bounding box center [81, 87] width 33 height 9
click at [43, 114] on span "1" at bounding box center [45, 114] width 9 height 9
click at [82, 88] on select "Jan Feb Mar Apr May Jun Jul Aug Sep Oct Nov Dec" at bounding box center [81, 87] width 33 height 9
select select "9"
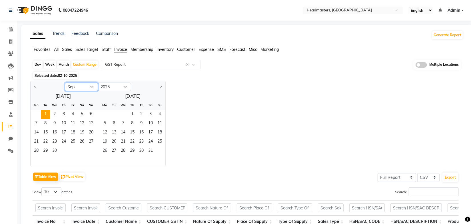
click at [65, 83] on select "Jan Feb Mar Apr May Jun [DATE] Aug Sep Oct Nov Dec" at bounding box center [81, 87] width 33 height 9
click at [89, 134] on span "21" at bounding box center [91, 132] width 9 height 9
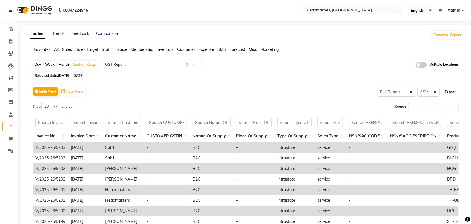
click at [450, 91] on button "Export" at bounding box center [451, 92] width 16 height 10
click at [15, 42] on span at bounding box center [11, 42] width 10 height 7
select select "service"
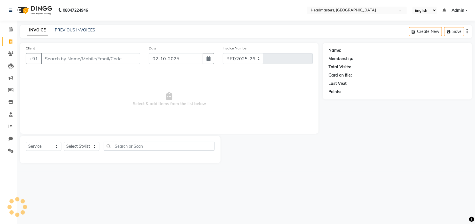
select select "7140"
type input "5540"
click at [64, 31] on link "PREVIOUS INVOICES" at bounding box center [75, 29] width 40 height 5
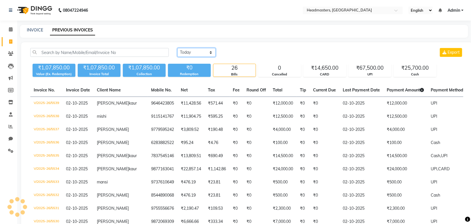
click at [200, 51] on select "Today Yesterday Custom Range" at bounding box center [197, 52] width 38 height 9
select select "range"
click at [178, 48] on select "Today Yesterday Custom Range" at bounding box center [197, 52] width 38 height 9
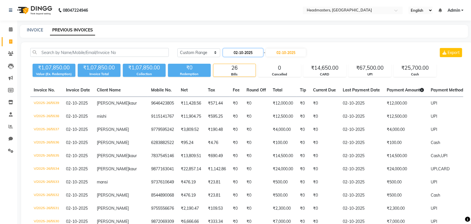
click at [236, 53] on input "02-10-2025" at bounding box center [243, 53] width 40 height 8
select select "10"
select select "2025"
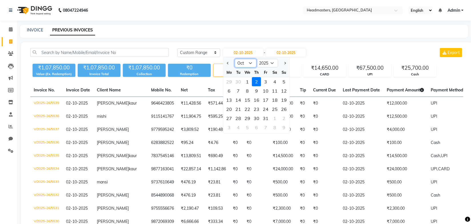
click at [247, 65] on select "Jan Feb Mar Apr May Jun Jul Aug Sep Oct Nov Dec" at bounding box center [246, 63] width 22 height 9
select select "9"
click at [235, 59] on select "Jan Feb Mar Apr May Jun Jul Aug Sep Oct Nov Dec" at bounding box center [246, 63] width 22 height 9
click at [277, 101] on div "20" at bounding box center [274, 99] width 9 height 9
type input "20-09-2025"
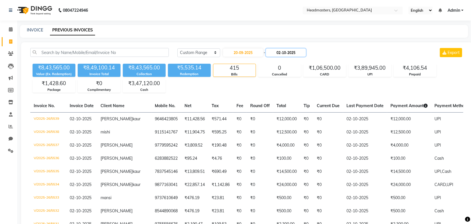
click at [291, 54] on input "02-10-2025" at bounding box center [286, 53] width 40 height 8
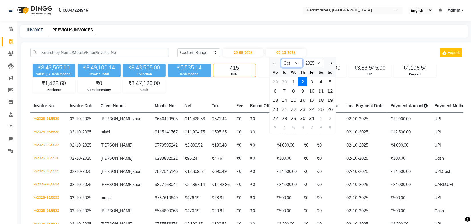
click at [298, 62] on select "Sep Oct Nov Dec" at bounding box center [292, 63] width 22 height 9
select select "9"
click at [281, 59] on select "Sep Oct Nov Dec" at bounding box center [292, 63] width 22 height 9
click at [321, 99] on div "20" at bounding box center [321, 99] width 9 height 9
type input "20-09-2025"
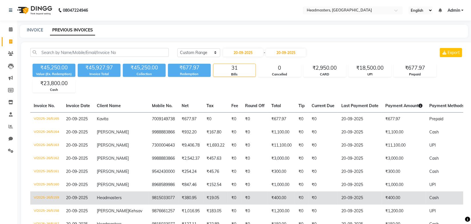
click at [72, 199] on span "20-09-2025" at bounding box center [77, 197] width 22 height 5
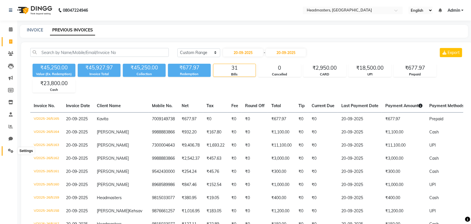
click at [9, 150] on icon at bounding box center [10, 151] width 5 height 4
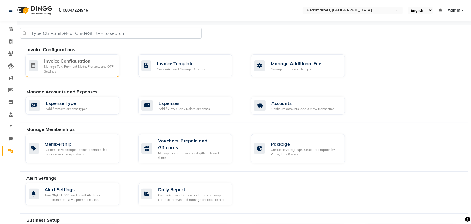
click at [96, 71] on div "Manage Tax, Payment Mode, Prefixes, and OTP Settings" at bounding box center [79, 68] width 71 height 9
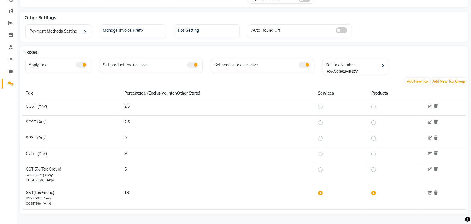
scroll to position [69, 0]
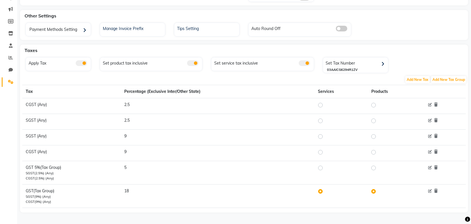
click at [325, 168] on label at bounding box center [325, 168] width 0 height 7
click at [321, 168] on input "radio" at bounding box center [322, 168] width 4 height 4
radio input "true"
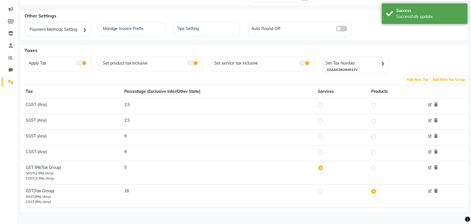
scroll to position [0, 0]
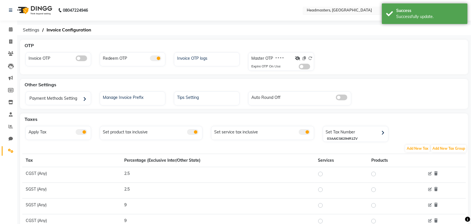
click at [354, 10] on input "text" at bounding box center [347, 11] width 83 height 6
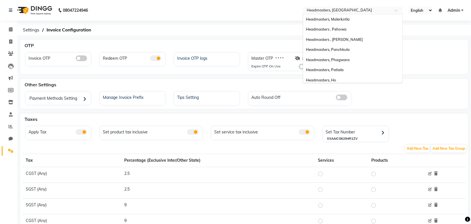
scroll to position [124, 0]
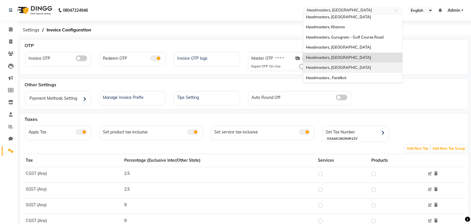
click at [345, 65] on span "Headmasters, Amritsar" at bounding box center [338, 67] width 65 height 5
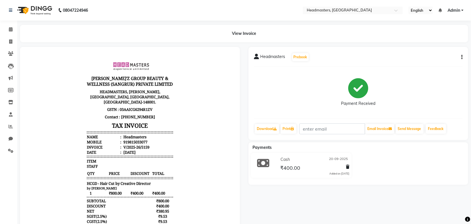
click at [462, 57] on icon "button" at bounding box center [462, 57] width 1 height 0
click at [434, 65] on div "Edit Invoice" at bounding box center [433, 64] width 39 height 7
select select "service"
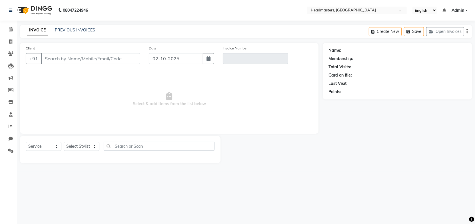
type input "9815033077"
type input "V/2025-26/5159"
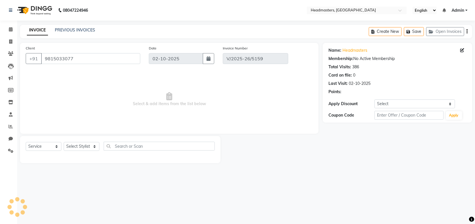
type input "20-09-2025"
select select "select"
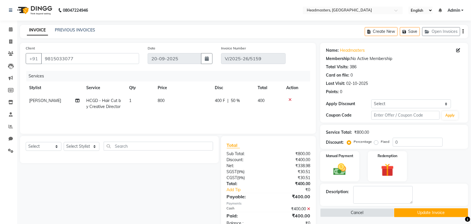
scroll to position [17, 0]
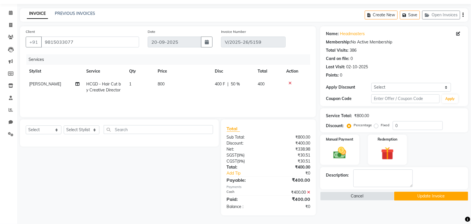
click at [413, 195] on button "Update Invoice" at bounding box center [431, 196] width 74 height 9
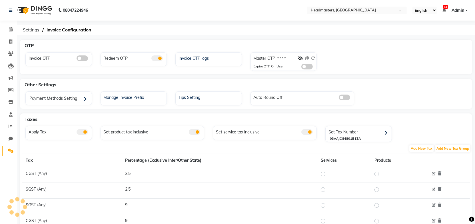
select select "en"
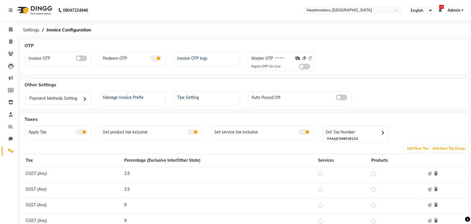
scroll to position [69, 0]
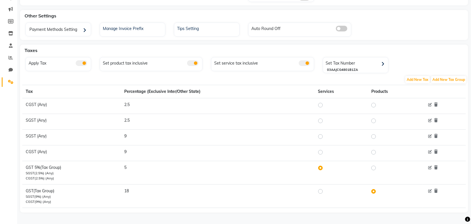
click at [325, 191] on label at bounding box center [325, 191] width 0 height 7
click at [320, 191] on input "radio" at bounding box center [322, 191] width 4 height 4
radio input "true"
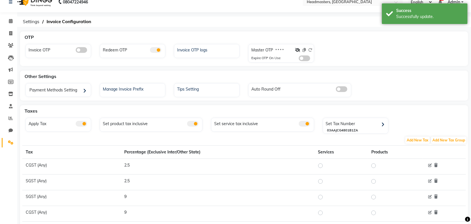
scroll to position [0, 0]
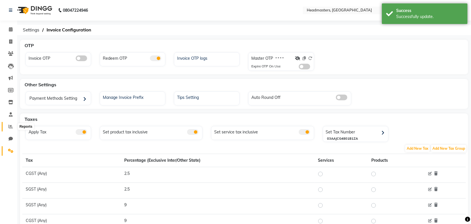
click at [11, 127] on icon at bounding box center [11, 126] width 4 height 4
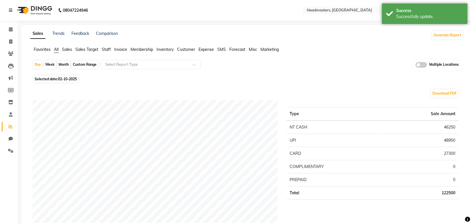
click at [124, 49] on span "Invoice" at bounding box center [120, 49] width 13 height 5
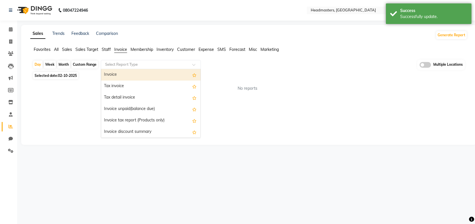
click at [126, 62] on input "text" at bounding box center [145, 65] width 82 height 6
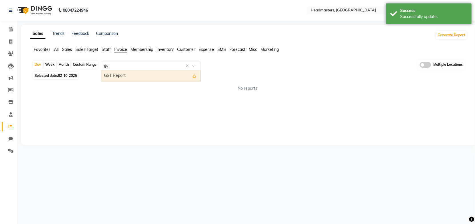
type input "gst"
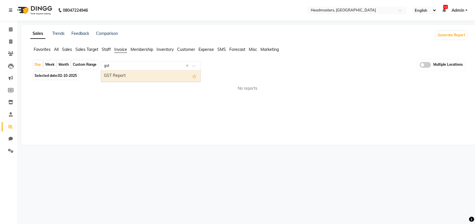
click at [120, 78] on div "GST Report" at bounding box center [150, 75] width 99 height 11
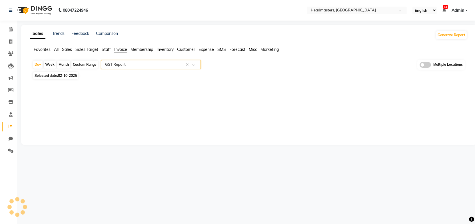
select select "full_report"
select select "csv"
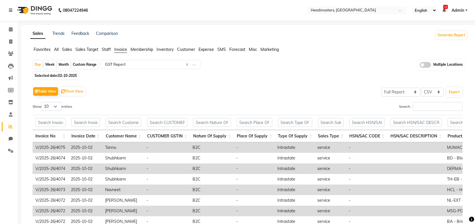
click at [82, 62] on div "Custom Range" at bounding box center [84, 65] width 27 height 8
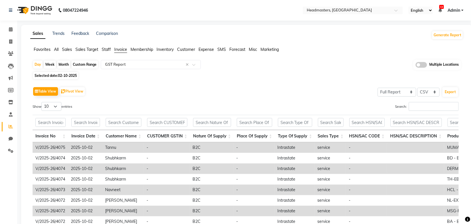
select select "10"
select select "2025"
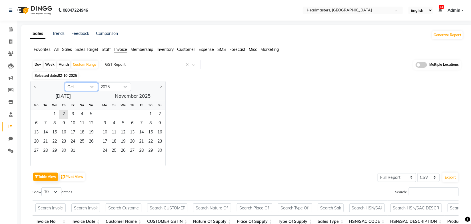
click at [77, 85] on select "Jan Feb Mar Apr May Jun [DATE] Aug Sep Oct Nov Dec" at bounding box center [81, 87] width 33 height 9
click at [65, 83] on select "Jan Feb Mar Apr May Jun [DATE] Aug Sep Oct Nov Dec" at bounding box center [81, 87] width 33 height 9
click at [46, 112] on span "1" at bounding box center [45, 114] width 9 height 9
click at [83, 87] on select "Jan Feb Mar Apr May Jun [DATE] Aug Sep Oct Nov Dec" at bounding box center [81, 87] width 33 height 9
select select "9"
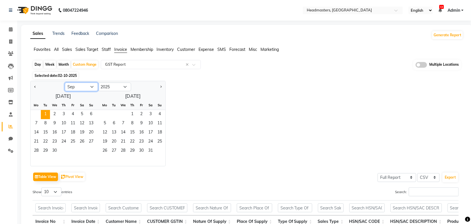
click at [65, 83] on select "Jan Feb Mar Apr May Jun [DATE] Aug Sep Oct Nov Dec" at bounding box center [81, 87] width 33 height 9
click at [90, 132] on span "21" at bounding box center [91, 132] width 9 height 9
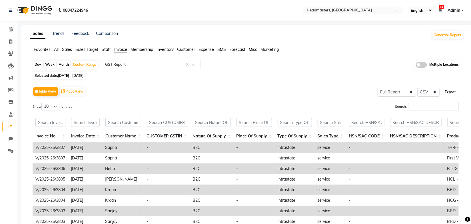
click at [451, 92] on button "Export" at bounding box center [451, 92] width 16 height 10
click at [264, 89] on div "Table View Pivot View Select Full Report Filtered Report Select CSV PDF Export" at bounding box center [246, 91] width 426 height 12
click at [8, 151] on icon at bounding box center [10, 151] width 5 height 4
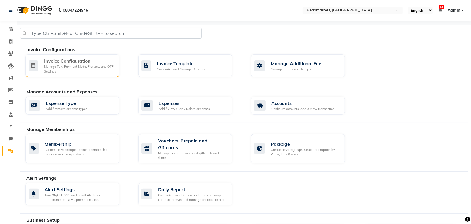
click at [92, 64] on div "Manage Tax, Payment Mode, Prefixes, and OTP Settings" at bounding box center [79, 68] width 71 height 9
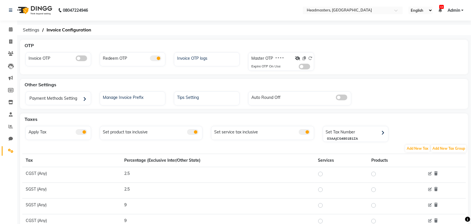
scroll to position [69, 0]
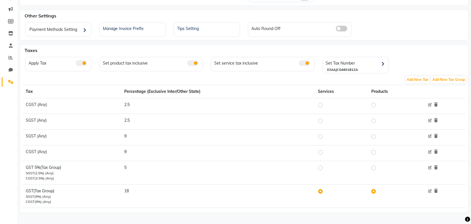
click at [325, 168] on label at bounding box center [325, 168] width 0 height 7
click at [321, 168] on input "radio" at bounding box center [322, 168] width 4 height 4
radio input "true"
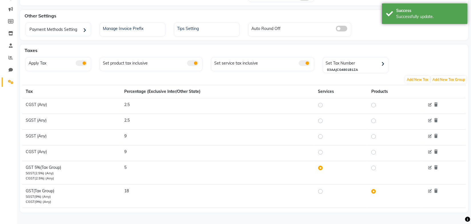
scroll to position [0, 0]
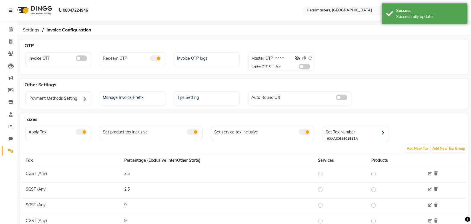
click at [330, 11] on input "text" at bounding box center [347, 11] width 83 height 6
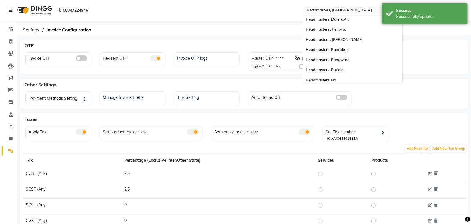
scroll to position [124, 0]
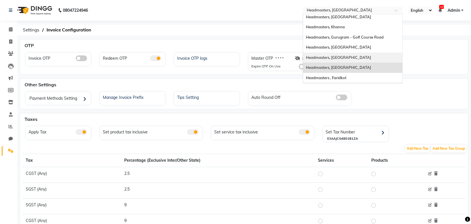
click at [338, 59] on span "Headmasters, [GEOGRAPHIC_DATA]" at bounding box center [338, 57] width 65 height 5
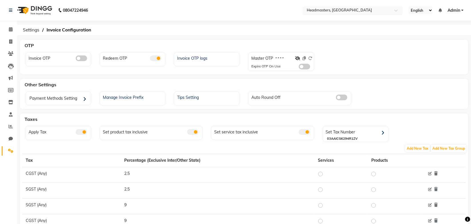
click at [344, 11] on input "text" at bounding box center [347, 11] width 83 height 6
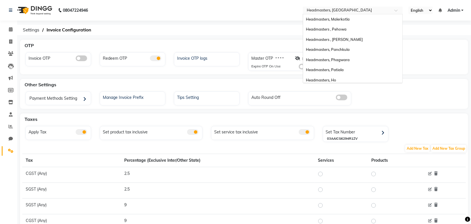
scroll to position [124, 0]
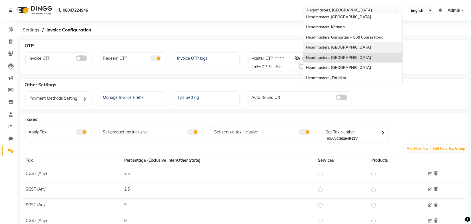
click at [339, 46] on span "Headmasters, [GEOGRAPHIC_DATA]" at bounding box center [338, 47] width 65 height 5
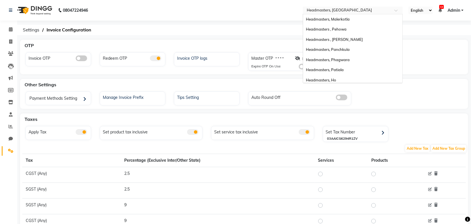
click at [365, 11] on input "text" at bounding box center [347, 11] width 83 height 6
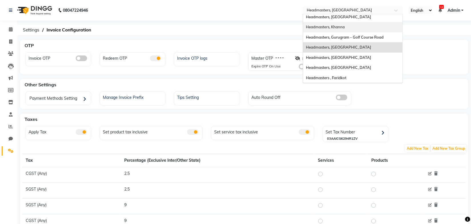
click at [340, 27] on span "Headmasters, Khanna" at bounding box center [325, 27] width 39 height 5
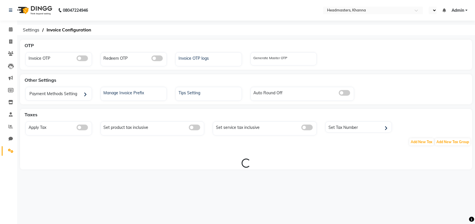
select select "en"
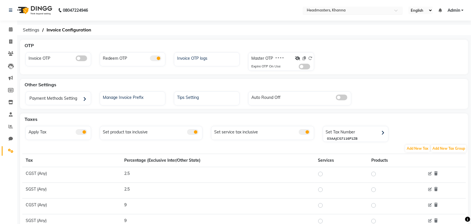
click at [362, 8] on input "text" at bounding box center [347, 11] width 83 height 6
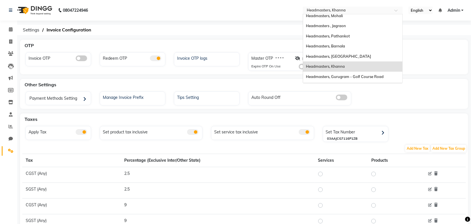
scroll to position [71, 0]
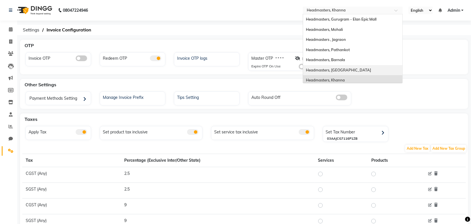
click at [346, 68] on span "Headmasters, [GEOGRAPHIC_DATA]" at bounding box center [338, 70] width 65 height 5
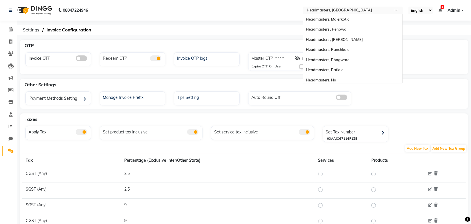
click at [350, 7] on div "× Headmasters, [GEOGRAPHIC_DATA]" at bounding box center [339, 10] width 65 height 6
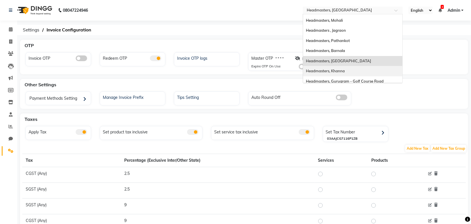
scroll to position [70, 0]
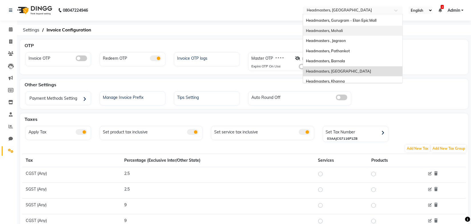
click at [338, 30] on span "Headmasters, Mohali" at bounding box center [324, 30] width 37 height 5
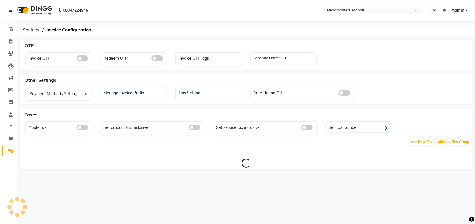
select select "en"
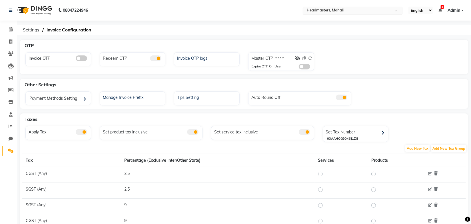
click at [352, 9] on input "text" at bounding box center [347, 11] width 83 height 6
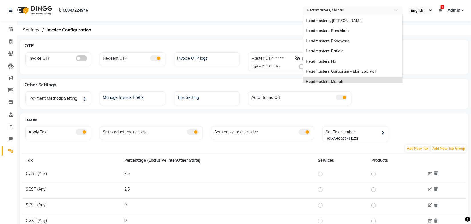
scroll to position [19, 0]
click at [341, 53] on span "Headmasters, Patiala" at bounding box center [325, 51] width 38 height 5
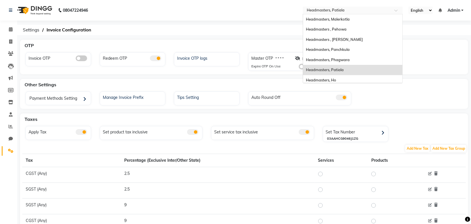
click at [348, 10] on input "text" at bounding box center [347, 11] width 83 height 6
click at [340, 41] on span "Headmasters , [PERSON_NAME]" at bounding box center [334, 39] width 57 height 5
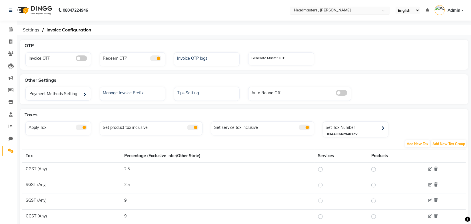
click at [352, 12] on input "text" at bounding box center [334, 11] width 83 height 6
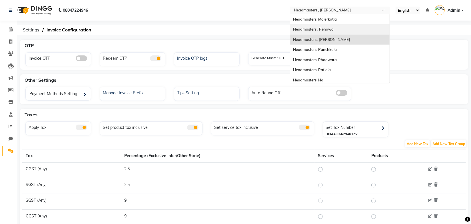
click at [337, 28] on div "Headmasters , Pehowa" at bounding box center [339, 29] width 99 height 10
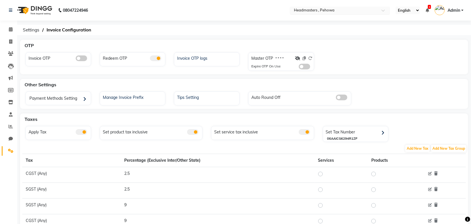
click at [334, 9] on input "text" at bounding box center [334, 11] width 83 height 6
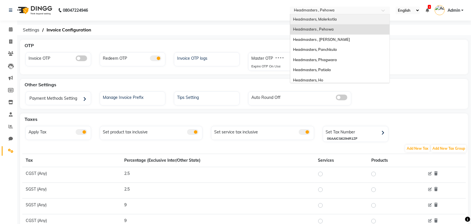
click at [330, 17] on span "Headmasters, Malerkotla" at bounding box center [315, 19] width 44 height 5
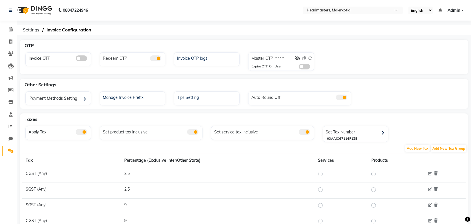
click at [370, 40] on div "OTP" at bounding box center [247, 45] width 450 height 11
click at [178, 21] on div "08047224946 Select Location × Headmasters, Malerkotla English ENGLISH Español ا…" at bounding box center [235, 147] width 471 height 295
